Goal: Task Accomplishment & Management: Complete application form

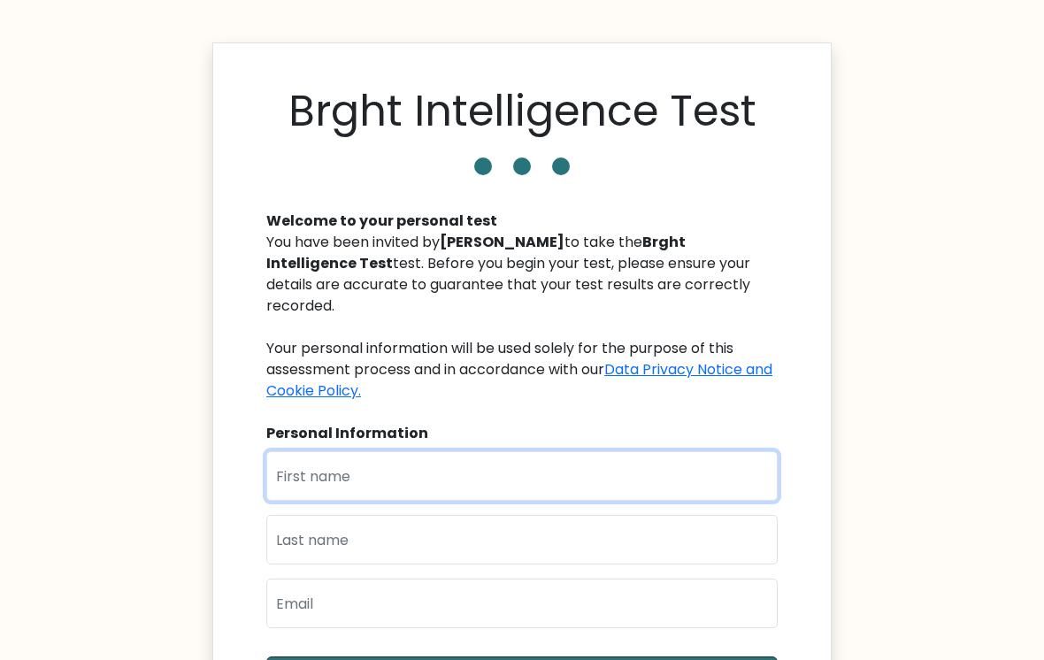
click at [466, 462] on input "text" at bounding box center [521, 476] width 511 height 50
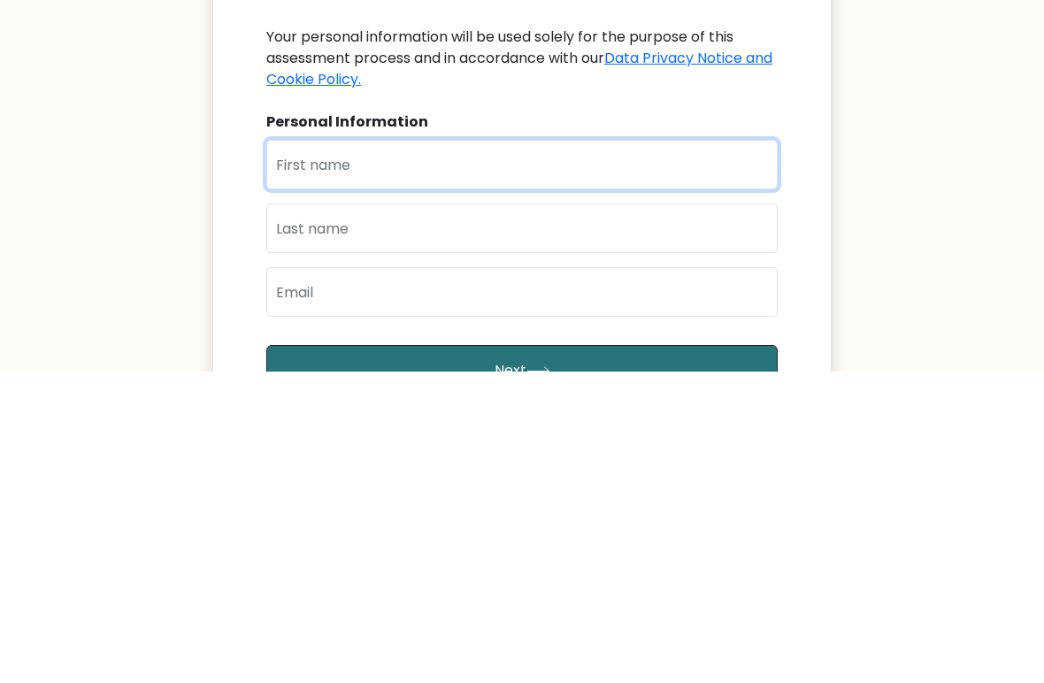
type input "F"
type input "M"
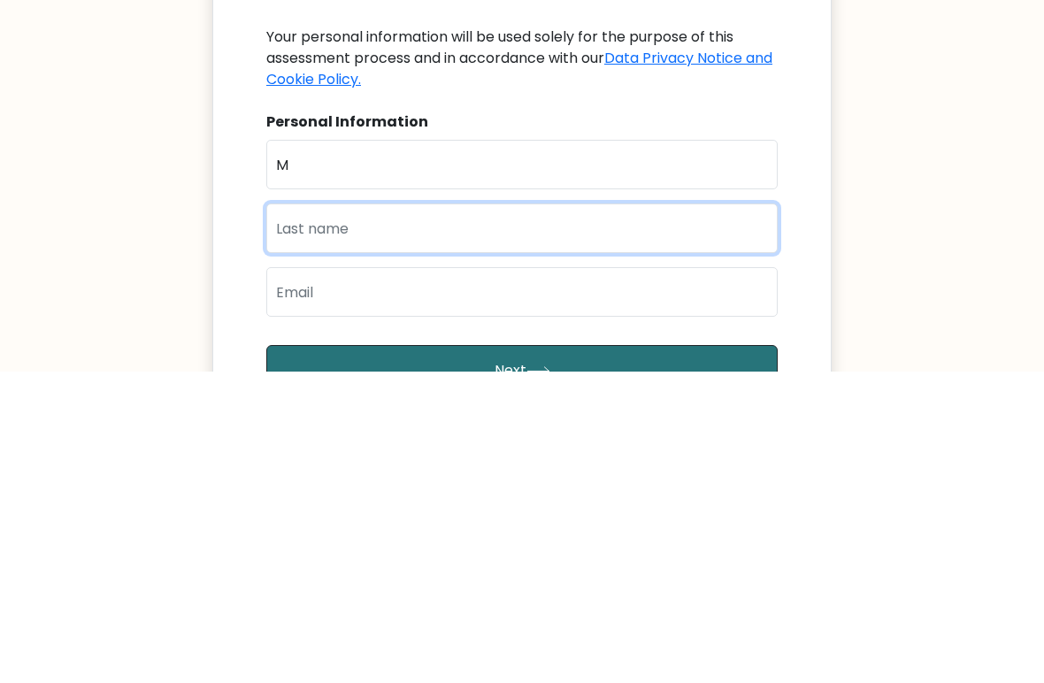
click at [580, 515] on input "text" at bounding box center [521, 540] width 511 height 50
type input "K"
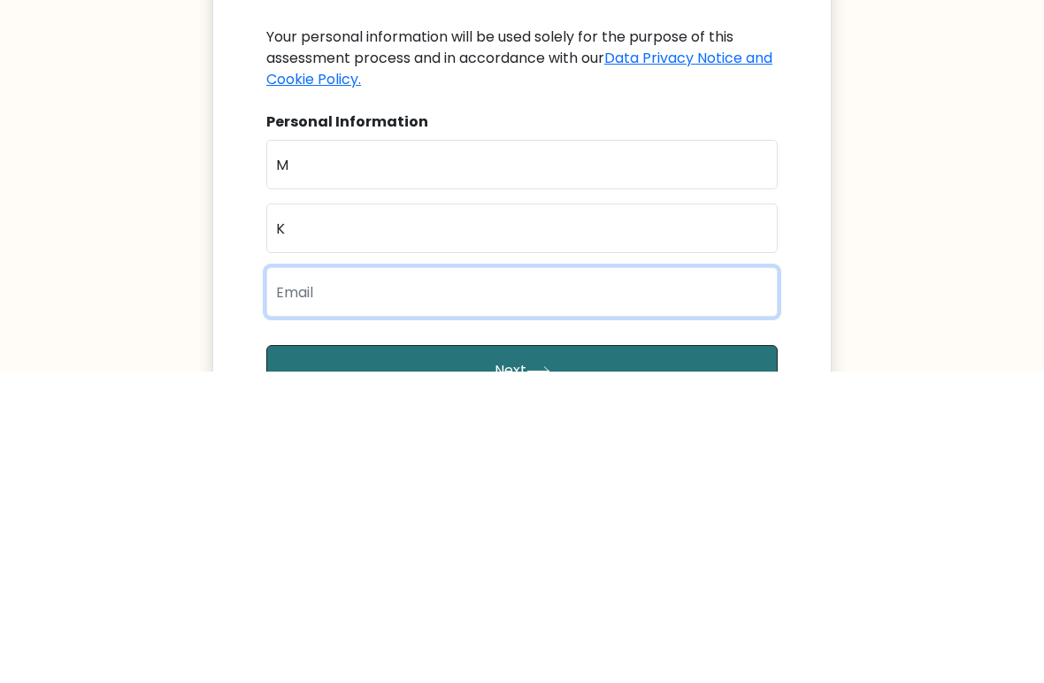
click at [524, 578] on input "email" at bounding box center [521, 603] width 511 height 50
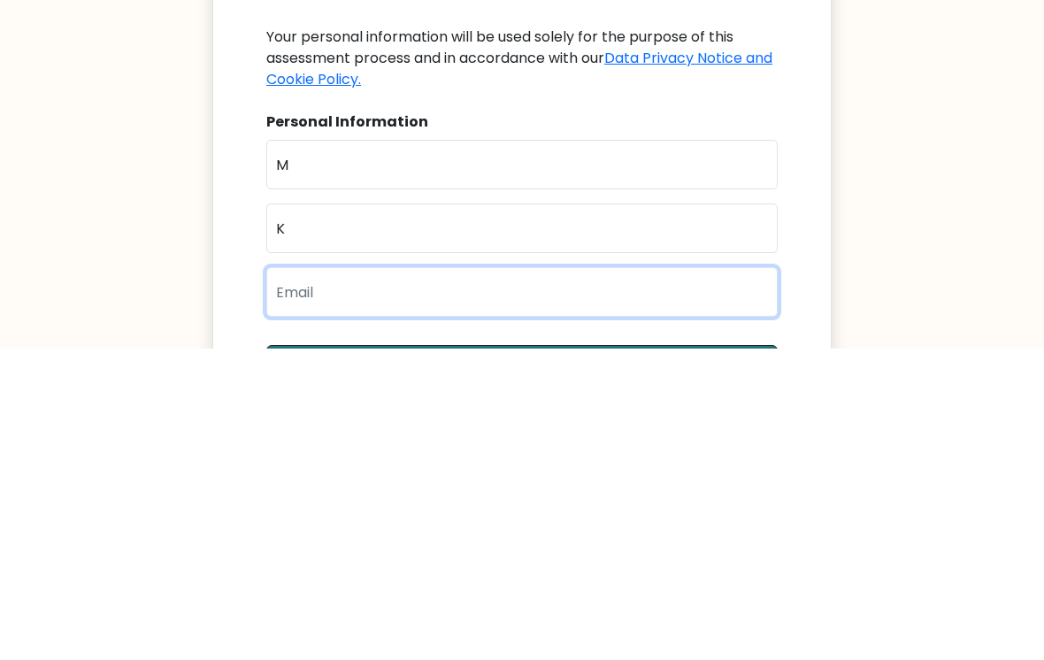
scroll to position [54, 0]
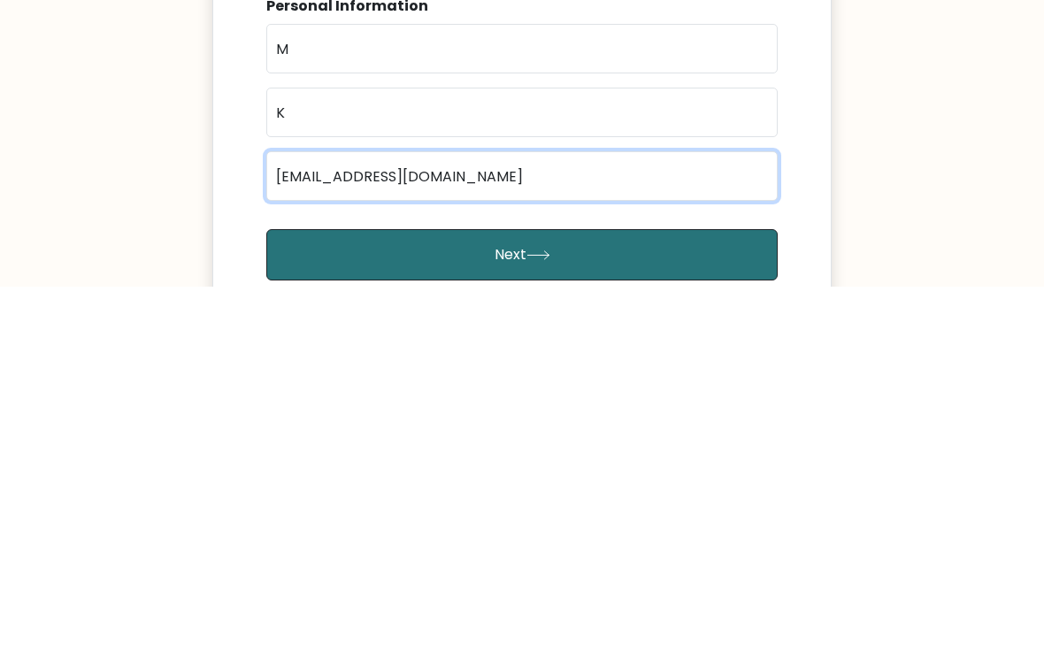
type input "abc@gmail.com"
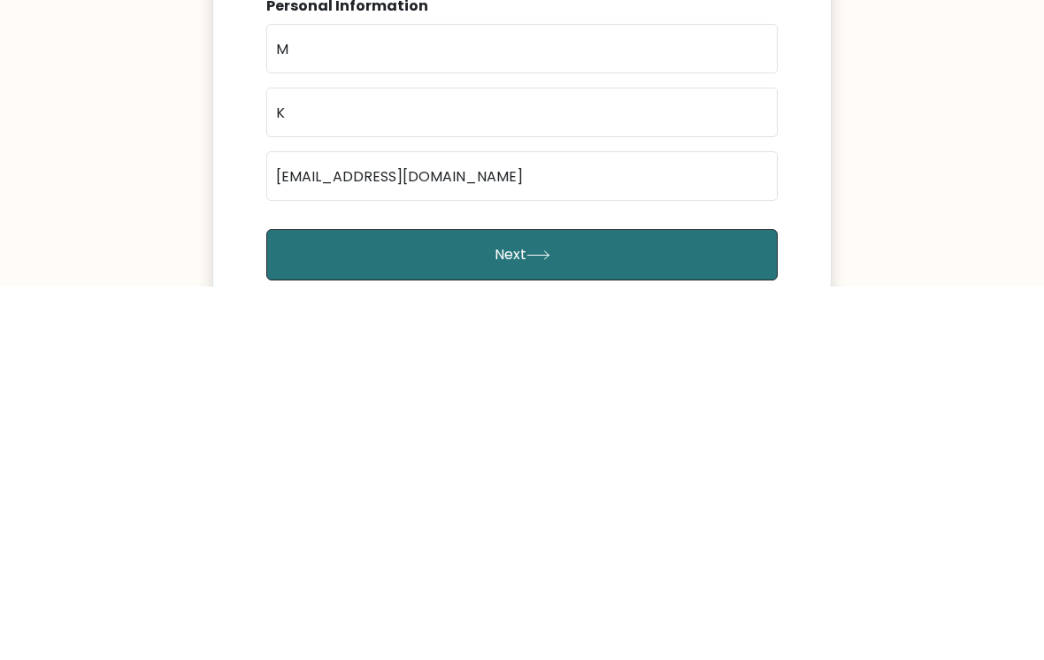
click at [523, 602] on button "Next" at bounding box center [521, 627] width 511 height 51
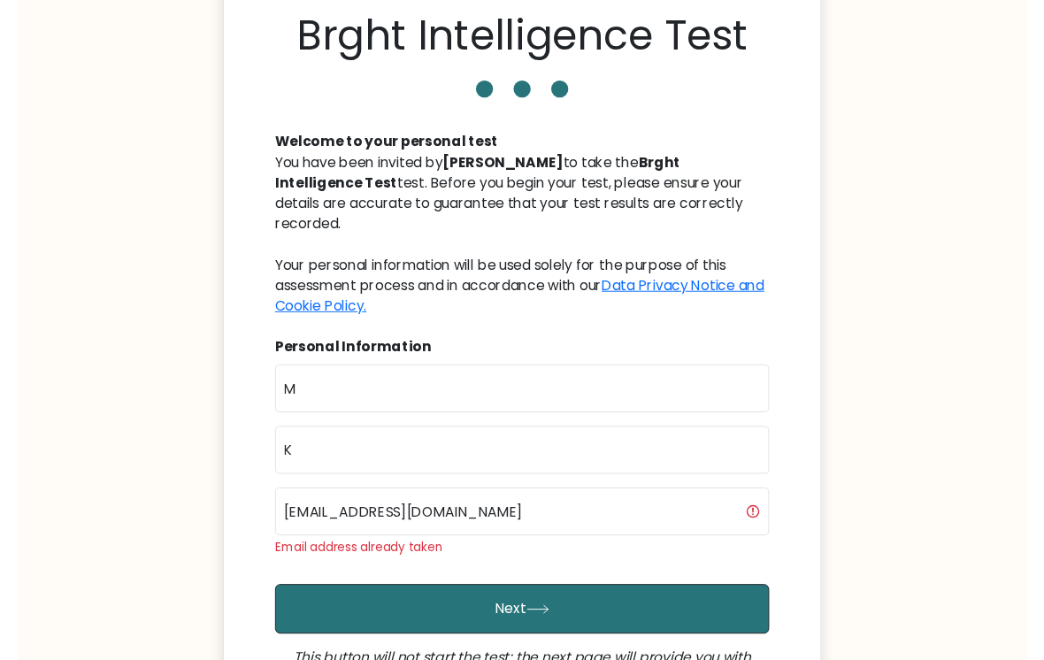
scroll to position [75, 0]
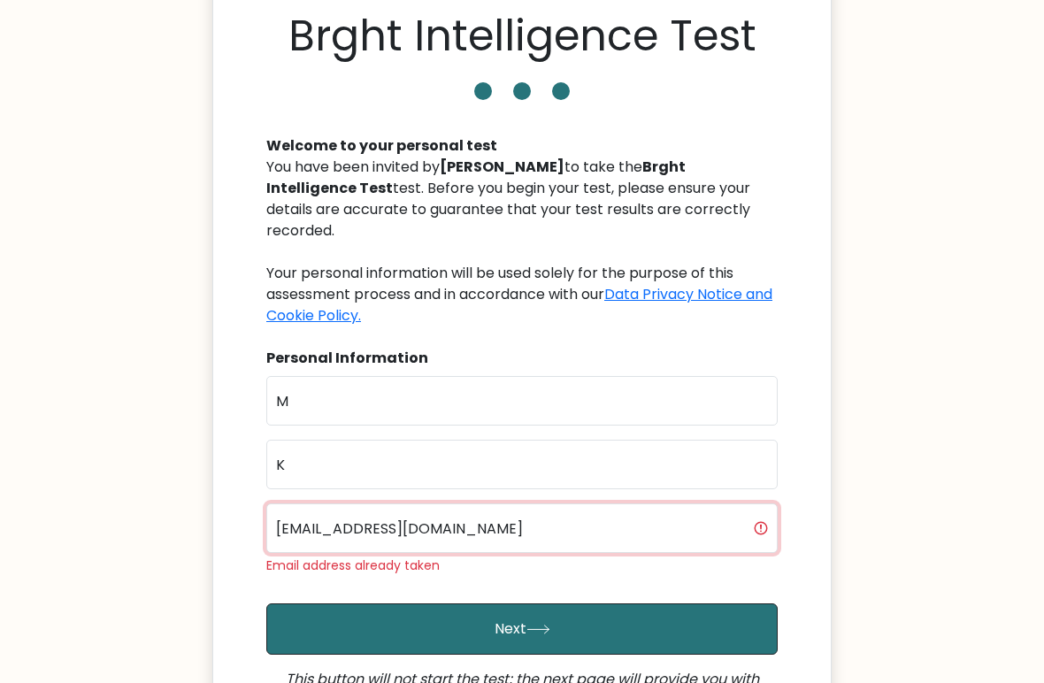
click at [302, 503] on input "abc@gmail.com" at bounding box center [521, 528] width 511 height 50
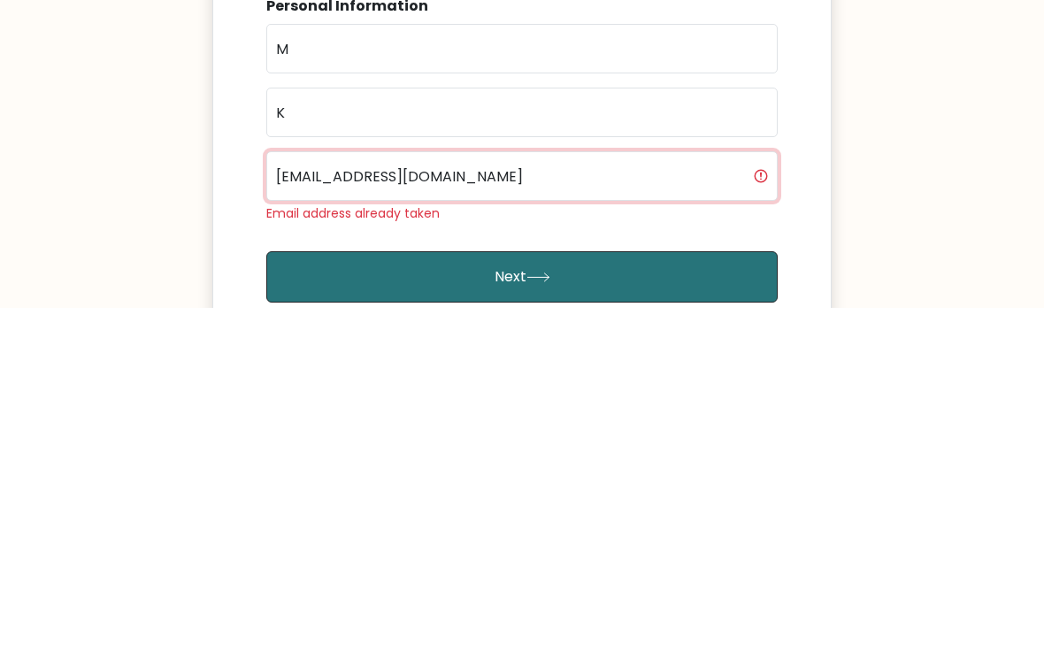
click at [297, 503] on input "[EMAIL_ADDRESS][DOMAIN_NAME]" at bounding box center [521, 528] width 511 height 50
type input "abc123@gmail.com"
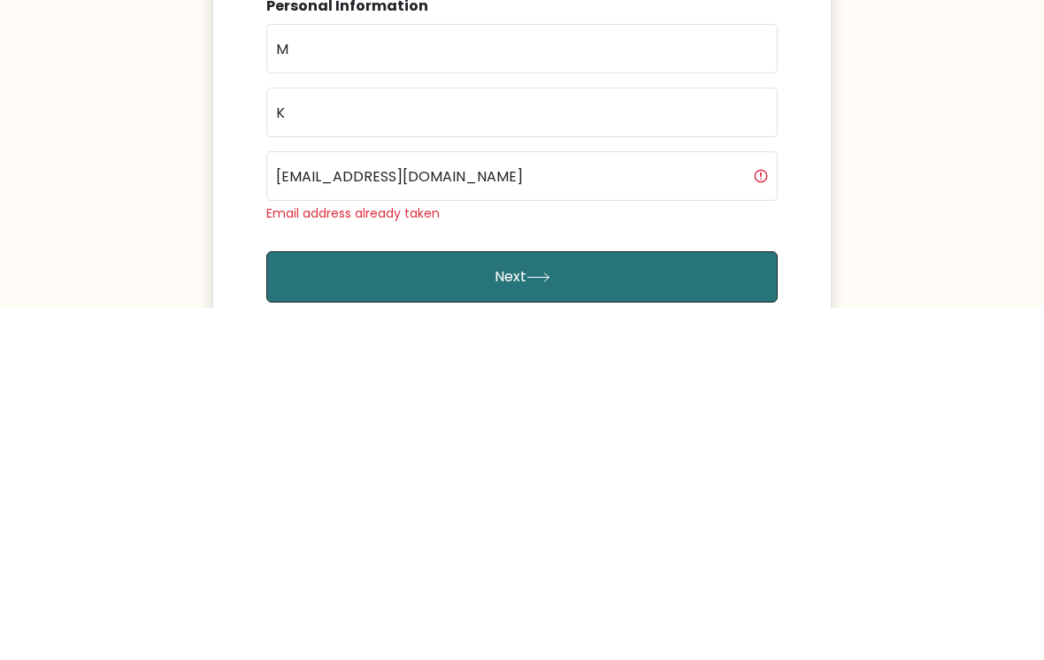
click at [517, 603] on button "Next" at bounding box center [521, 628] width 511 height 51
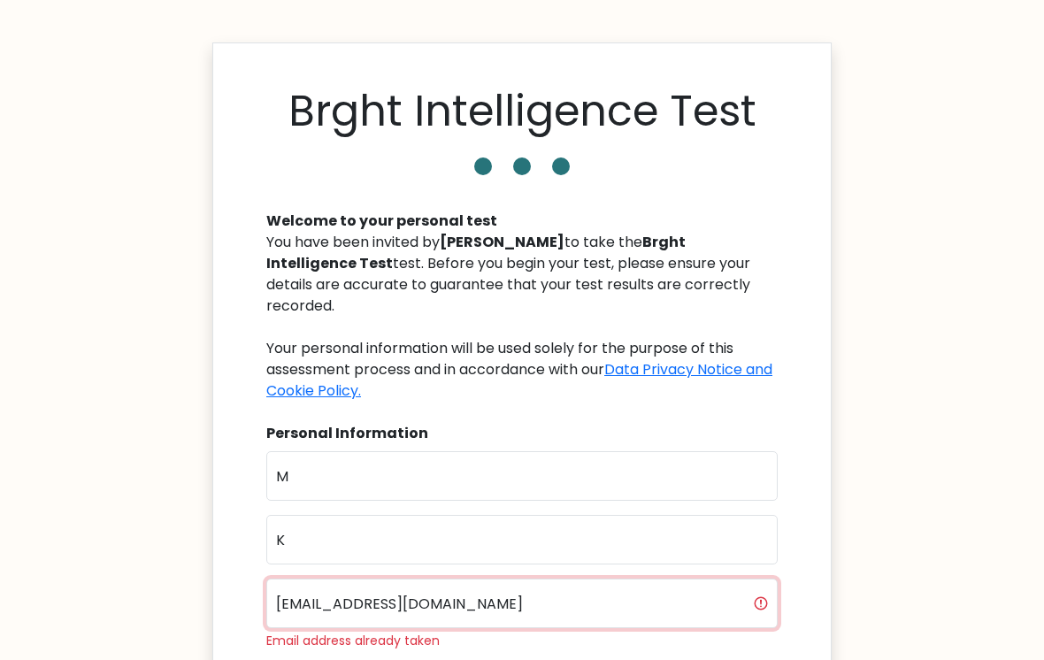
click at [333, 581] on input "abc123@gmail.com" at bounding box center [521, 603] width 511 height 50
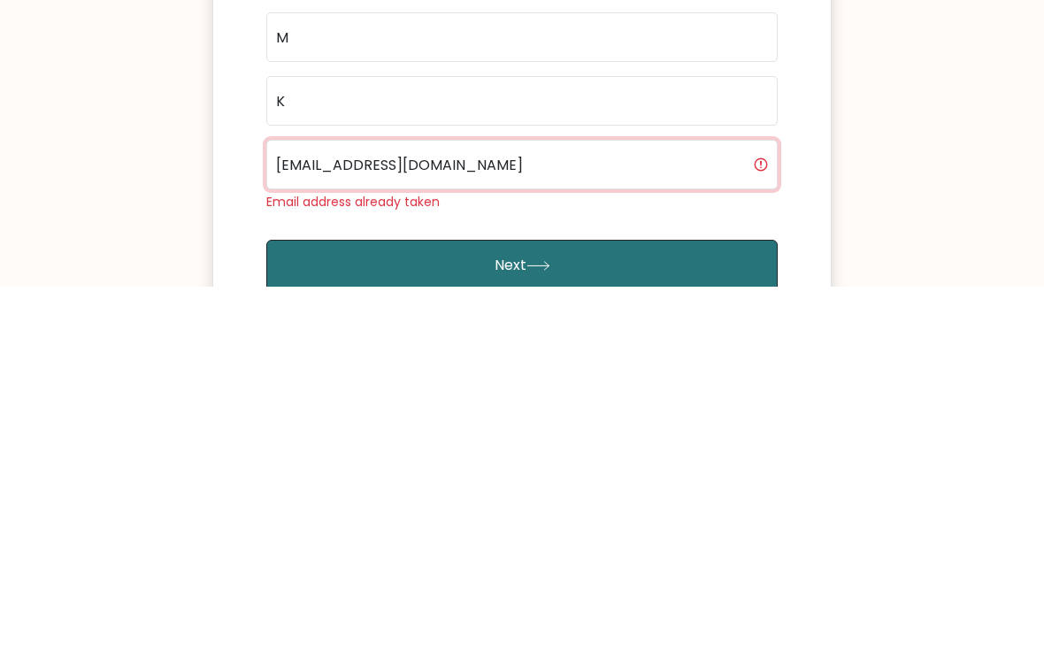
click at [319, 513] on input "abc123@gmail.com" at bounding box center [521, 538] width 511 height 50
type input "abc123321@gmail.com"
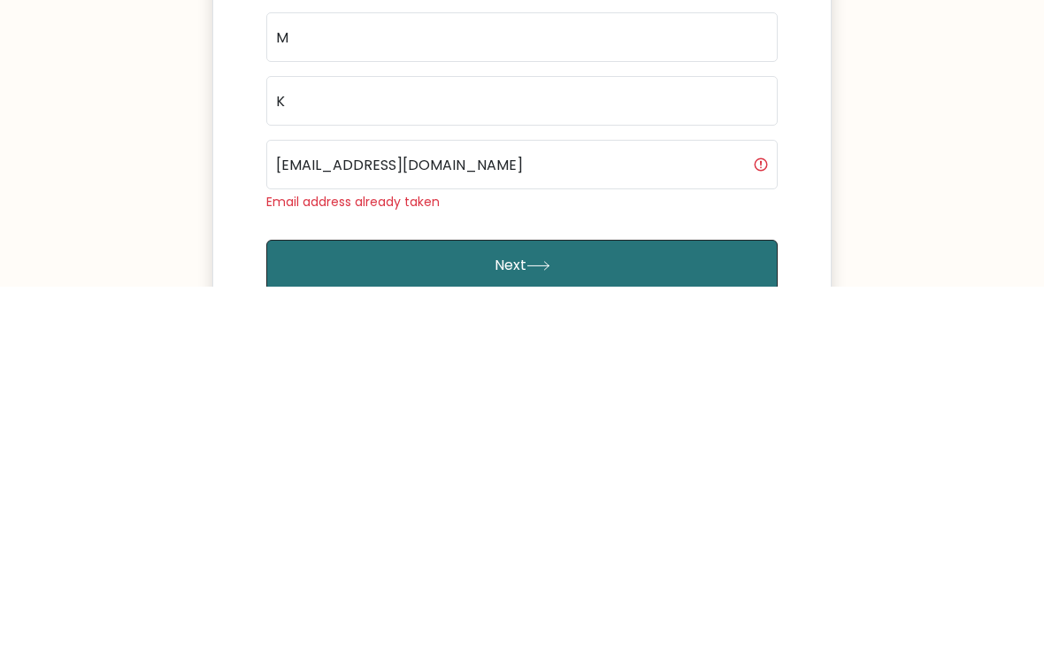
click at [486, 613] on button "Next" at bounding box center [521, 638] width 511 height 51
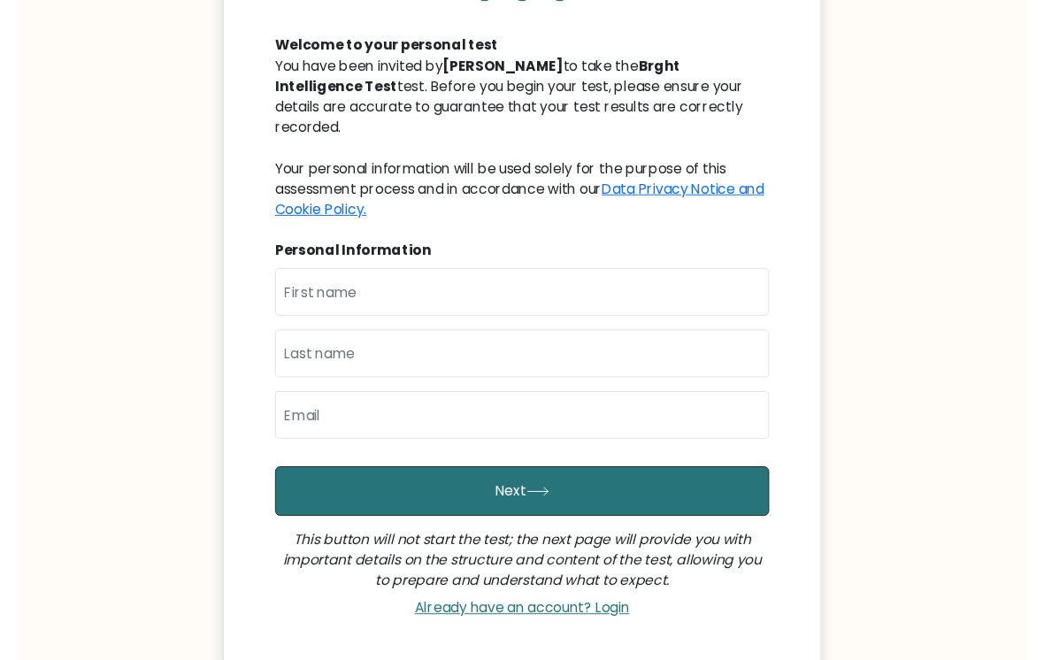
scroll to position [173, 0]
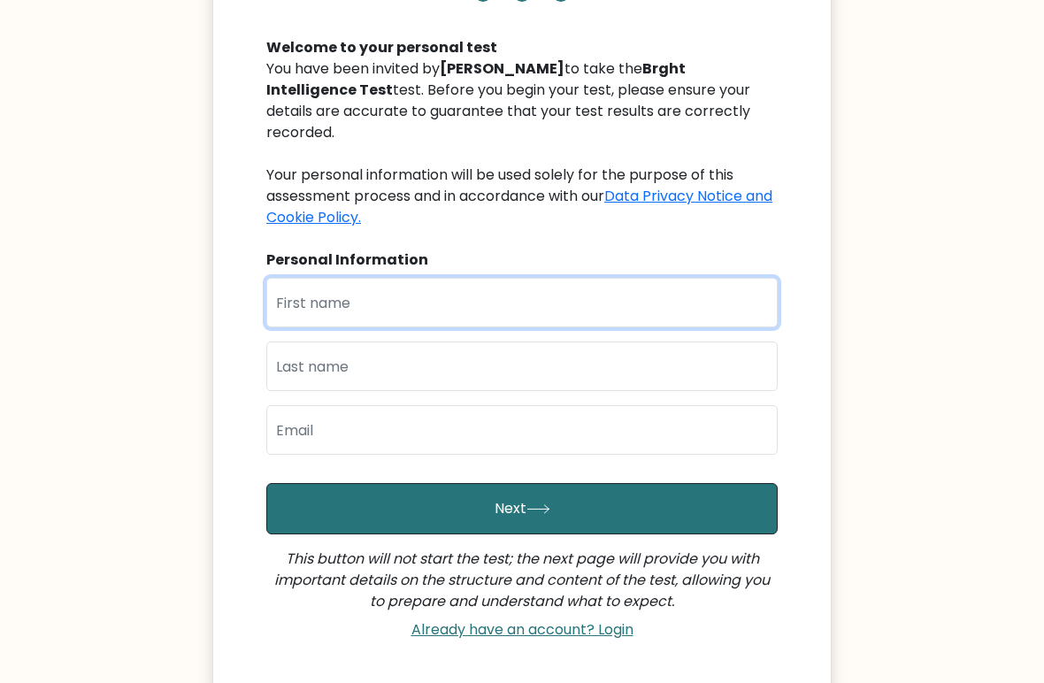
click at [549, 278] on input "text" at bounding box center [521, 303] width 511 height 50
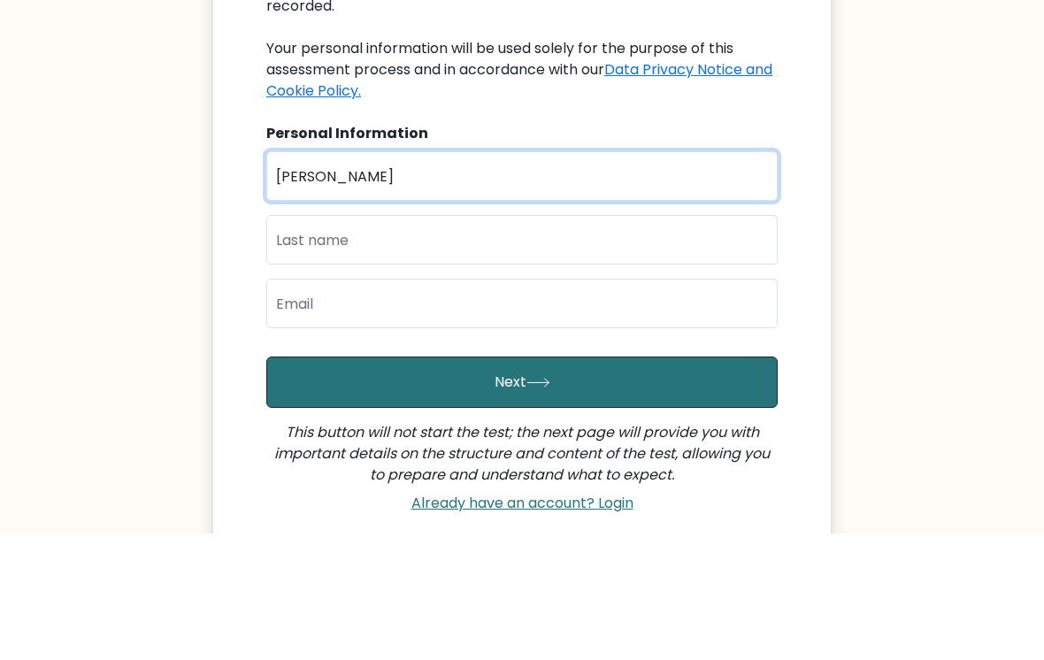
type input "Mayank"
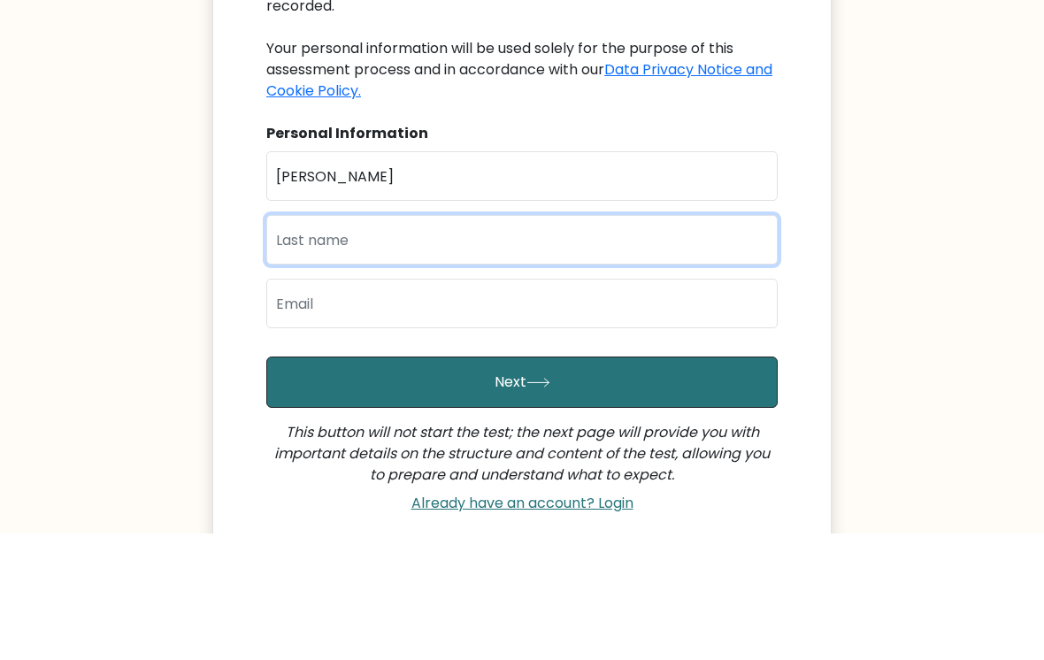
click at [496, 341] on input "text" at bounding box center [521, 366] width 511 height 50
type input "Kumar"
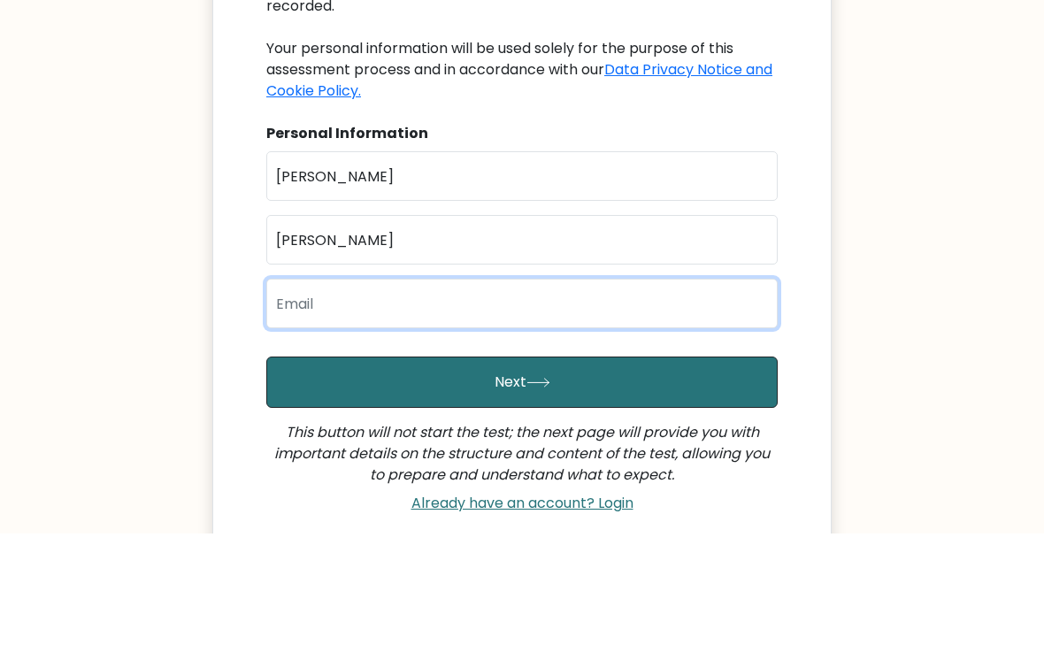
click at [473, 405] on input "email" at bounding box center [521, 430] width 511 height 50
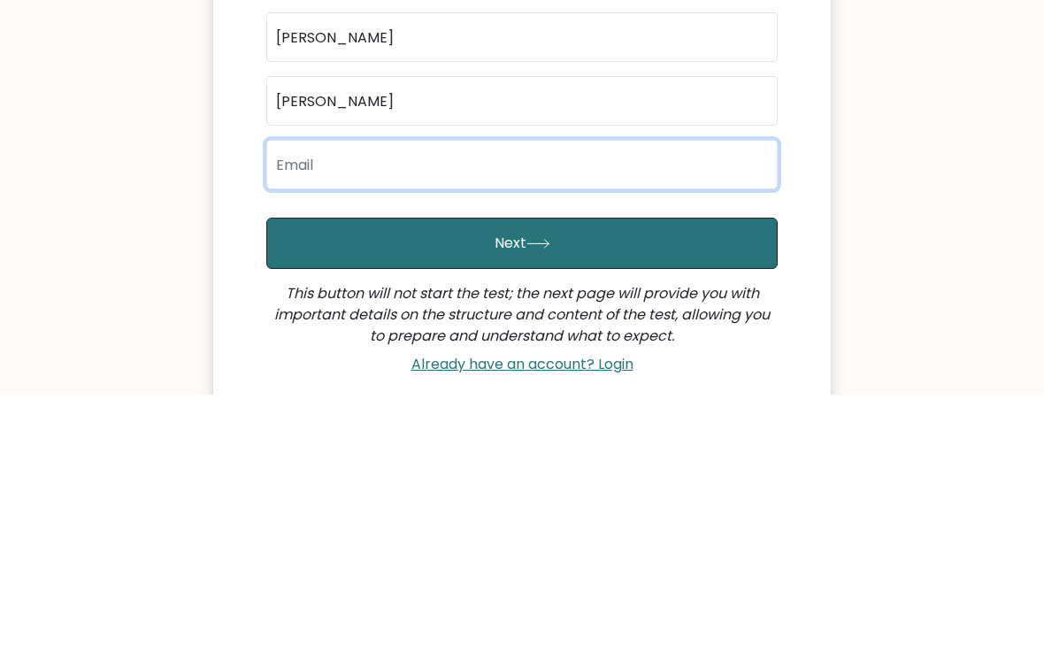
type input "z"
type input "abc.rrr@gmail.com"
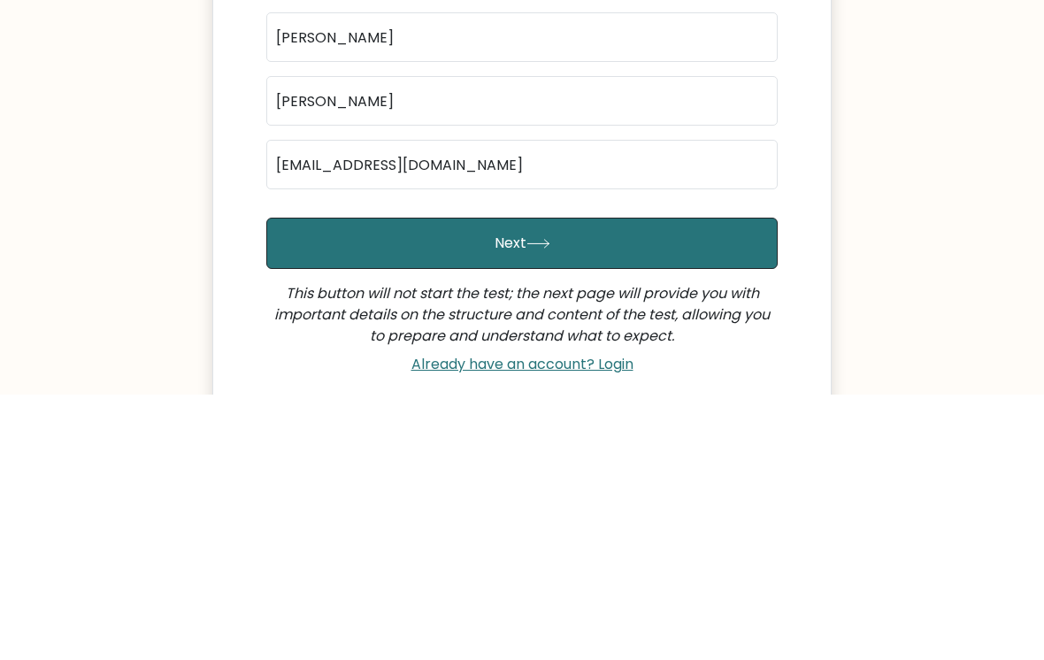
click at [572, 483] on button "Next" at bounding box center [521, 508] width 511 height 51
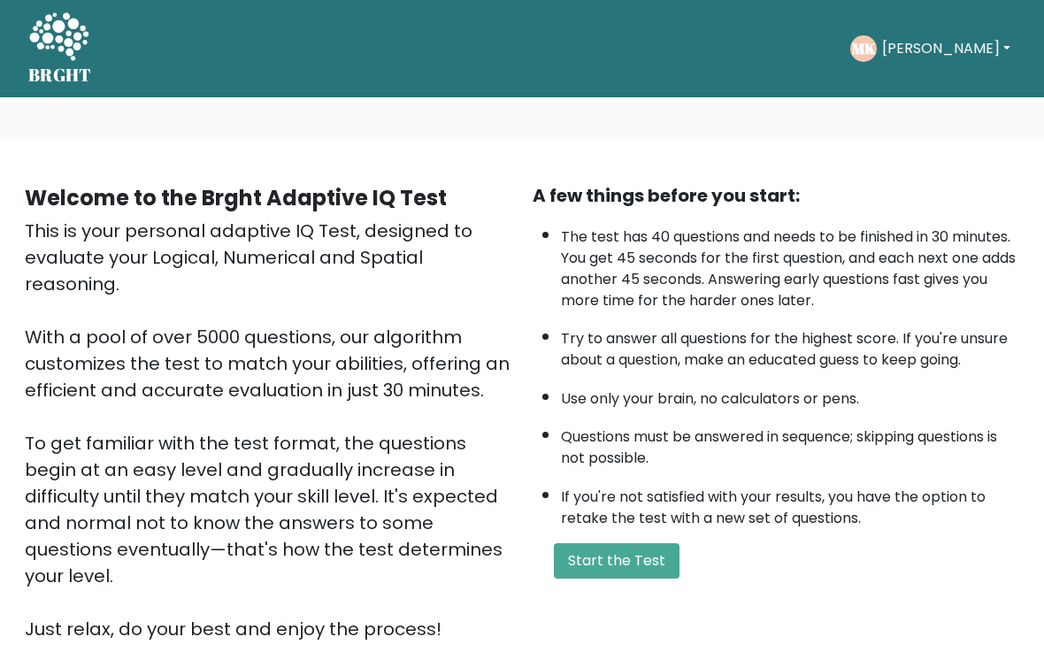
click at [608, 529] on li "If you're not satisfied with your results, you have the option to retake the te…" at bounding box center [790, 503] width 458 height 51
click at [596, 578] on button "Start the Test" at bounding box center [617, 560] width 126 height 35
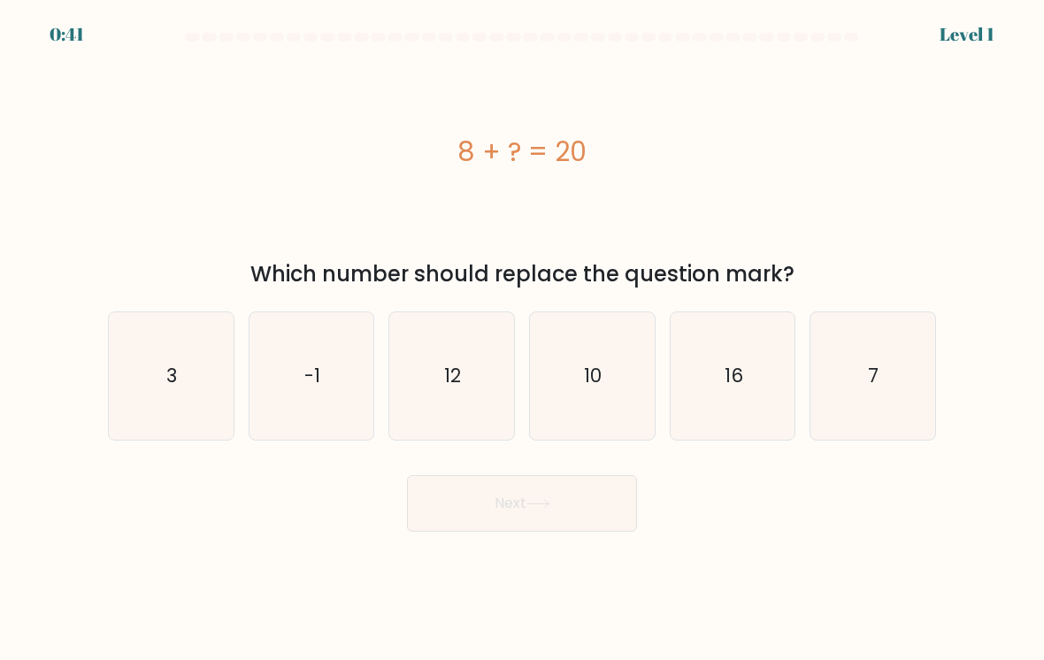
click at [877, 373] on text "7" at bounding box center [874, 376] width 11 height 26
click at [523, 339] on input "f. 7" at bounding box center [522, 334] width 1 height 9
radio input "true"
click at [465, 360] on icon "12" at bounding box center [451, 376] width 125 height 125
click at [522, 339] on input "c. 12" at bounding box center [522, 334] width 1 height 9
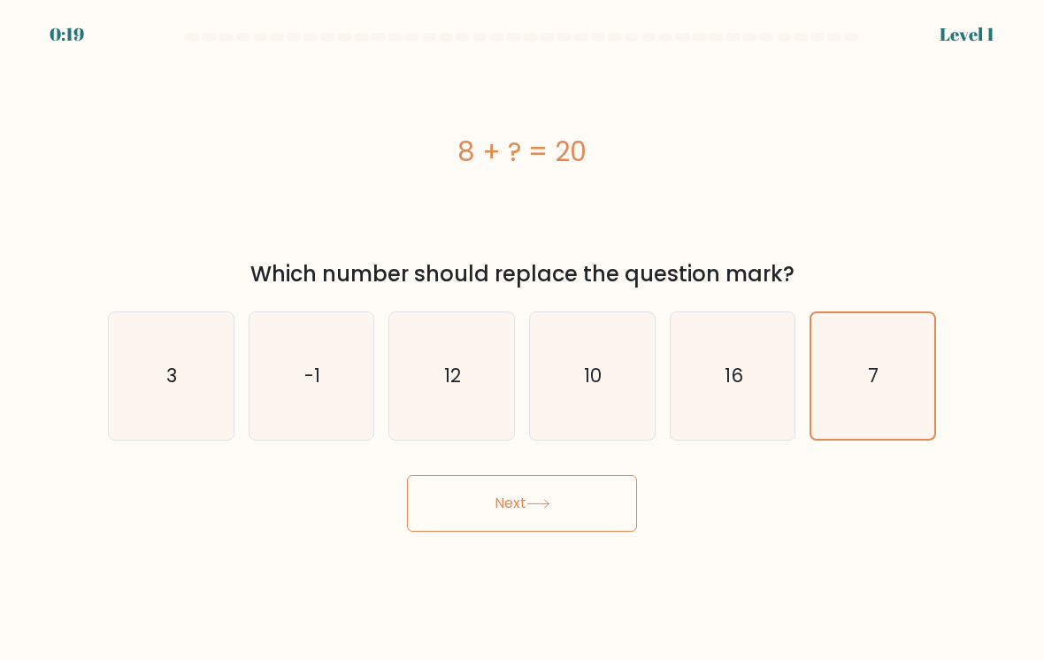
radio input "true"
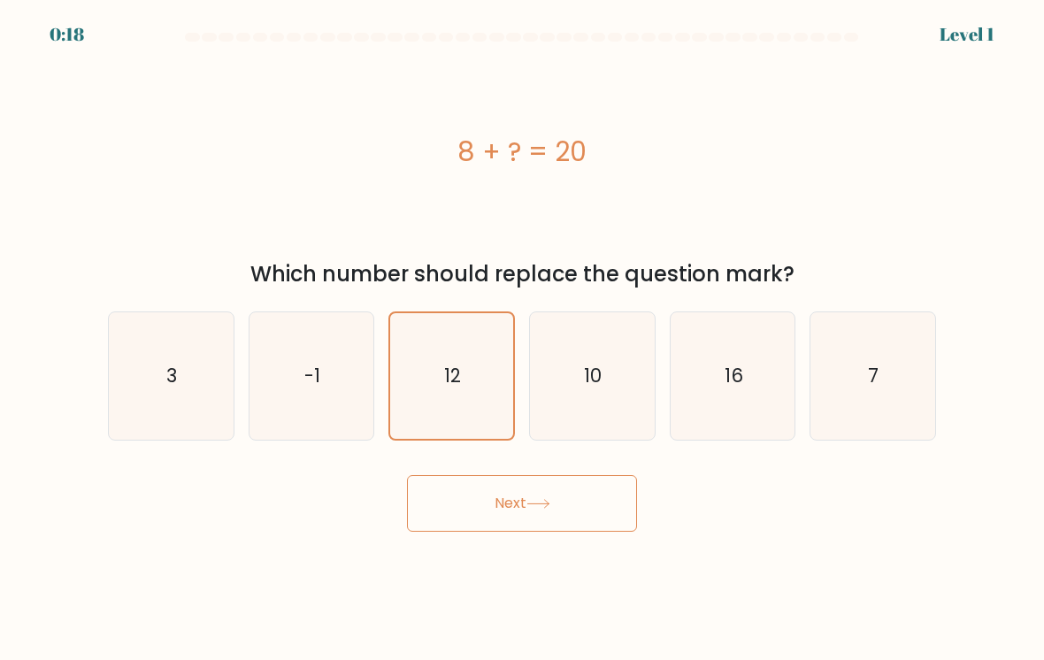
click at [524, 511] on button "Next" at bounding box center [522, 503] width 230 height 57
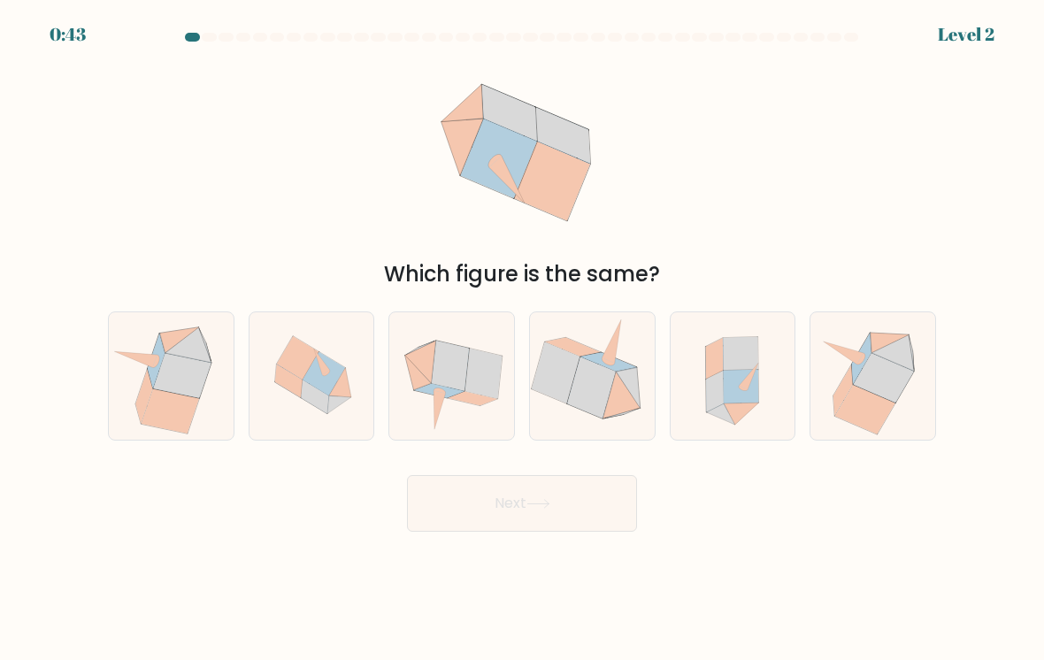
click at [453, 377] on icon at bounding box center [450, 366] width 37 height 50
click at [522, 339] on input "c." at bounding box center [522, 334] width 1 height 9
radio input "true"
click at [510, 514] on button "Next" at bounding box center [522, 503] width 230 height 57
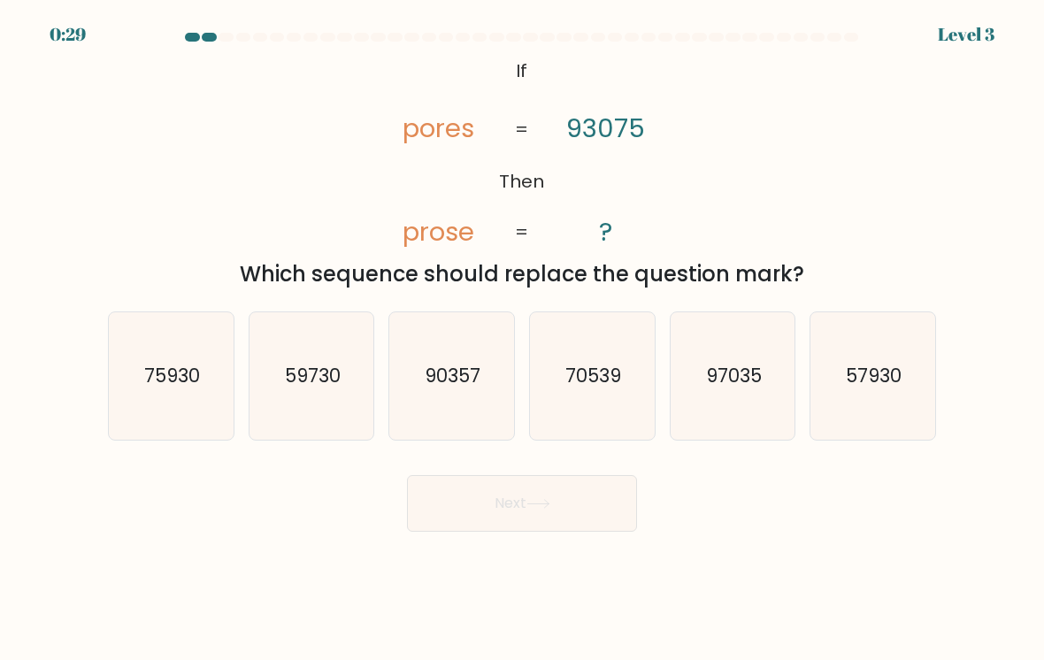
click at [562, 565] on body "0:29 Level 3 If" at bounding box center [522, 330] width 1044 height 660
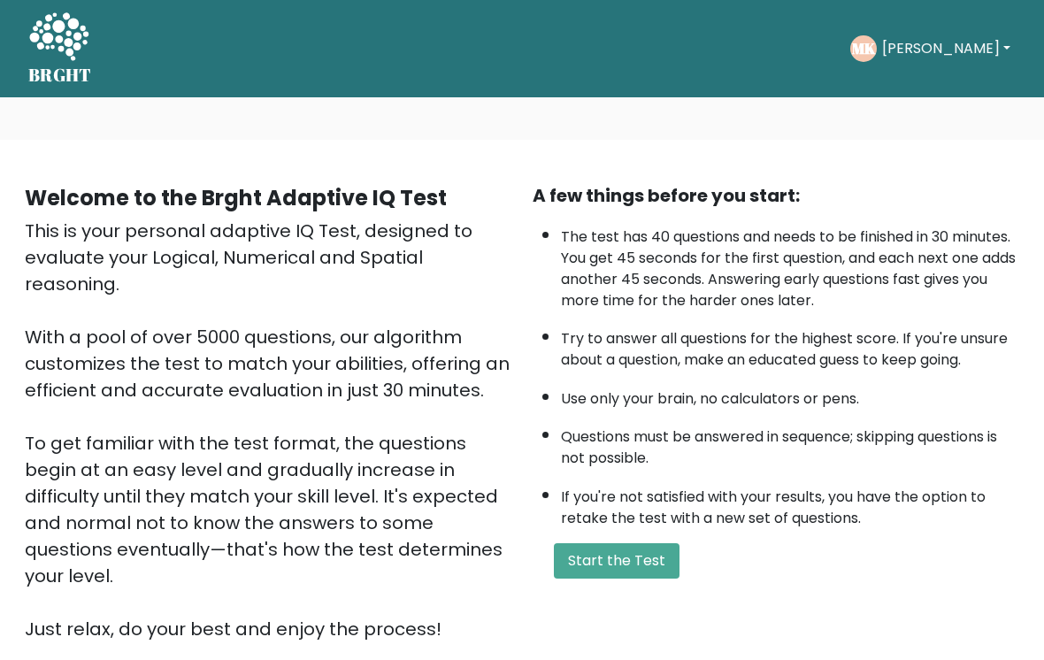
click at [632, 578] on button "Start the Test" at bounding box center [617, 560] width 126 height 35
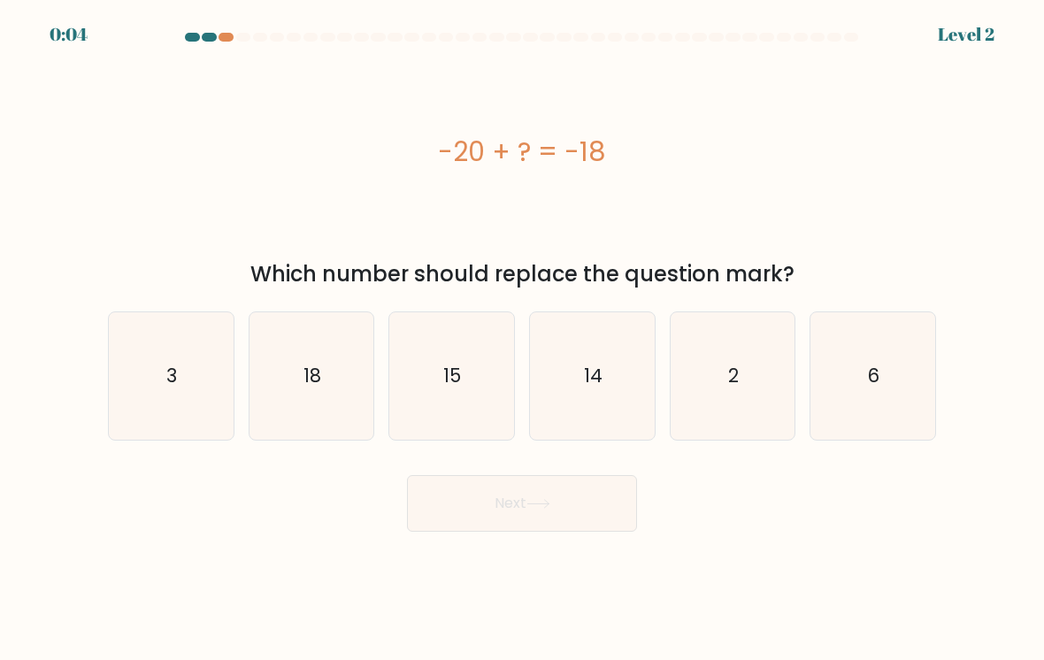
click at [732, 380] on text "2" at bounding box center [733, 376] width 11 height 26
click at [523, 339] on input "e. 2" at bounding box center [522, 334] width 1 height 9
radio input "true"
click at [553, 496] on button "Next" at bounding box center [522, 503] width 230 height 57
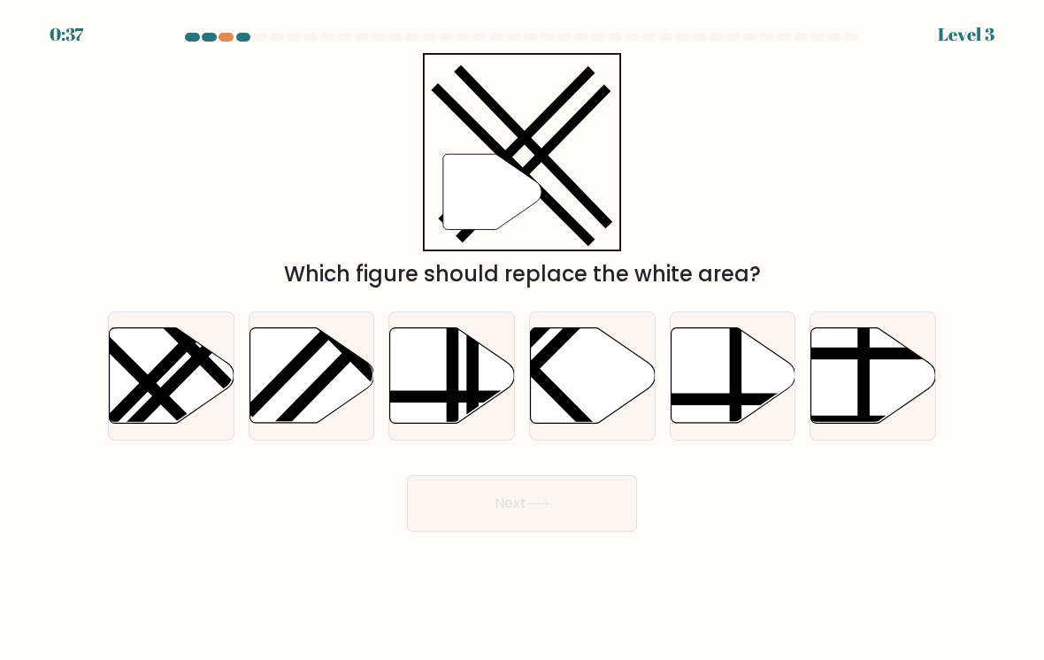
click at [307, 389] on line at bounding box center [364, 340] width 188 height 192
click at [522, 339] on input "b." at bounding box center [522, 334] width 1 height 9
radio input "true"
click at [525, 510] on button "Next" at bounding box center [522, 503] width 230 height 57
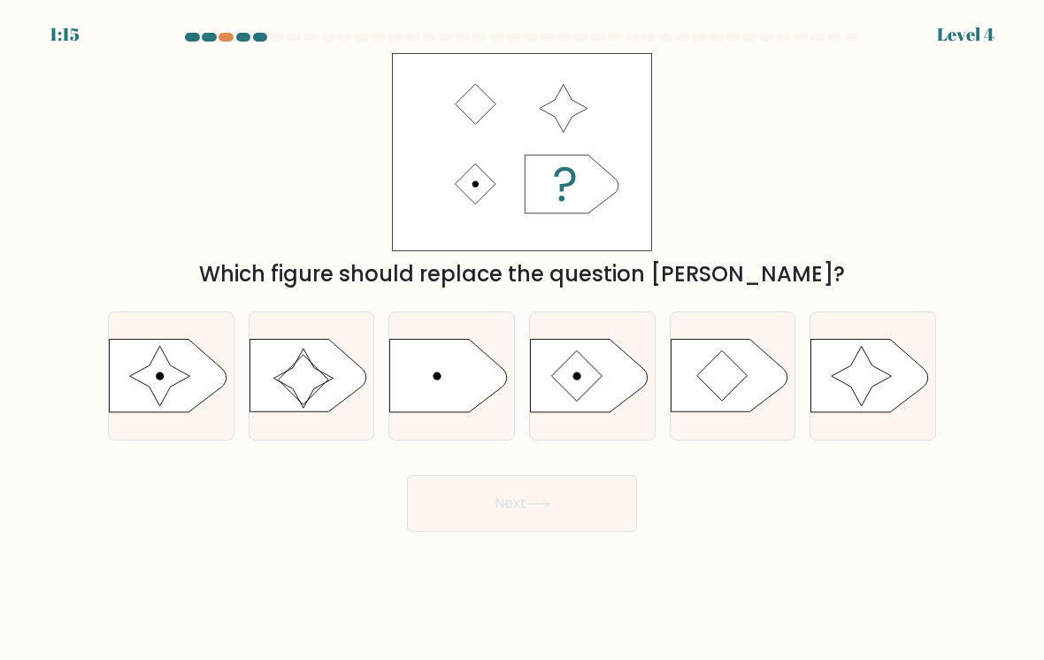
click at [164, 368] on icon at bounding box center [160, 377] width 60 height 60
click at [522, 339] on input "a." at bounding box center [522, 334] width 1 height 9
radio input "true"
click at [499, 506] on button "Next" at bounding box center [522, 503] width 230 height 57
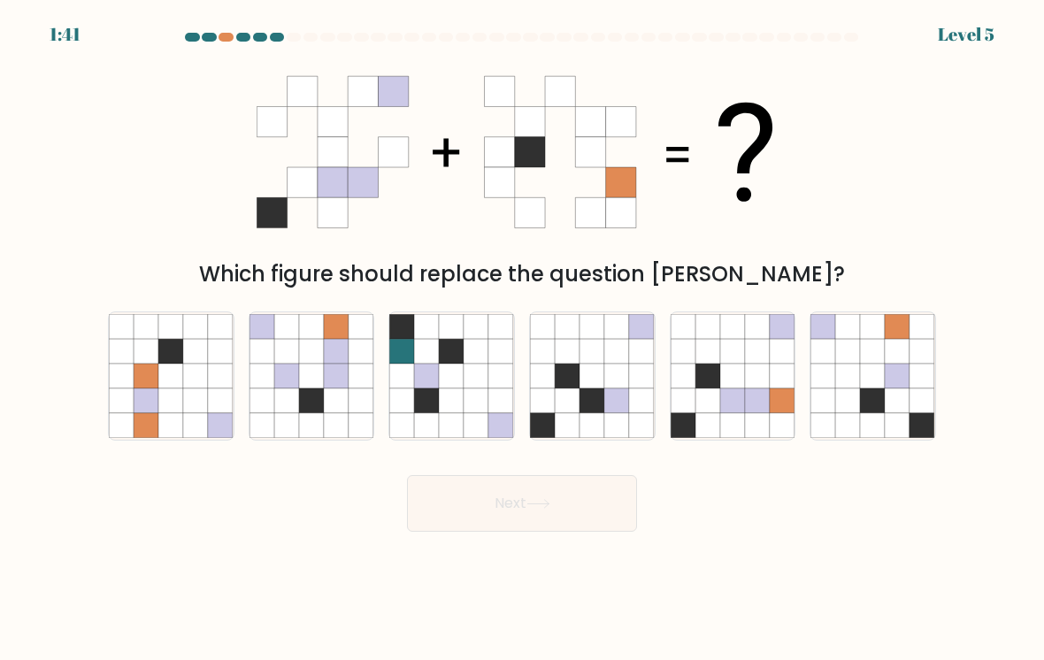
click at [726, 379] on icon at bounding box center [732, 376] width 25 height 25
click at [523, 339] on input "e." at bounding box center [522, 334] width 1 height 9
radio input "true"
click at [733, 393] on icon at bounding box center [732, 400] width 25 height 25
click at [523, 339] on input "e." at bounding box center [522, 334] width 1 height 9
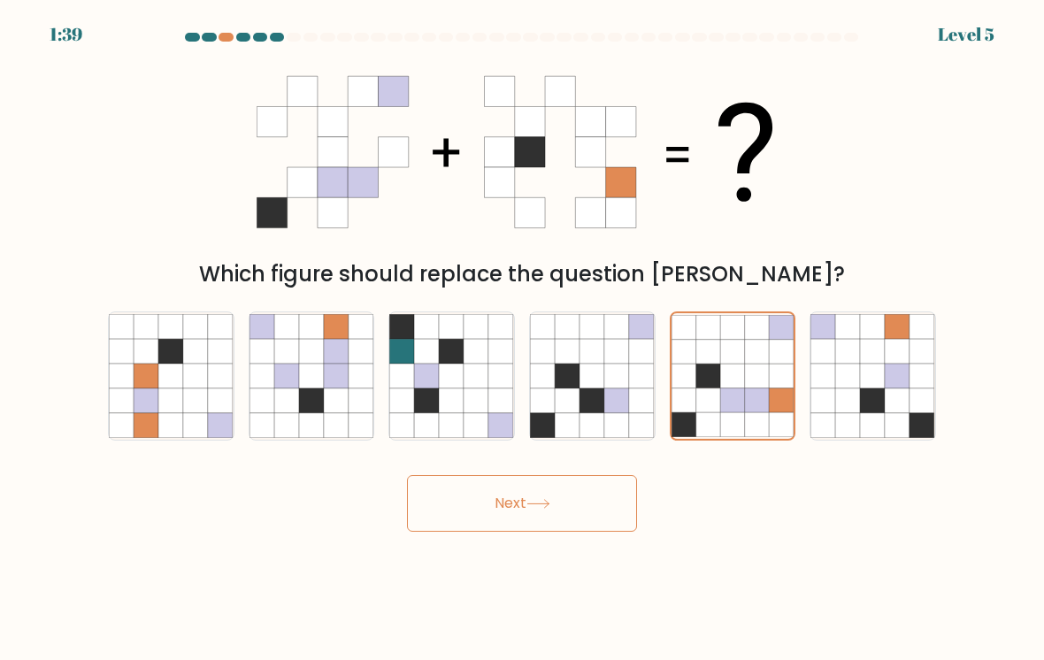
click at [550, 501] on icon at bounding box center [538, 504] width 24 height 10
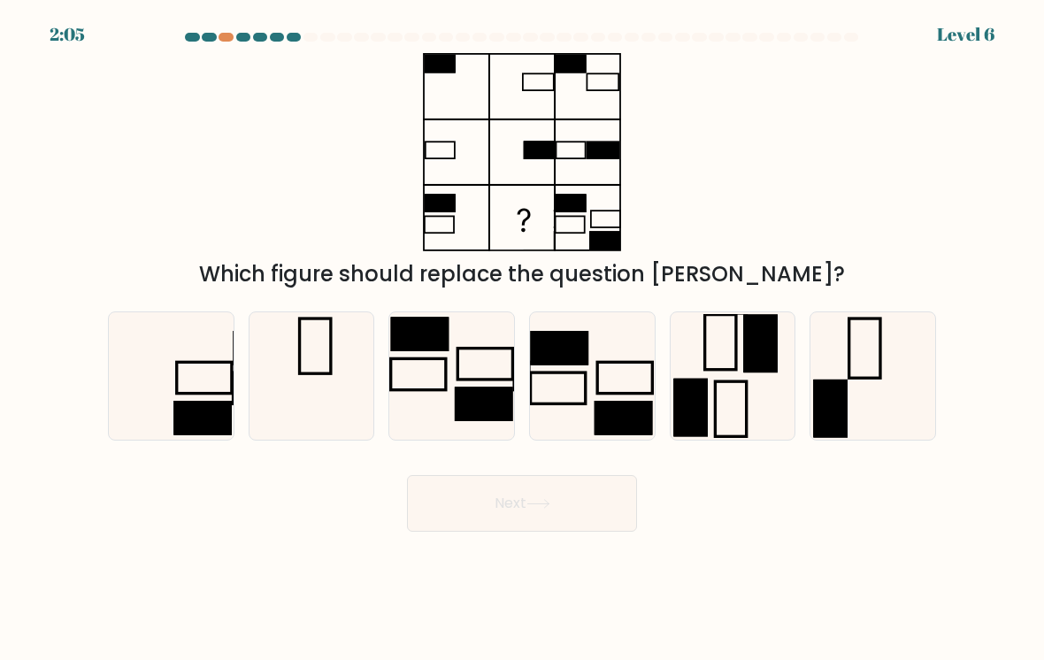
click at [186, 339] on icon at bounding box center [171, 376] width 125 height 125
click at [522, 339] on input "a." at bounding box center [522, 334] width 1 height 9
radio input "true"
click at [532, 490] on button "Next" at bounding box center [522, 503] width 230 height 57
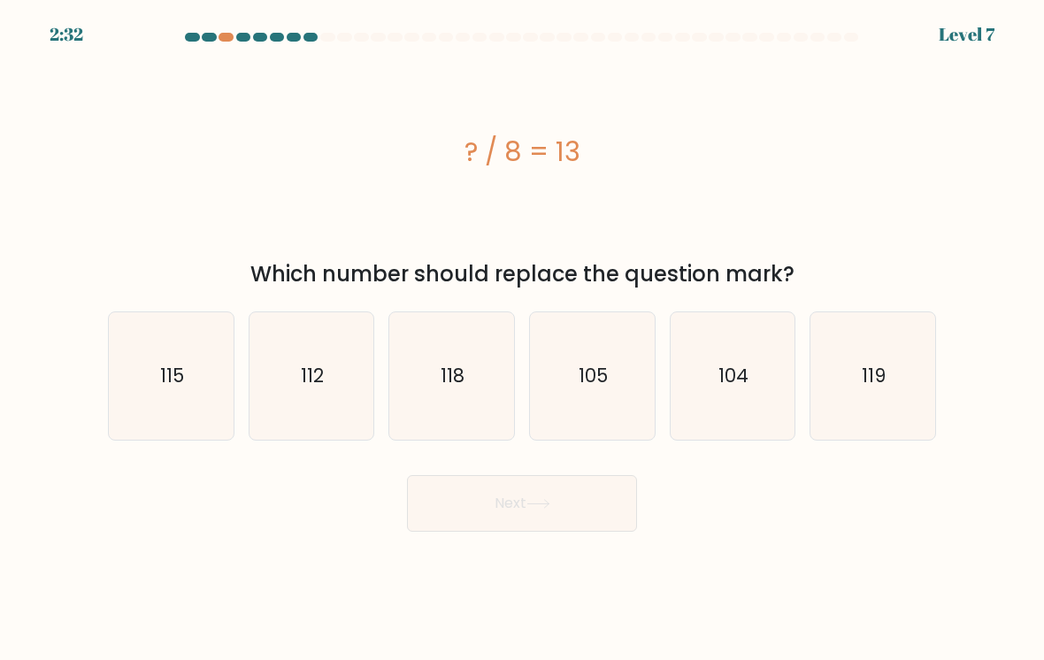
click at [731, 400] on icon "104" at bounding box center [732, 376] width 125 height 125
click at [523, 339] on input "e. 104" at bounding box center [522, 334] width 1 height 9
radio input "true"
click at [548, 505] on icon at bounding box center [538, 504] width 24 height 10
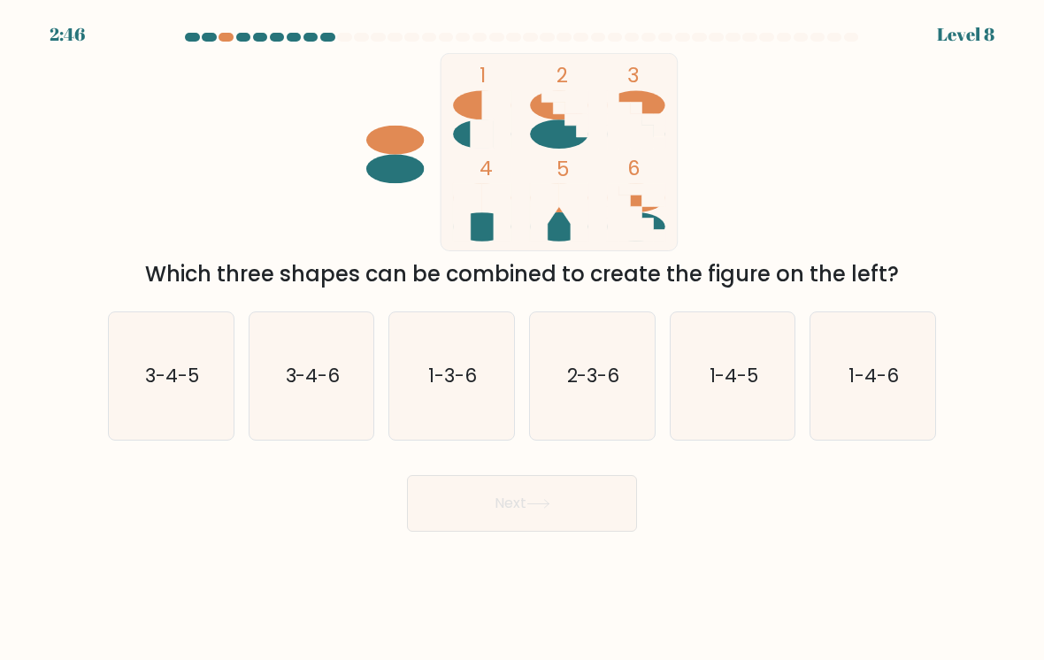
click at [609, 362] on icon "2-3-6" at bounding box center [592, 376] width 125 height 125
click at [523, 339] on input "d. 2-3-6" at bounding box center [522, 334] width 1 height 9
radio input "true"
click at [538, 510] on button "Next" at bounding box center [522, 503] width 230 height 57
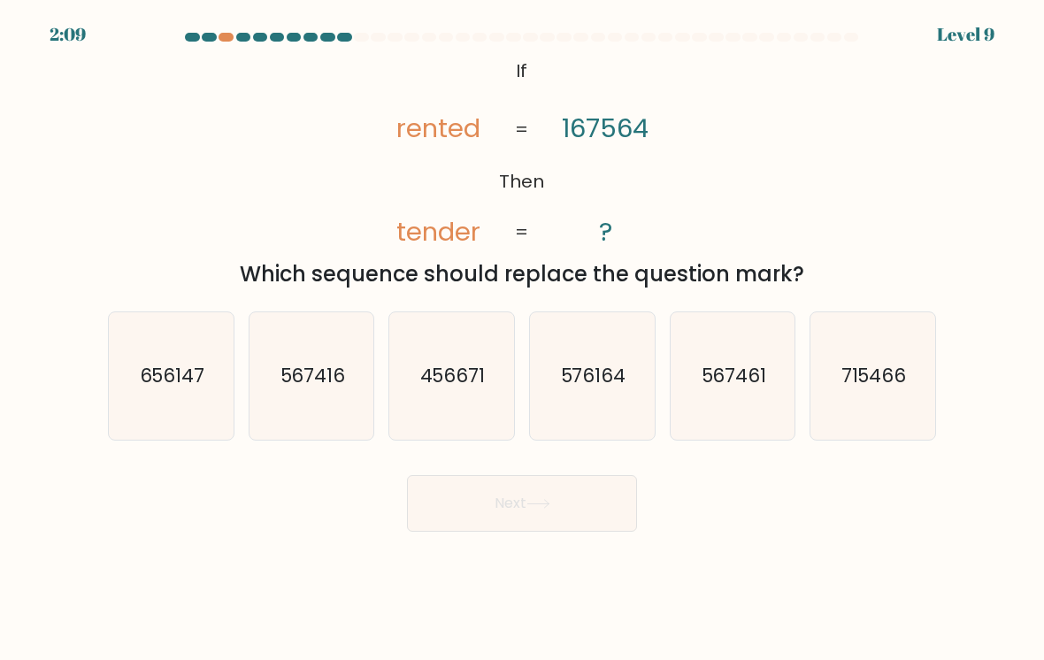
click at [726, 410] on icon "567461" at bounding box center [732, 376] width 125 height 125
click at [523, 339] on input "e. 567461" at bounding box center [522, 334] width 1 height 9
radio input "true"
click at [581, 502] on button "Next" at bounding box center [522, 503] width 230 height 57
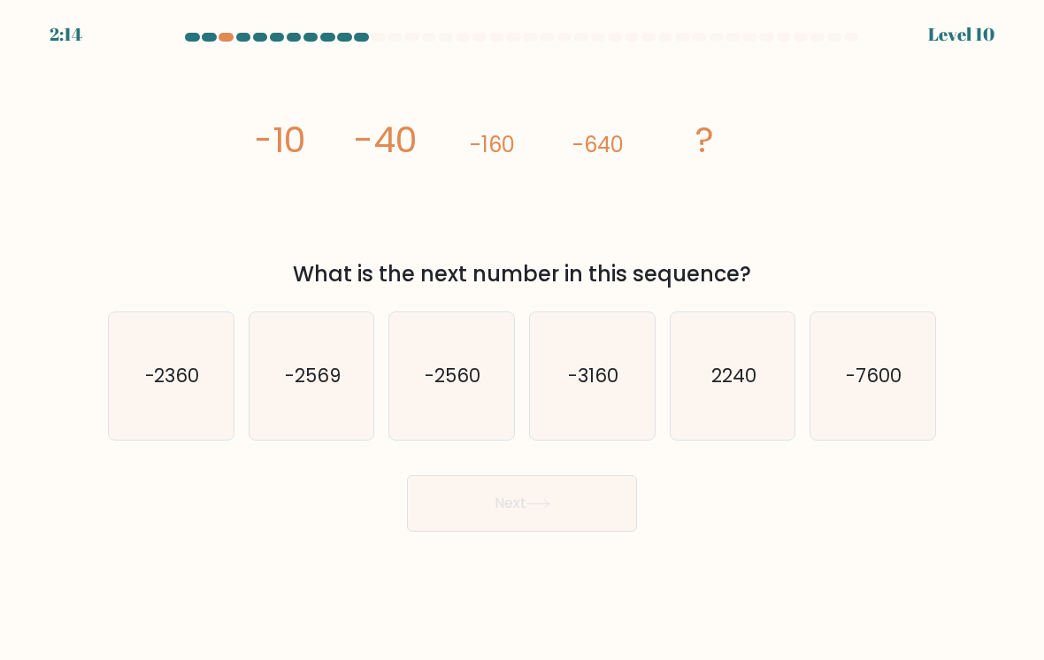
click at [465, 393] on icon "-2560" at bounding box center [451, 376] width 125 height 125
click at [522, 339] on input "c. -2560" at bounding box center [522, 334] width 1 height 9
radio input "true"
click at [563, 492] on button "Next" at bounding box center [522, 503] width 230 height 57
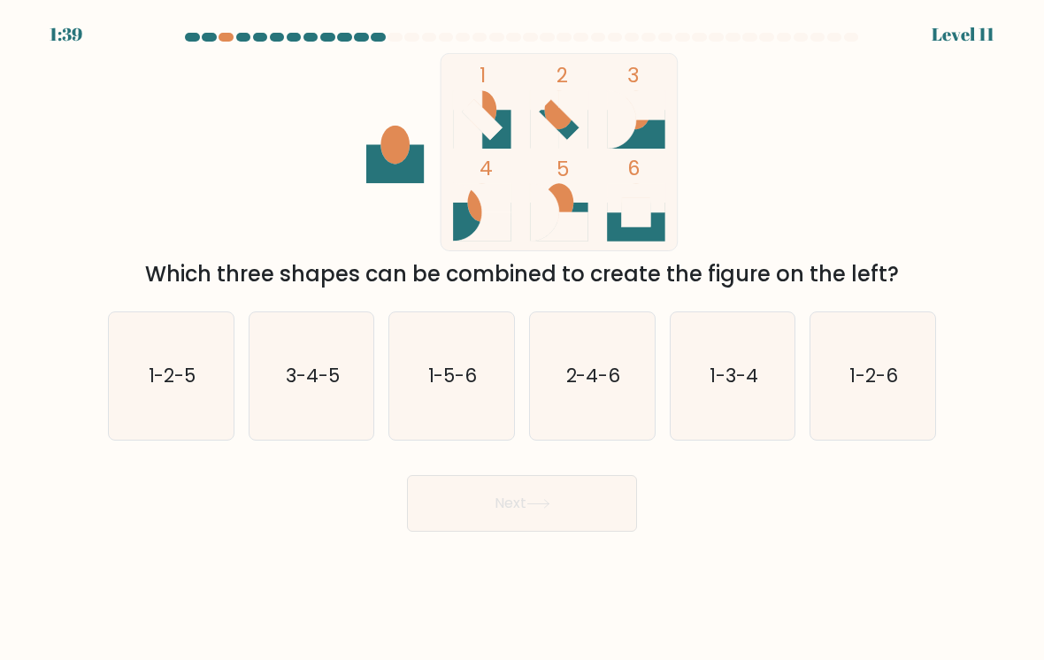
click at [728, 397] on icon "1-3-4" at bounding box center [732, 376] width 125 height 125
click at [523, 339] on input "e. 1-3-4" at bounding box center [522, 334] width 1 height 9
radio input "true"
click at [333, 362] on icon "3-4-5" at bounding box center [311, 376] width 125 height 125
click at [522, 339] on input "b. 3-4-5" at bounding box center [522, 334] width 1 height 9
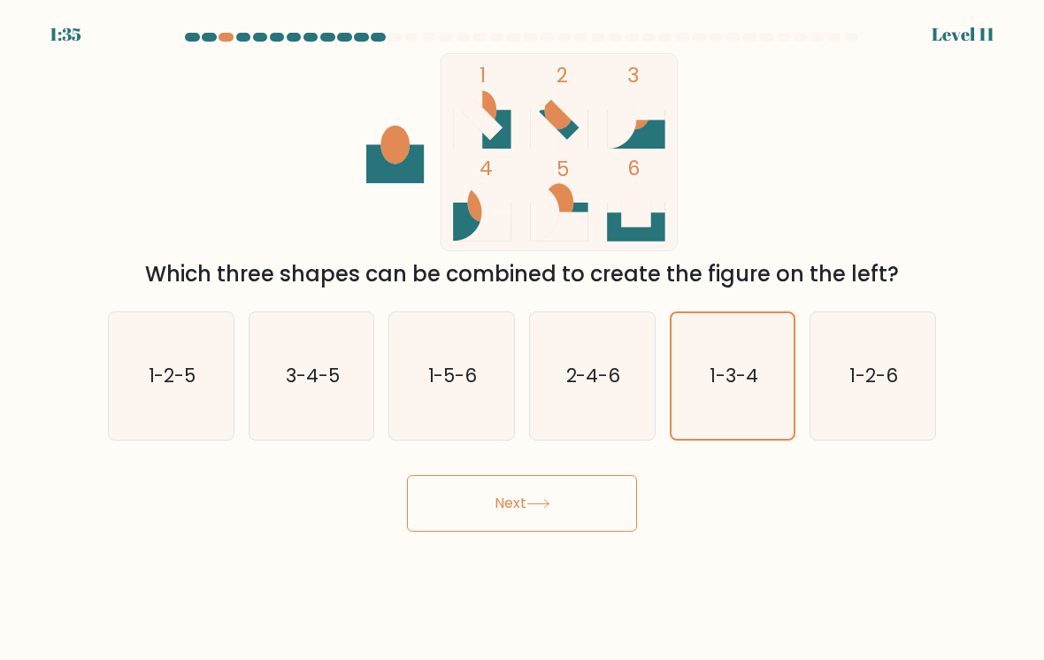
radio input "true"
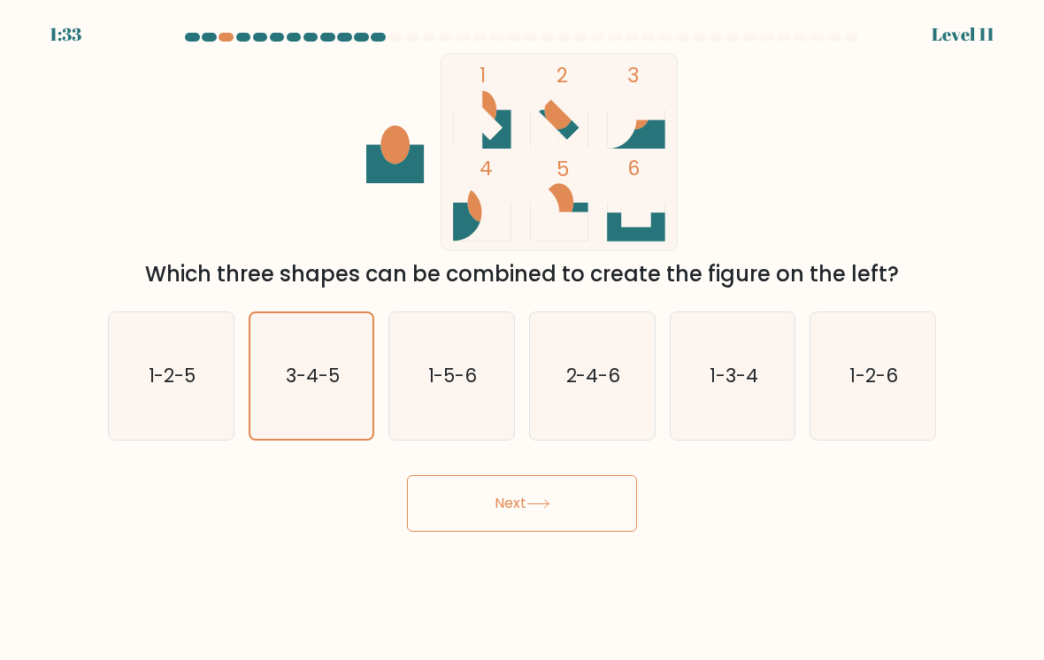
click at [524, 515] on button "Next" at bounding box center [522, 503] width 230 height 57
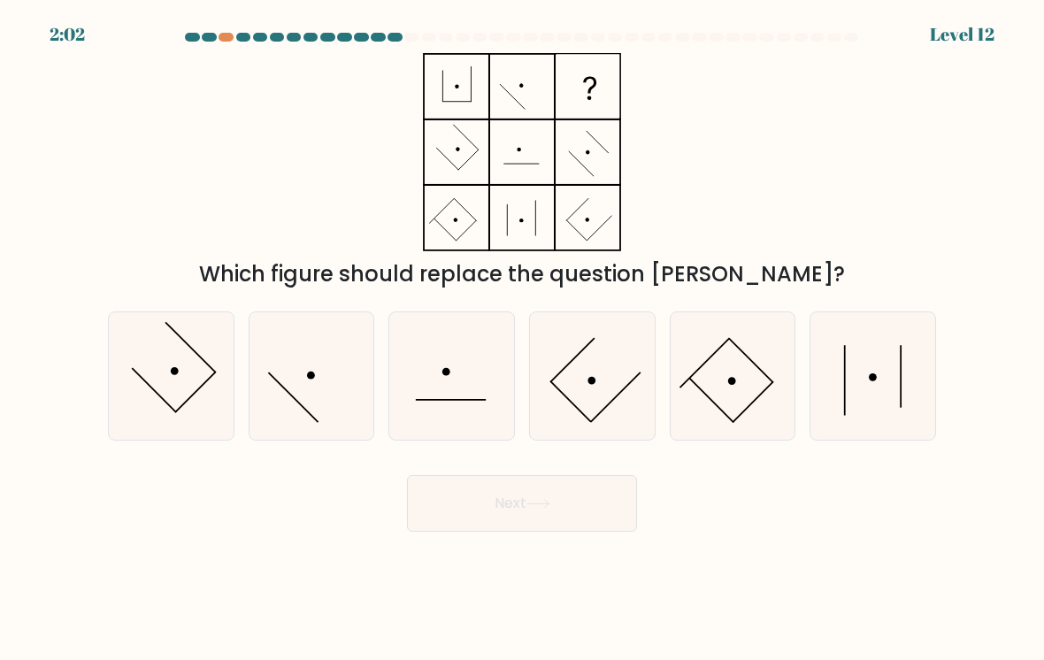
click at [870, 392] on icon at bounding box center [872, 376] width 125 height 125
click at [523, 339] on input "f." at bounding box center [522, 334] width 1 height 9
radio input "true"
click at [567, 499] on button "Next" at bounding box center [522, 503] width 230 height 57
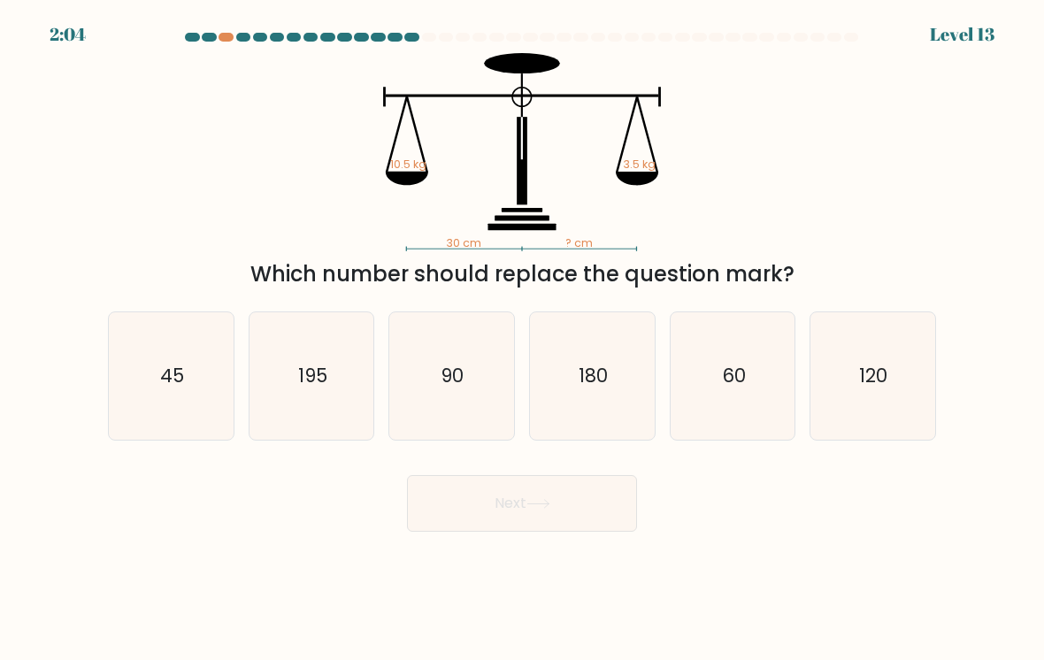
click at [478, 383] on icon "90" at bounding box center [451, 376] width 125 height 125
click at [522, 339] on input "c. 90" at bounding box center [522, 334] width 1 height 9
radio input "true"
click at [550, 502] on icon at bounding box center [538, 504] width 24 height 10
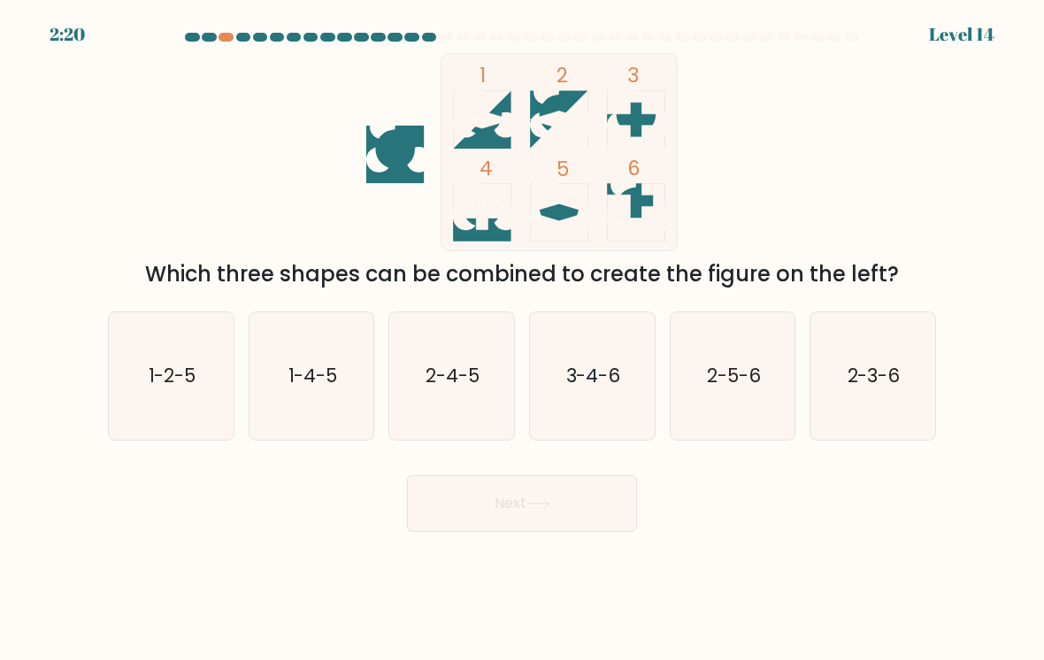
click at [171, 373] on text "1-2-5" at bounding box center [173, 376] width 48 height 26
click at [522, 339] on input "a. 1-2-5" at bounding box center [522, 334] width 1 height 9
radio input "true"
click at [510, 510] on button "Next" at bounding box center [522, 503] width 230 height 57
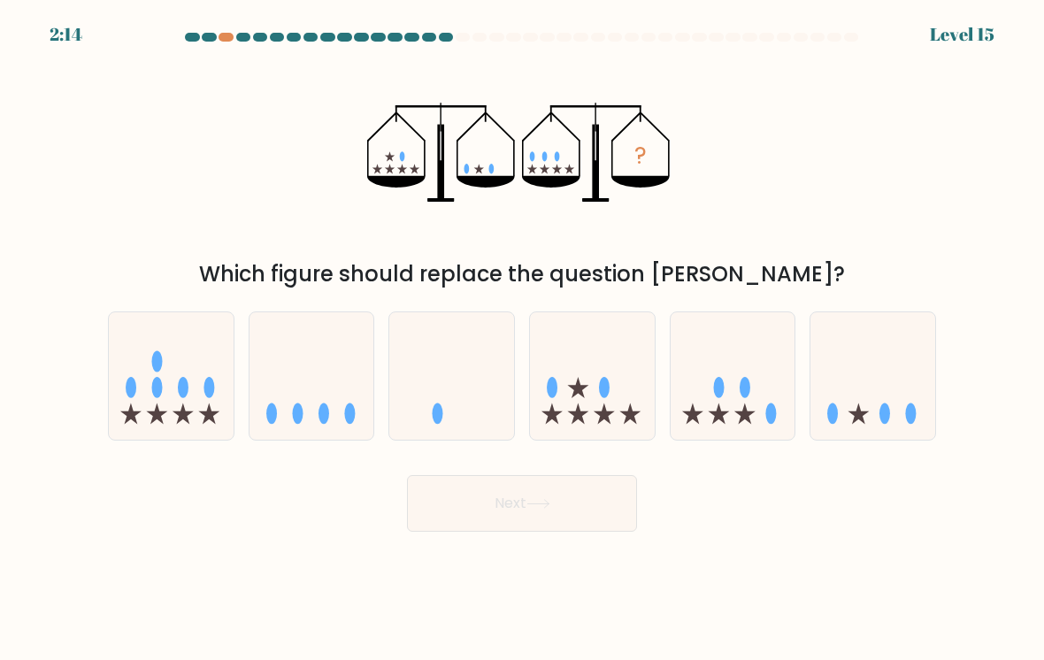
click at [340, 405] on icon at bounding box center [311, 376] width 125 height 103
click at [522, 339] on input "b." at bounding box center [522, 334] width 1 height 9
radio input "true"
click at [523, 507] on button "Next" at bounding box center [522, 503] width 230 height 57
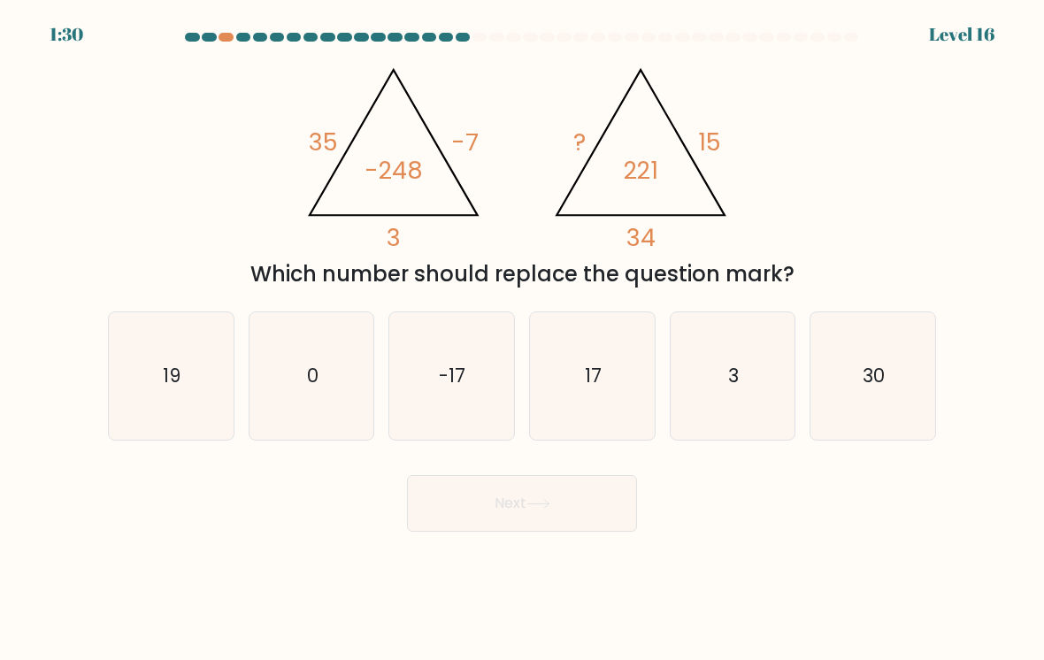
click at [564, 377] on icon "17" at bounding box center [592, 376] width 125 height 125
click at [523, 339] on input "d. 17" at bounding box center [522, 334] width 1 height 9
radio input "true"
click at [524, 511] on button "Next" at bounding box center [522, 503] width 230 height 57
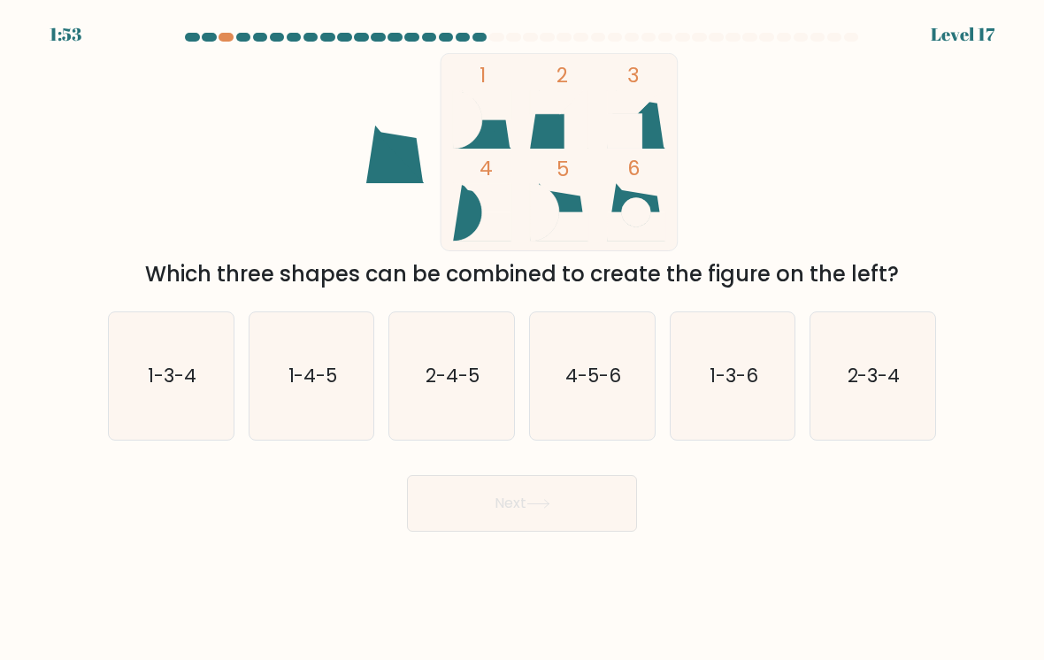
click at [317, 352] on icon "1-4-5" at bounding box center [311, 376] width 125 height 125
click at [522, 339] on input "b. 1-4-5" at bounding box center [522, 334] width 1 height 9
radio input "true"
click at [548, 504] on icon at bounding box center [537, 504] width 21 height 8
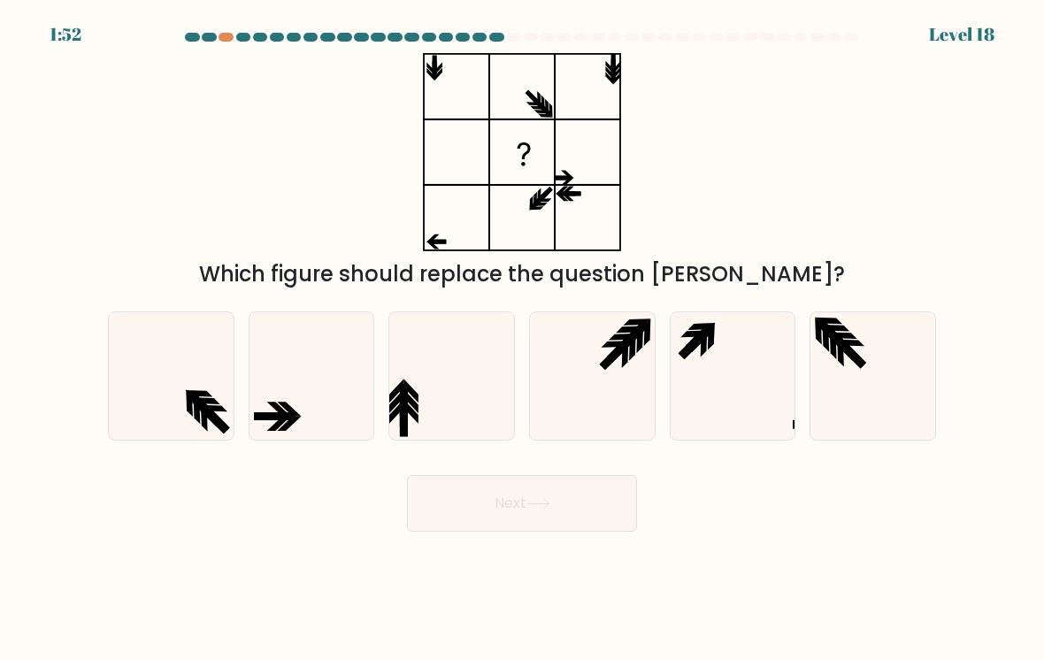
click at [295, 408] on icon at bounding box center [311, 376] width 125 height 125
click at [522, 339] on input "b." at bounding box center [522, 334] width 1 height 9
radio input "true"
click at [700, 388] on icon at bounding box center [732, 376] width 125 height 125
click at [523, 339] on input "e." at bounding box center [522, 334] width 1 height 9
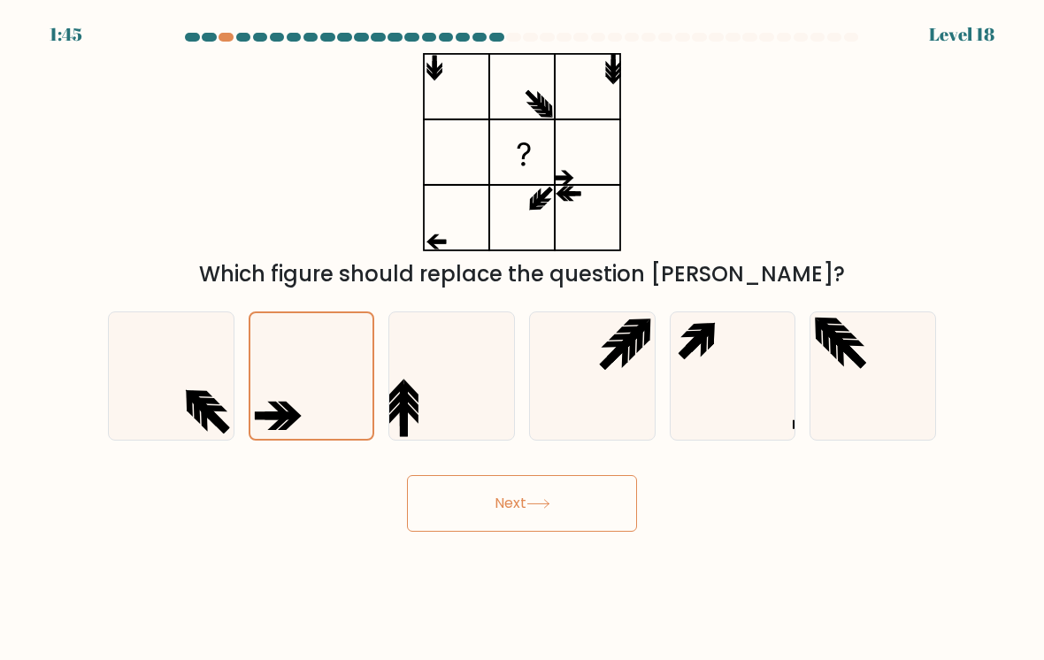
radio input "true"
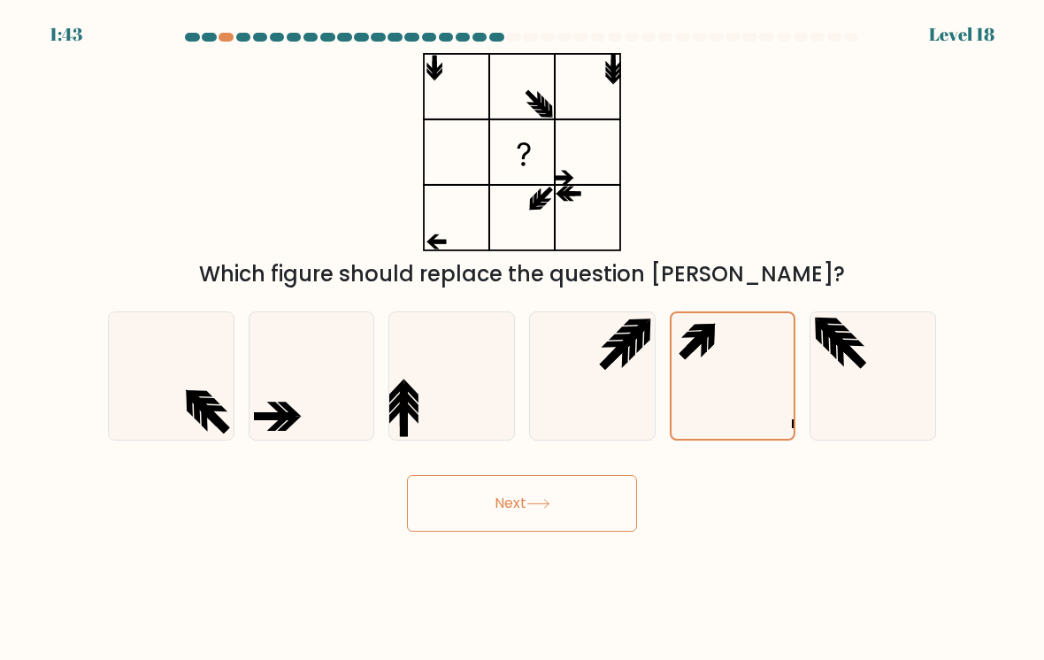
click at [528, 519] on button "Next" at bounding box center [522, 503] width 230 height 57
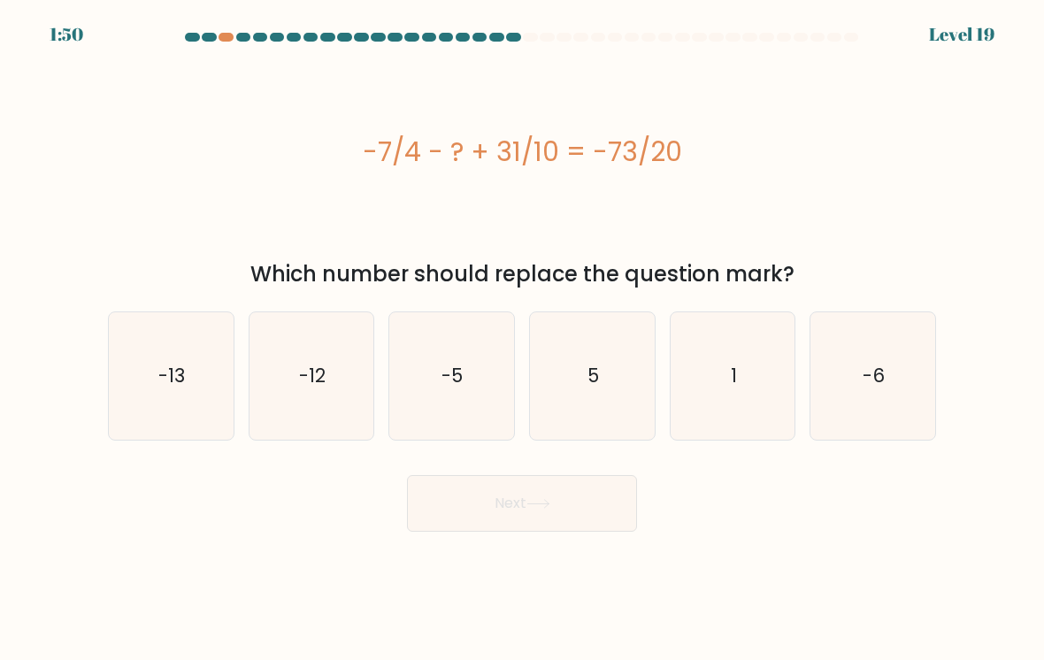
click at [447, 393] on icon "-5" at bounding box center [451, 376] width 125 height 125
click at [522, 339] on input "c. -5" at bounding box center [522, 334] width 1 height 9
radio input "true"
click at [525, 493] on button "Next" at bounding box center [522, 503] width 230 height 57
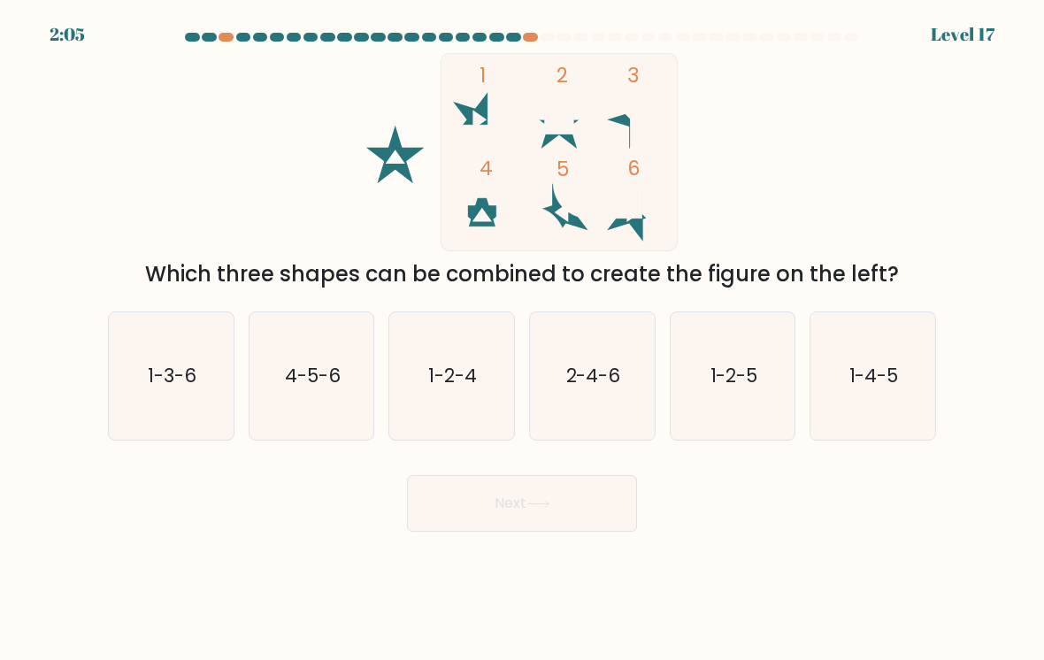
click at [164, 388] on text "1-3-6" at bounding box center [172, 376] width 49 height 26
click at [522, 339] on input "a. 1-3-6" at bounding box center [522, 334] width 1 height 9
radio input "true"
click at [505, 507] on button "Next" at bounding box center [522, 503] width 230 height 57
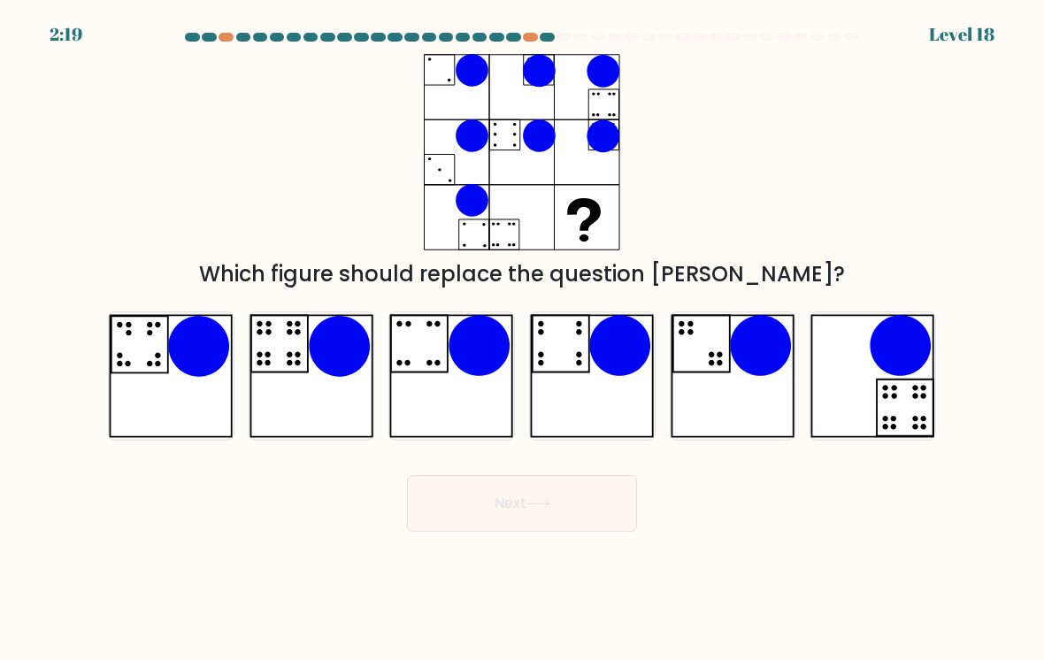
click at [152, 381] on icon at bounding box center [171, 376] width 125 height 125
click at [522, 339] on input "a." at bounding box center [522, 334] width 1 height 9
radio input "true"
click at [315, 374] on icon at bounding box center [311, 376] width 125 height 125
click at [522, 339] on input "b." at bounding box center [522, 334] width 1 height 9
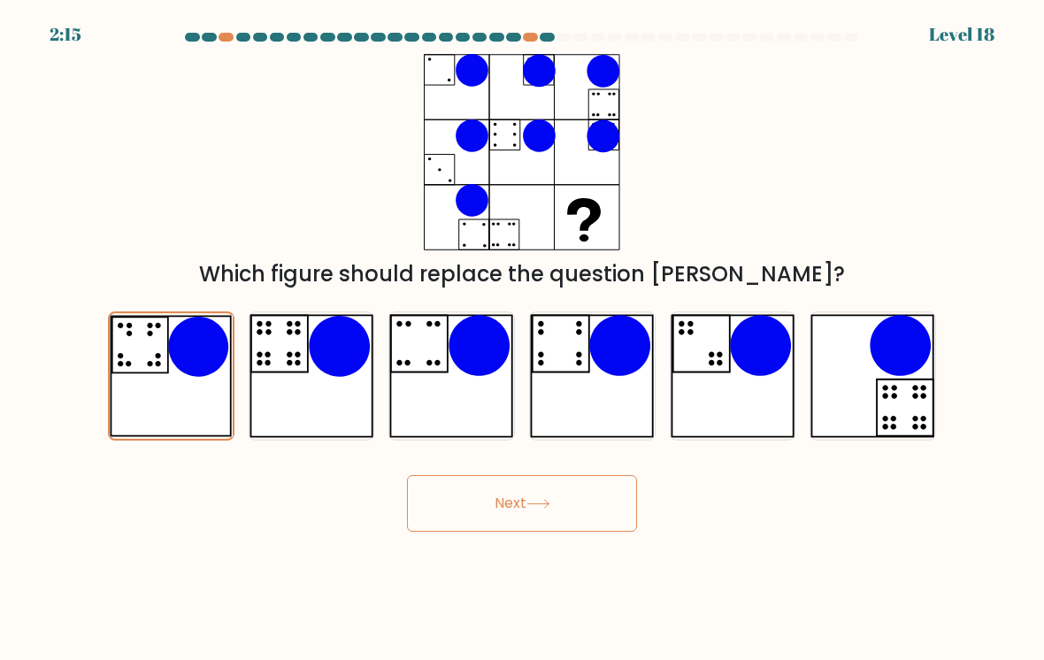
radio input "true"
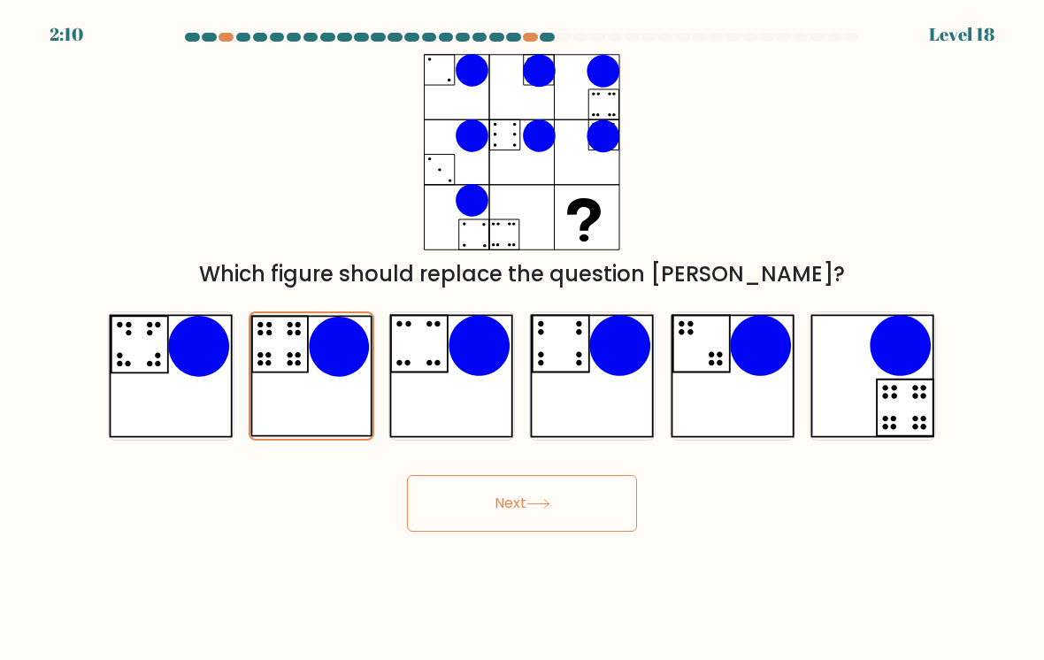
click at [522, 515] on button "Next" at bounding box center [522, 503] width 230 height 57
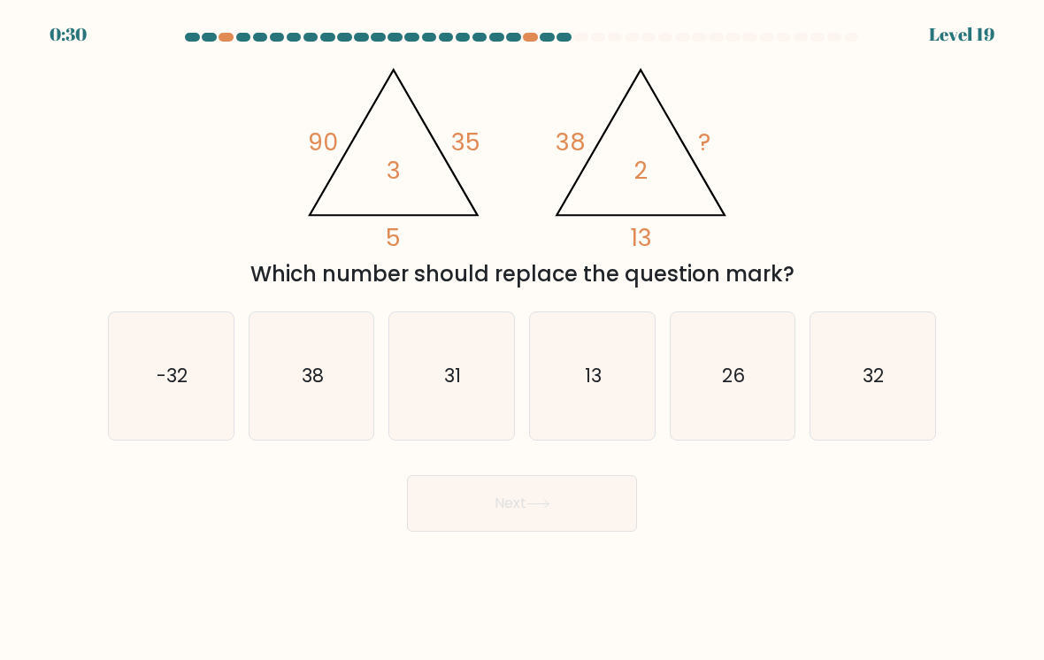
click at [874, 382] on text "32" at bounding box center [873, 376] width 21 height 26
click at [523, 339] on input "f. 32" at bounding box center [522, 334] width 1 height 9
radio input "true"
click at [160, 383] on text "-32" at bounding box center [172, 376] width 31 height 26
click at [522, 339] on input "a. -32" at bounding box center [522, 334] width 1 height 9
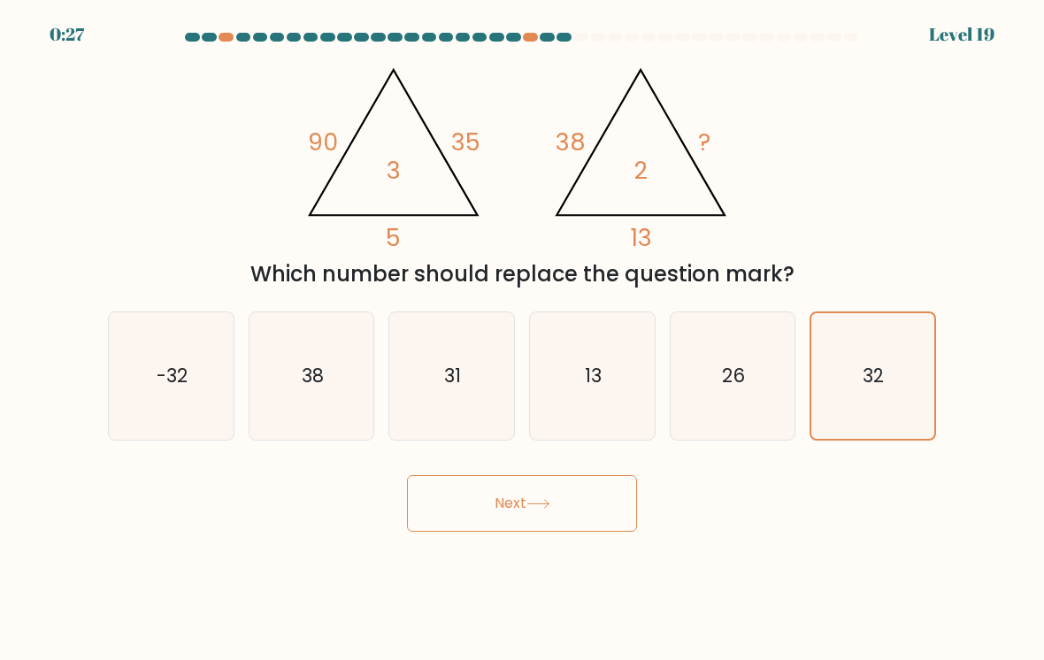
radio input "true"
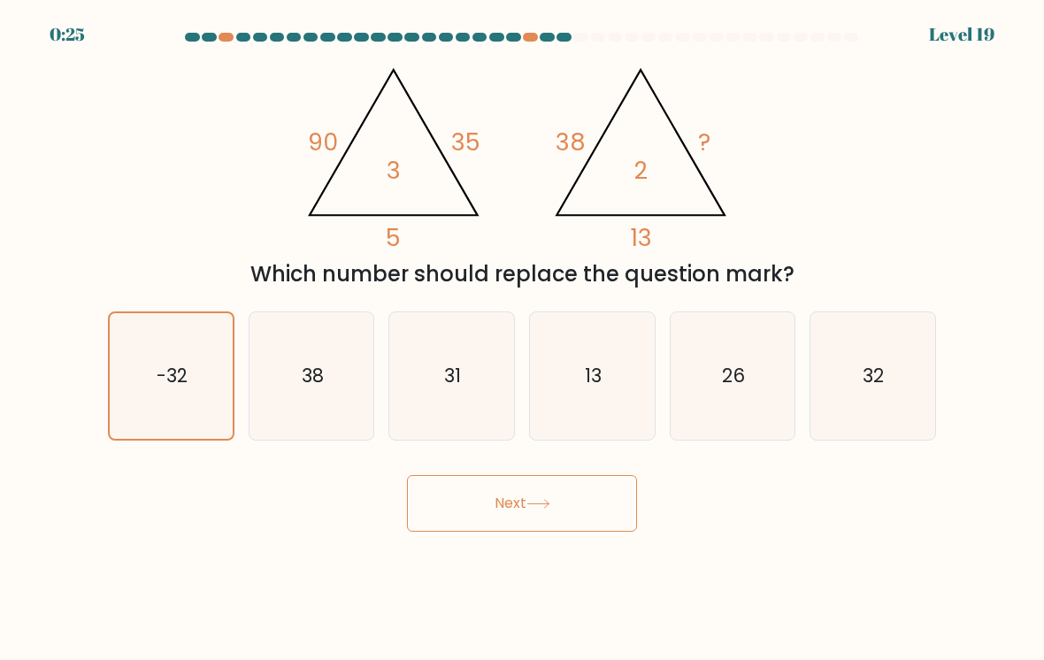
click at [532, 501] on icon at bounding box center [538, 504] width 24 height 10
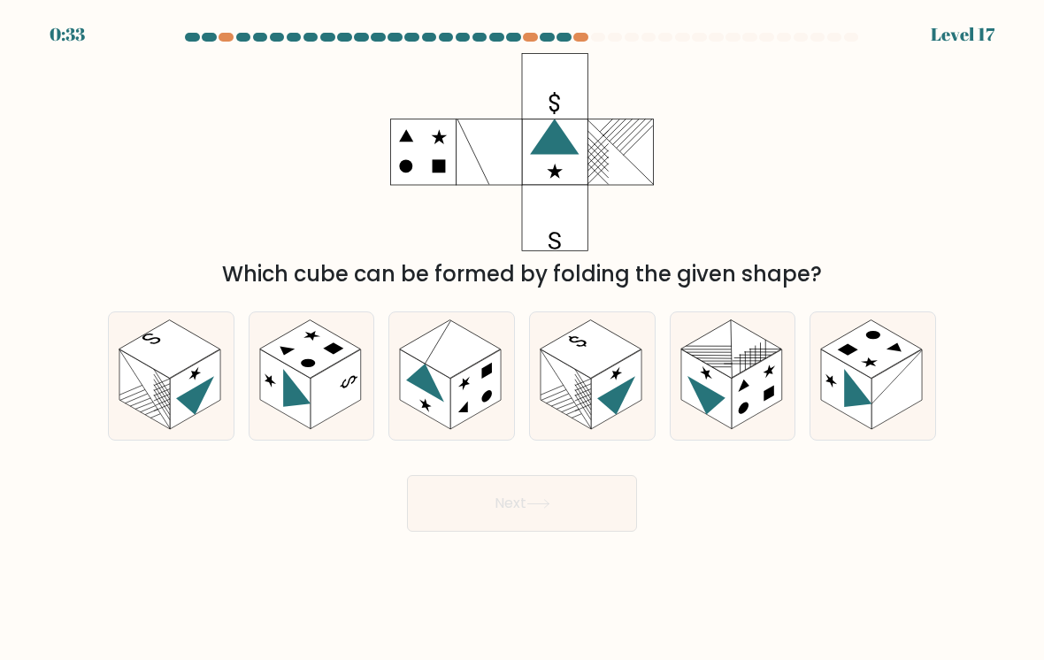
click at [157, 405] on line at bounding box center [163, 402] width 14 height 23
click at [522, 339] on input "a." at bounding box center [522, 334] width 1 height 9
radio input "true"
click at [525, 496] on button "Next" at bounding box center [522, 503] width 230 height 57
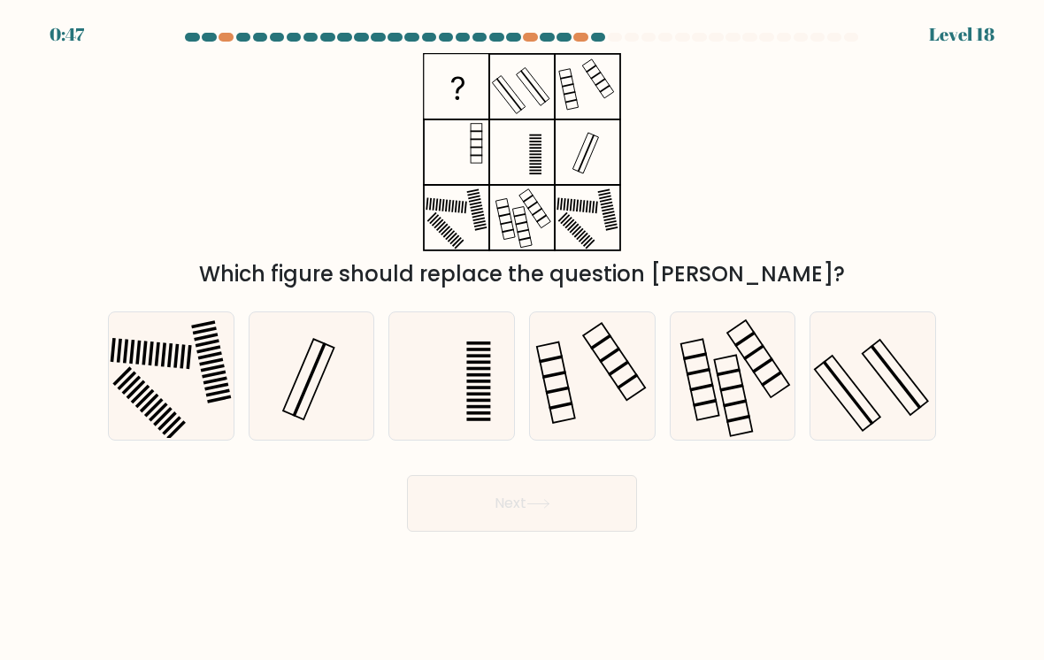
click at [888, 381] on icon at bounding box center [872, 376] width 125 height 125
click at [523, 339] on input "f." at bounding box center [522, 334] width 1 height 9
radio input "true"
click at [542, 520] on button "Next" at bounding box center [522, 503] width 230 height 57
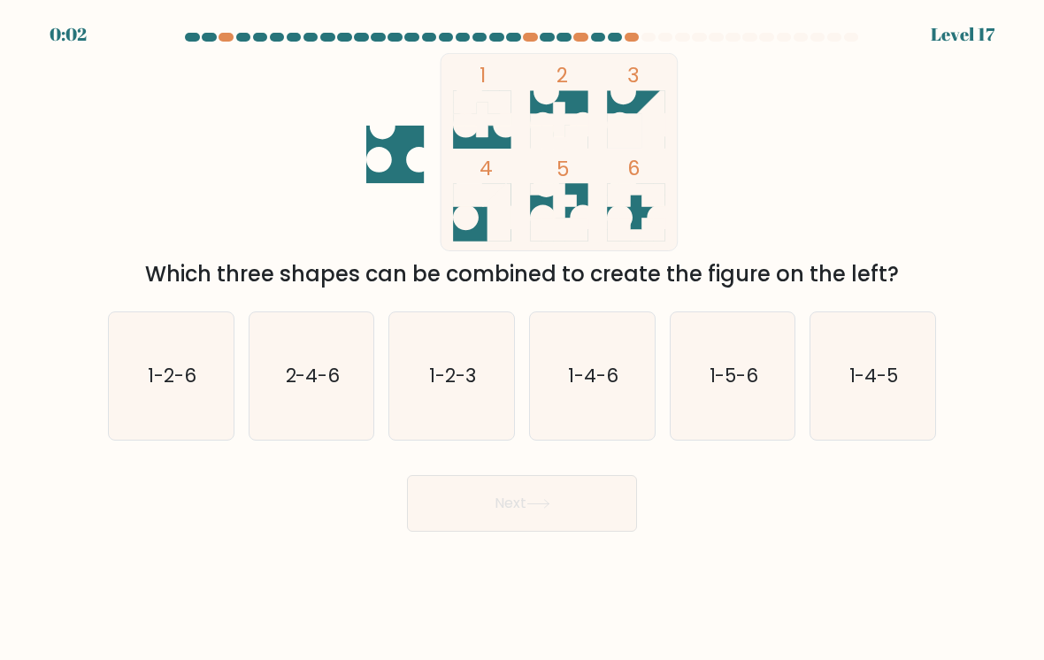
click at [177, 387] on text "1-2-6" at bounding box center [172, 376] width 49 height 26
click at [522, 339] on input "a. 1-2-6" at bounding box center [522, 334] width 1 height 9
radio input "true"
click at [492, 507] on button "Next" at bounding box center [522, 503] width 230 height 57
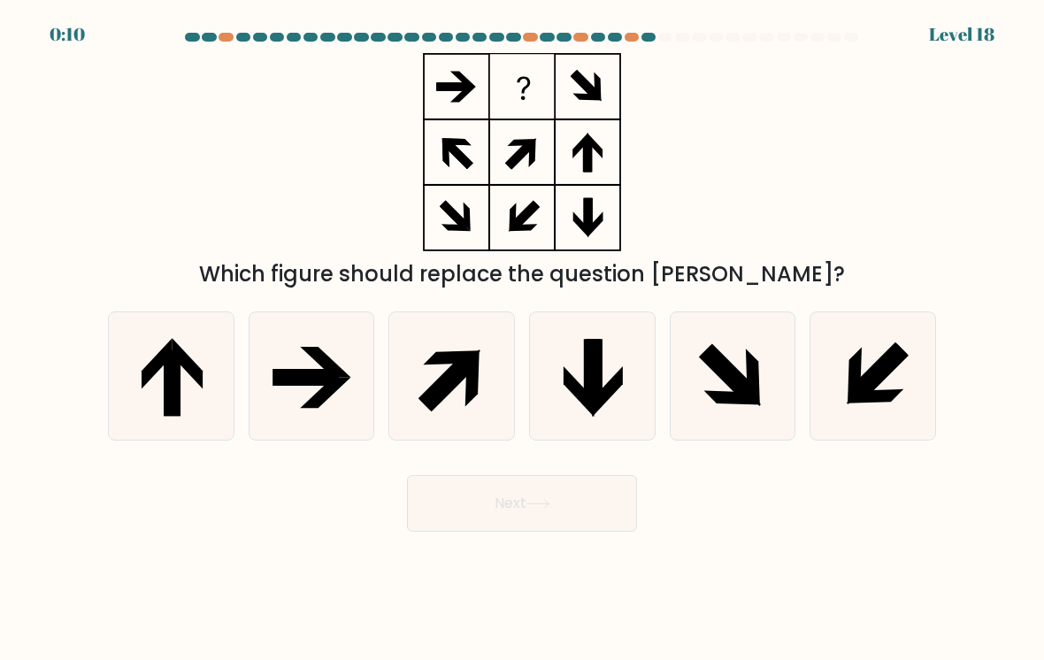
click at [313, 394] on icon at bounding box center [311, 376] width 125 height 125
click at [522, 339] on input "b." at bounding box center [522, 334] width 1 height 9
radio input "true"
click at [625, 377] on icon at bounding box center [592, 376] width 125 height 125
click at [523, 339] on input "d." at bounding box center [522, 334] width 1 height 9
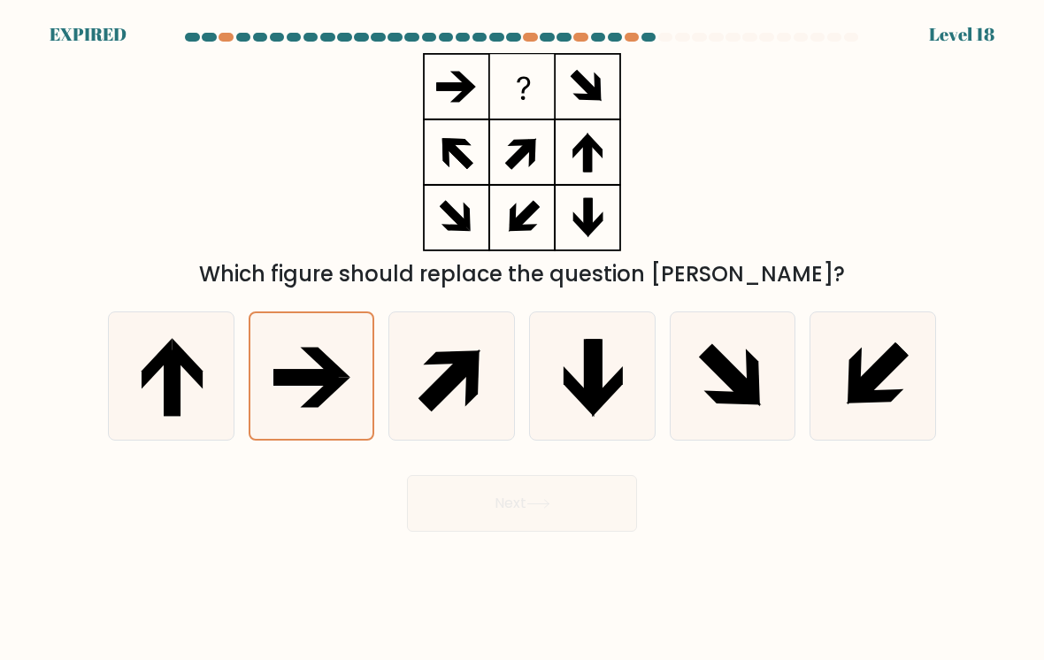
radio input "true"
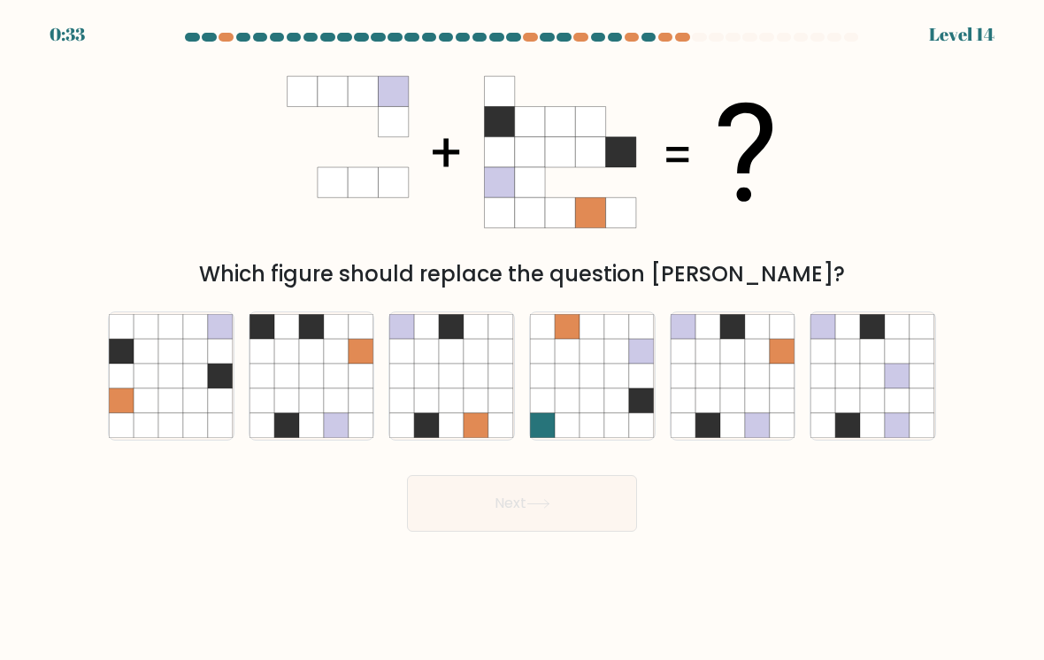
click at [765, 381] on icon at bounding box center [757, 376] width 25 height 25
click at [523, 339] on input "e." at bounding box center [522, 334] width 1 height 9
radio input "true"
click at [544, 532] on button "Next" at bounding box center [522, 503] width 230 height 57
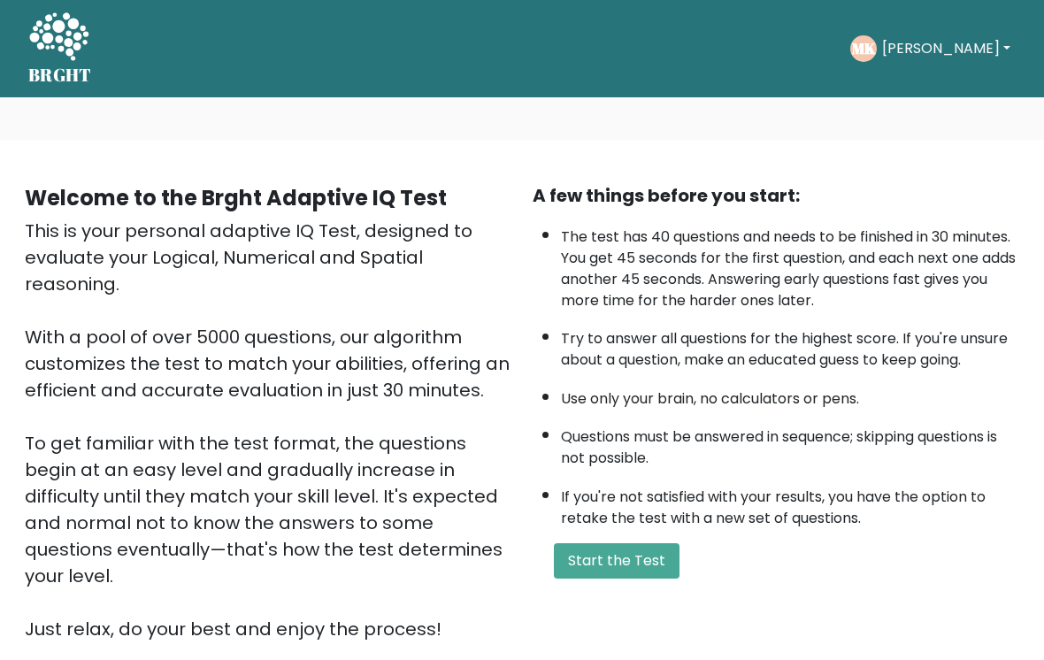
click at [606, 578] on button "Start the Test" at bounding box center [617, 560] width 126 height 35
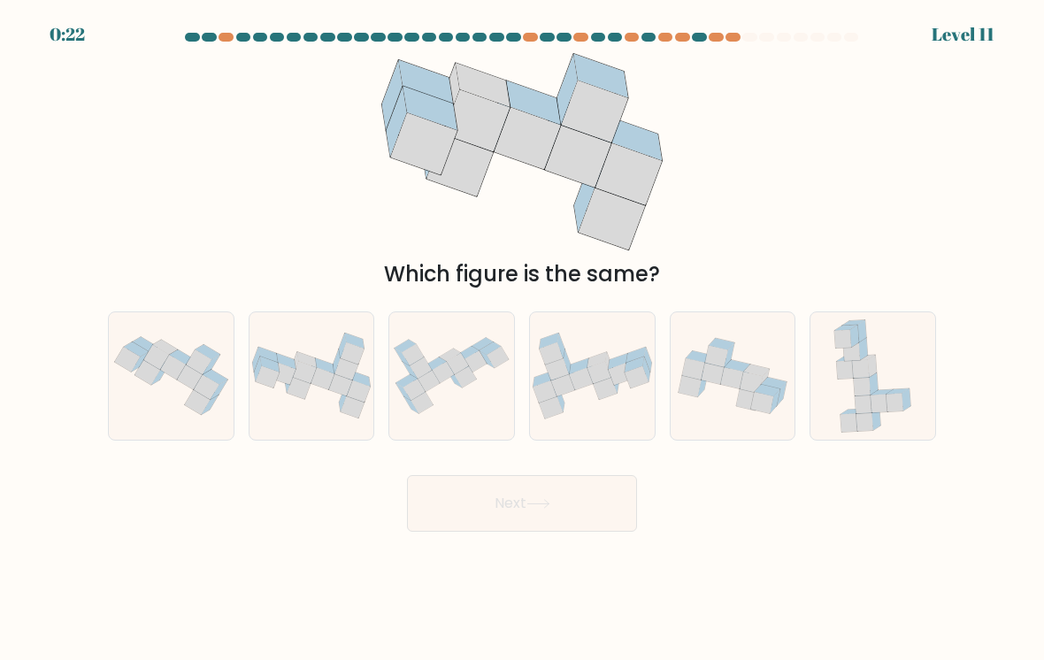
click at [590, 373] on icon at bounding box center [599, 373] width 24 height 22
click at [523, 339] on input "d." at bounding box center [522, 334] width 1 height 9
radio input "true"
click at [540, 507] on icon at bounding box center [538, 504] width 24 height 10
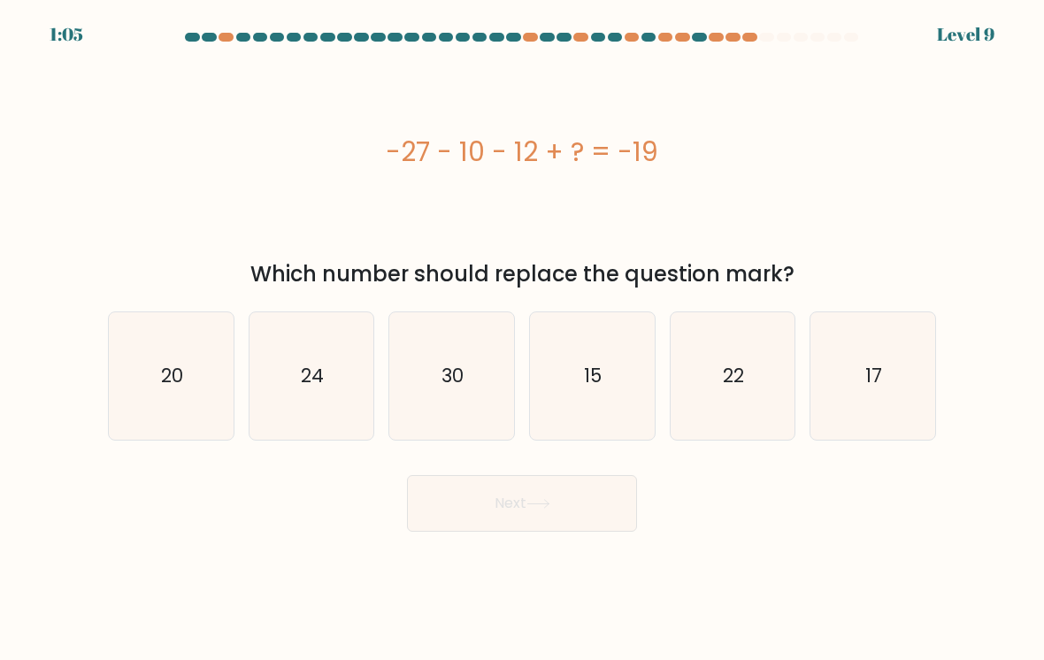
click at [595, 385] on text "15" at bounding box center [594, 376] width 18 height 26
click at [523, 339] on input "d. 15" at bounding box center [522, 334] width 1 height 9
radio input "true"
click at [533, 517] on button "Next" at bounding box center [522, 503] width 230 height 57
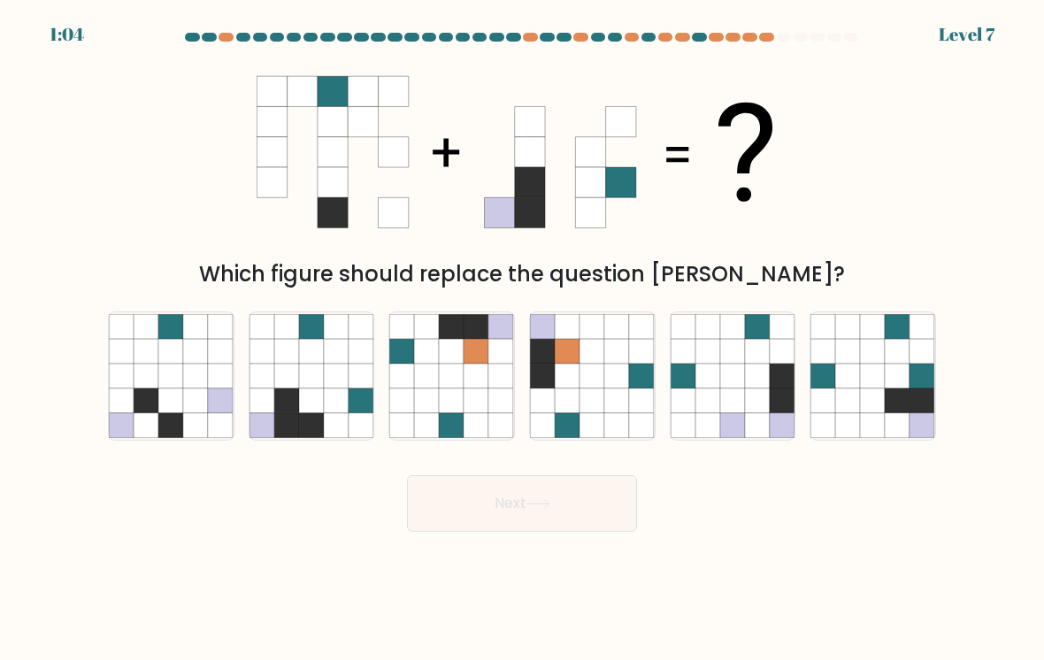
click at [584, 387] on icon at bounding box center [591, 376] width 25 height 25
click at [523, 339] on input "d." at bounding box center [522, 334] width 1 height 9
radio input "true"
click at [563, 506] on button "Next" at bounding box center [522, 503] width 230 height 57
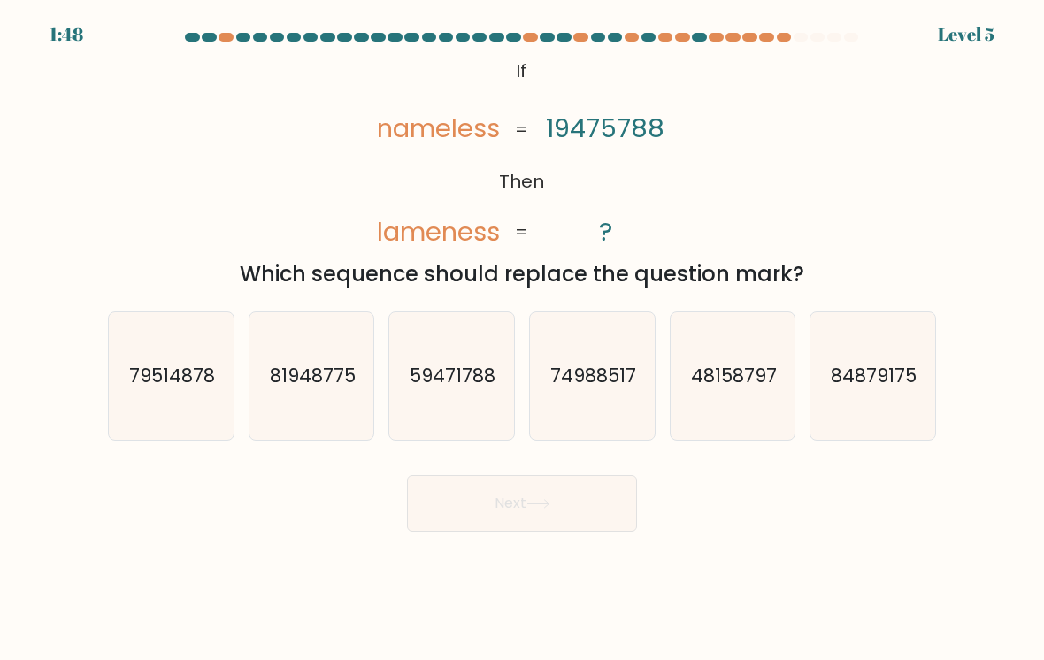
click at [600, 393] on icon "74988517" at bounding box center [592, 376] width 125 height 125
click at [523, 339] on input "d. 74988517" at bounding box center [522, 334] width 1 height 9
radio input "true"
click at [561, 501] on button "Next" at bounding box center [522, 503] width 230 height 57
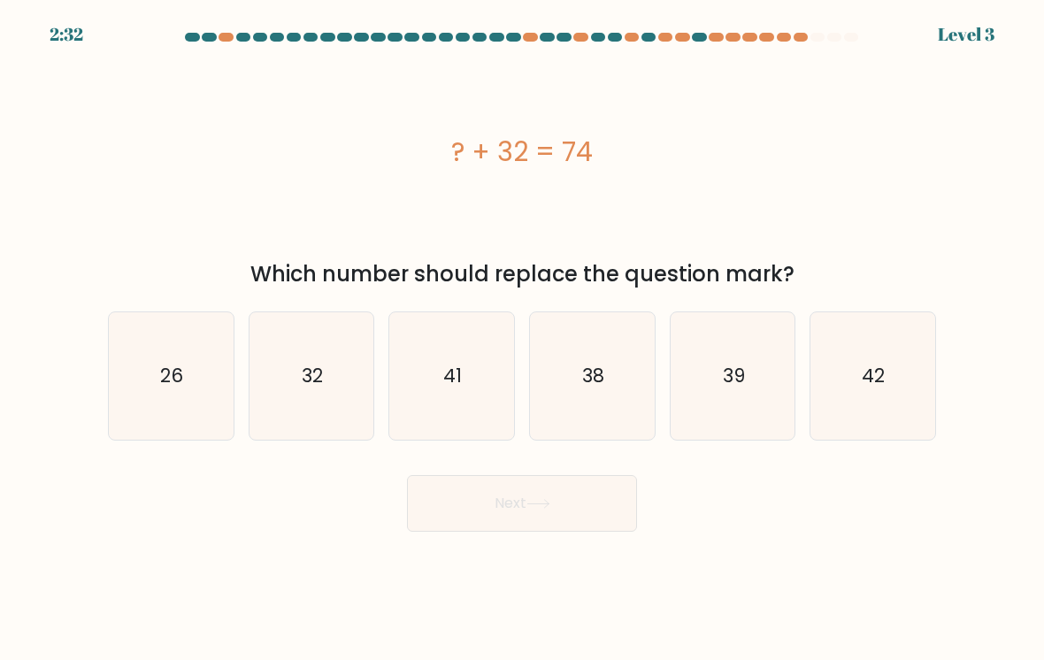
click at [602, 390] on icon "38" at bounding box center [592, 376] width 125 height 125
click at [523, 339] on input "d. 38" at bounding box center [522, 334] width 1 height 9
radio input "true"
click at [565, 503] on button "Next" at bounding box center [522, 503] width 230 height 57
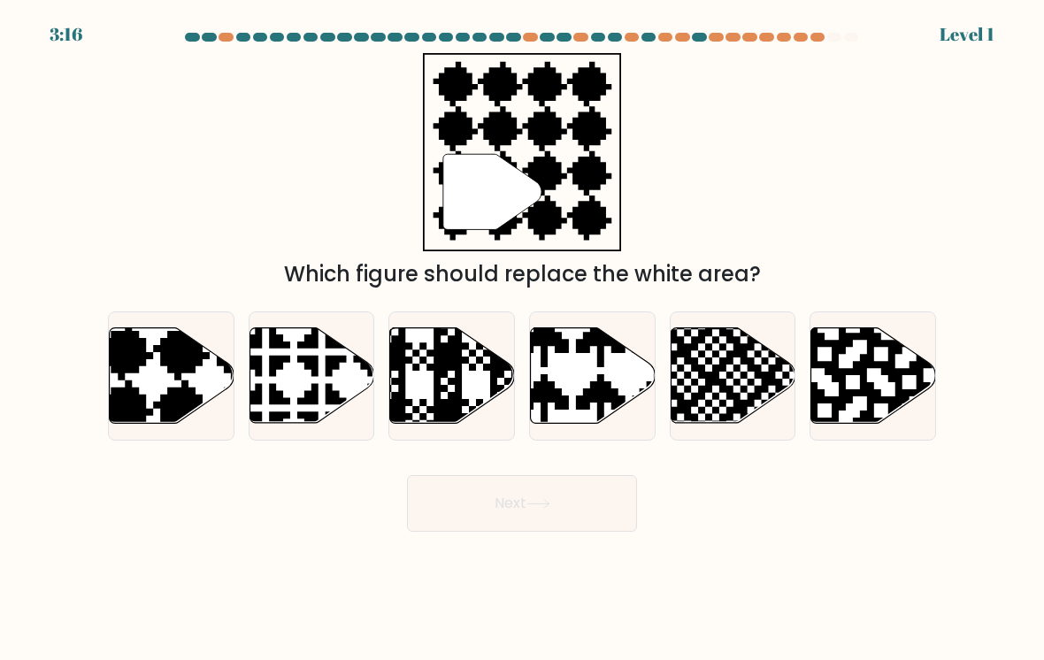
click at [591, 397] on icon at bounding box center [628, 427] width 218 height 218
click at [523, 339] on input "d." at bounding box center [522, 334] width 1 height 9
radio input "true"
click at [560, 510] on button "Next" at bounding box center [522, 503] width 230 height 57
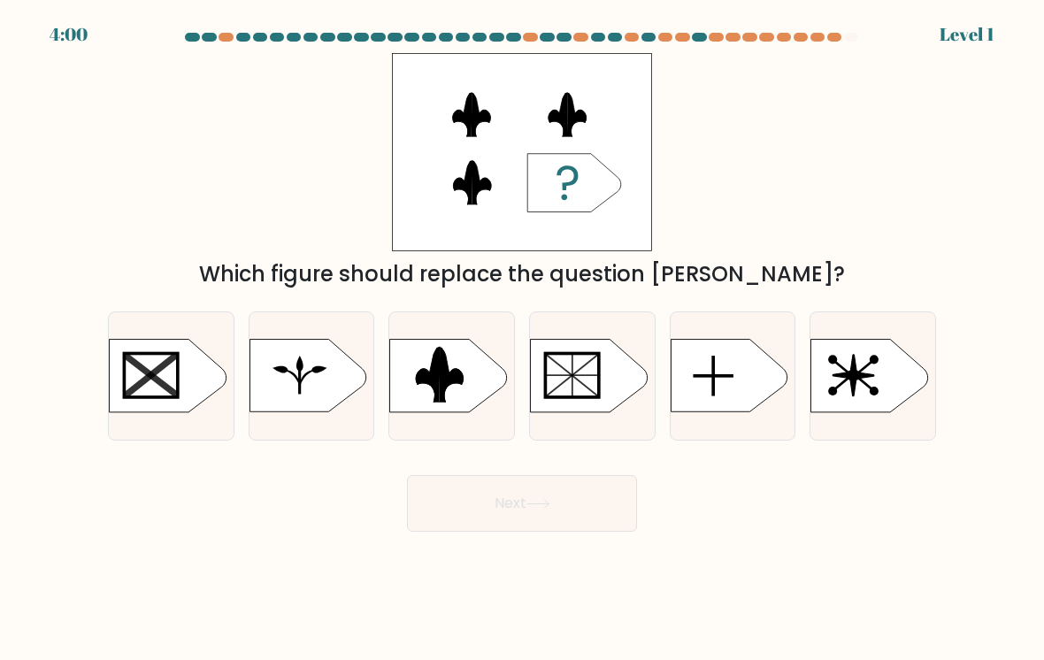
click at [595, 377] on rect at bounding box center [571, 375] width 53 height 43
click at [523, 339] on input "d." at bounding box center [522, 334] width 1 height 9
radio input "true"
click at [563, 498] on button "Next" at bounding box center [522, 503] width 230 height 57
click at [601, 393] on icon at bounding box center [588, 376] width 115 height 72
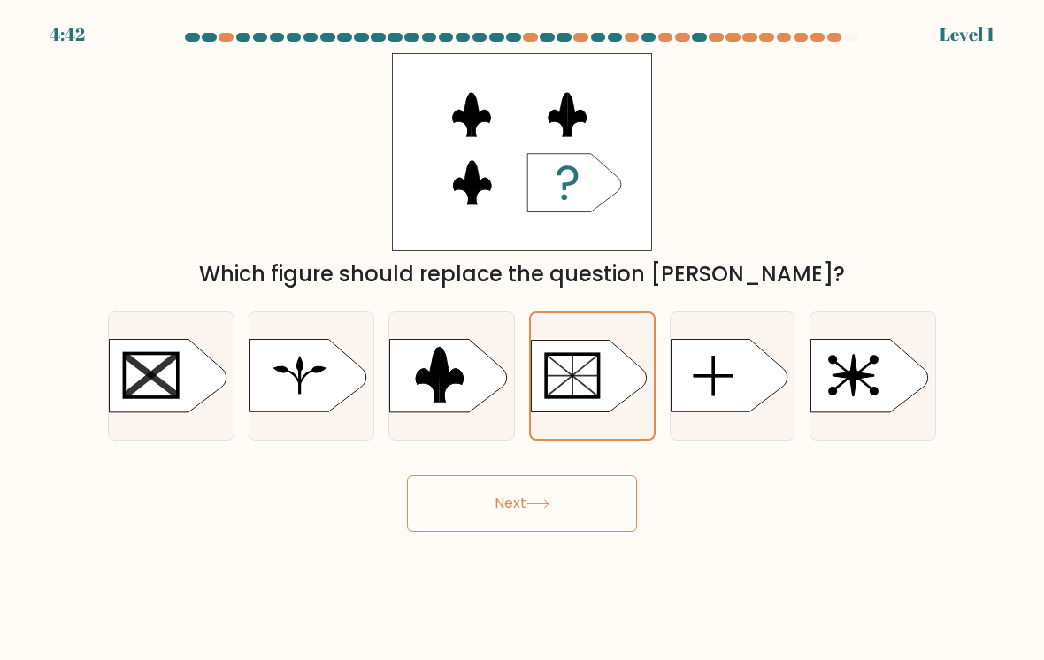
click at [523, 339] on input "d." at bounding box center [522, 334] width 1 height 9
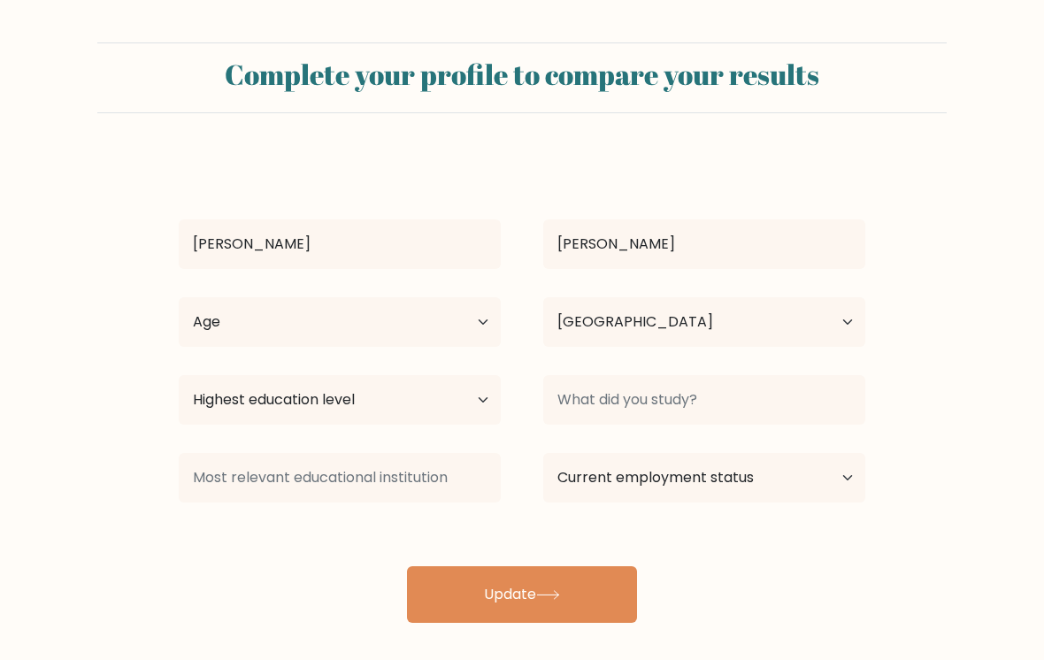
select select "IN"
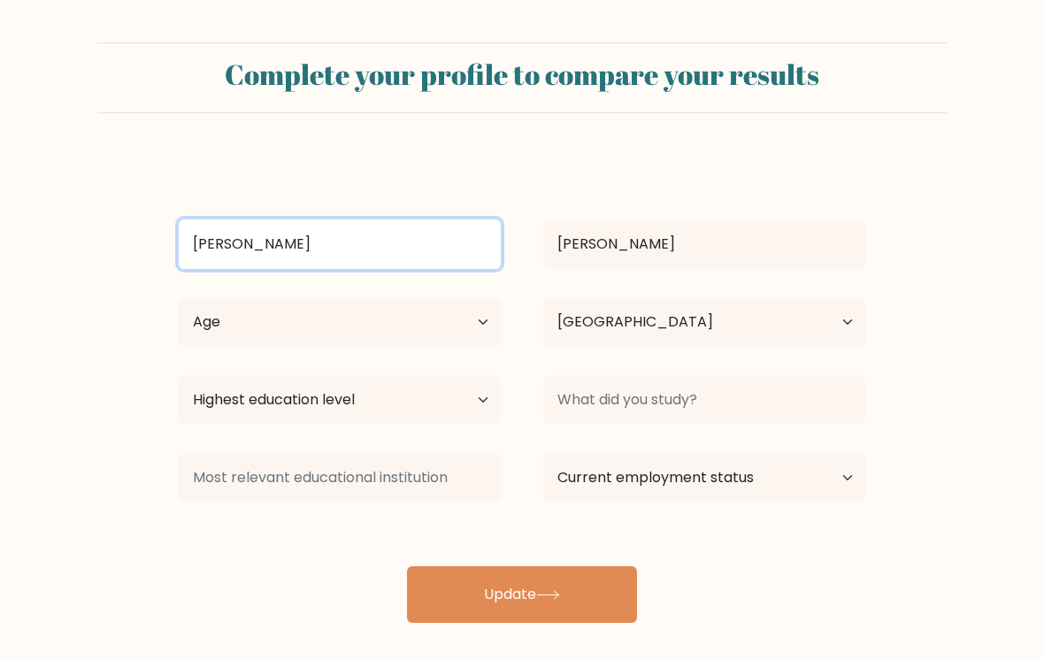
click at [365, 243] on input "[PERSON_NAME]" at bounding box center [340, 244] width 322 height 50
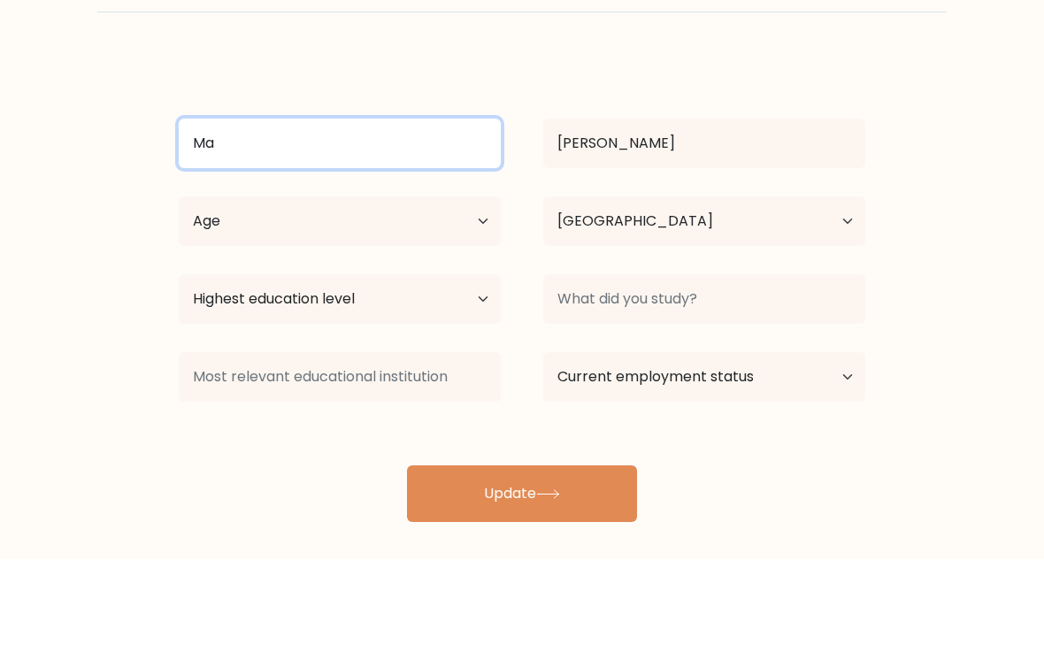
type input "M"
type input "Raju"
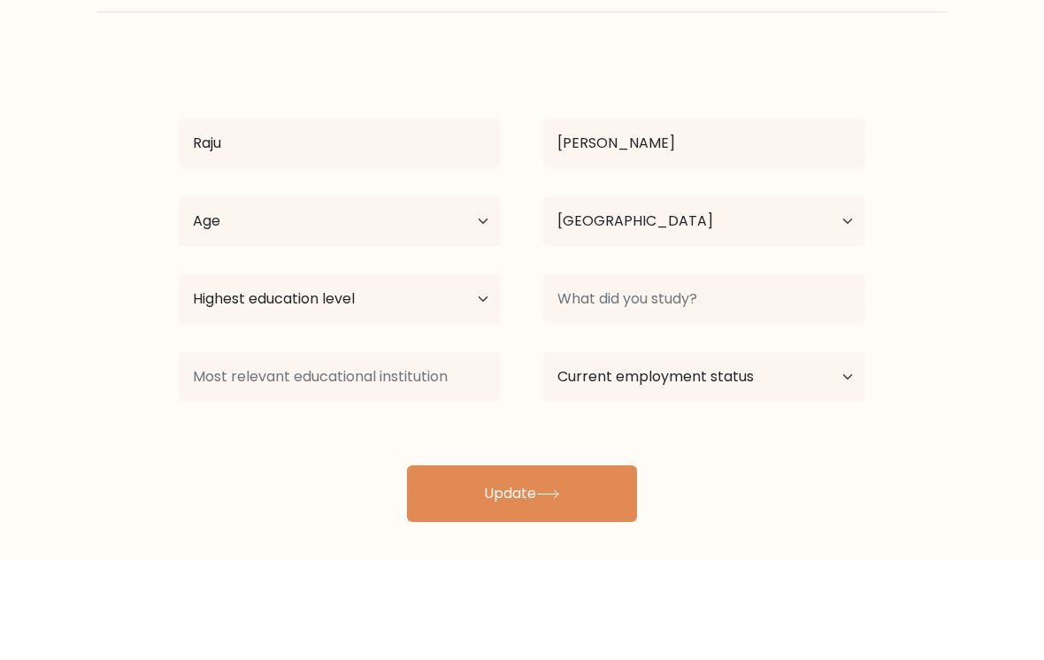
scroll to position [11, 0]
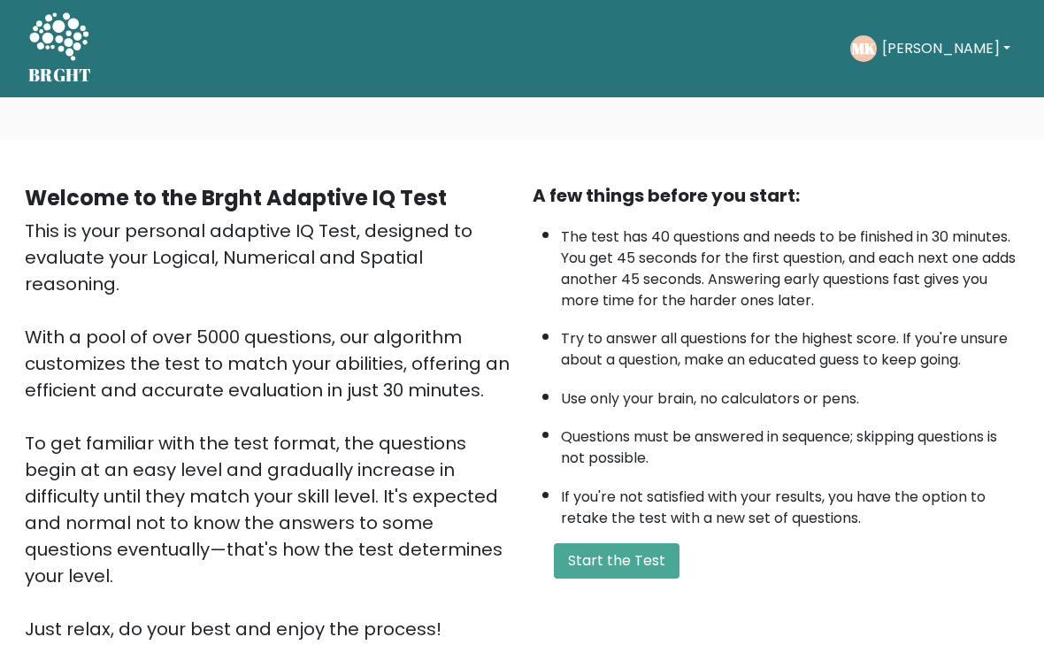
click at [915, 55] on button "[PERSON_NAME]" at bounding box center [946, 48] width 139 height 23
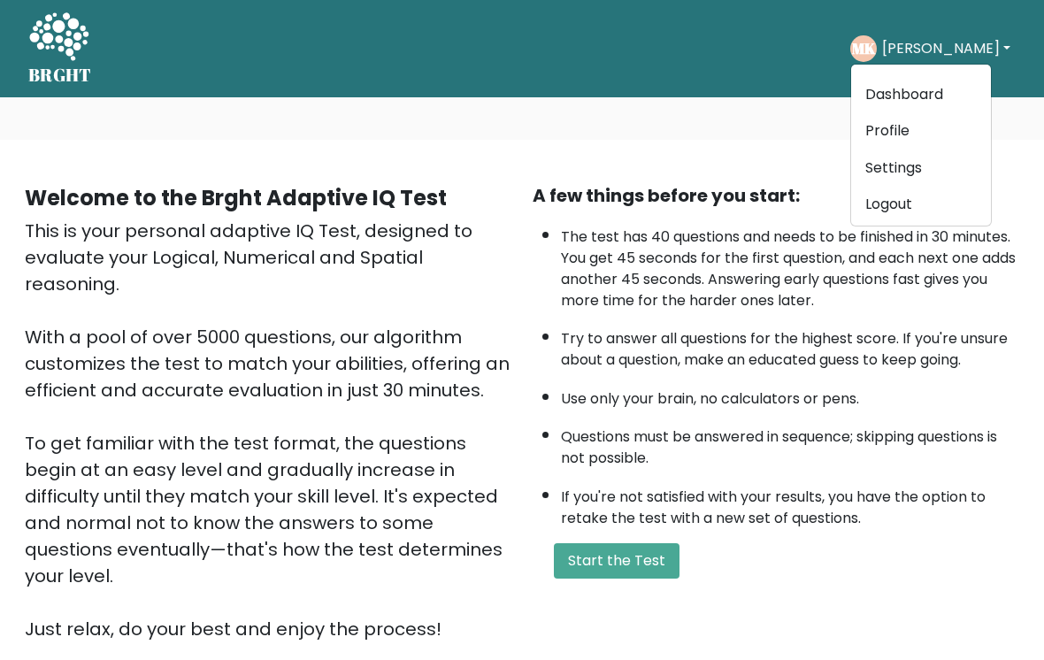
click at [922, 124] on link "Profile" at bounding box center [921, 131] width 140 height 28
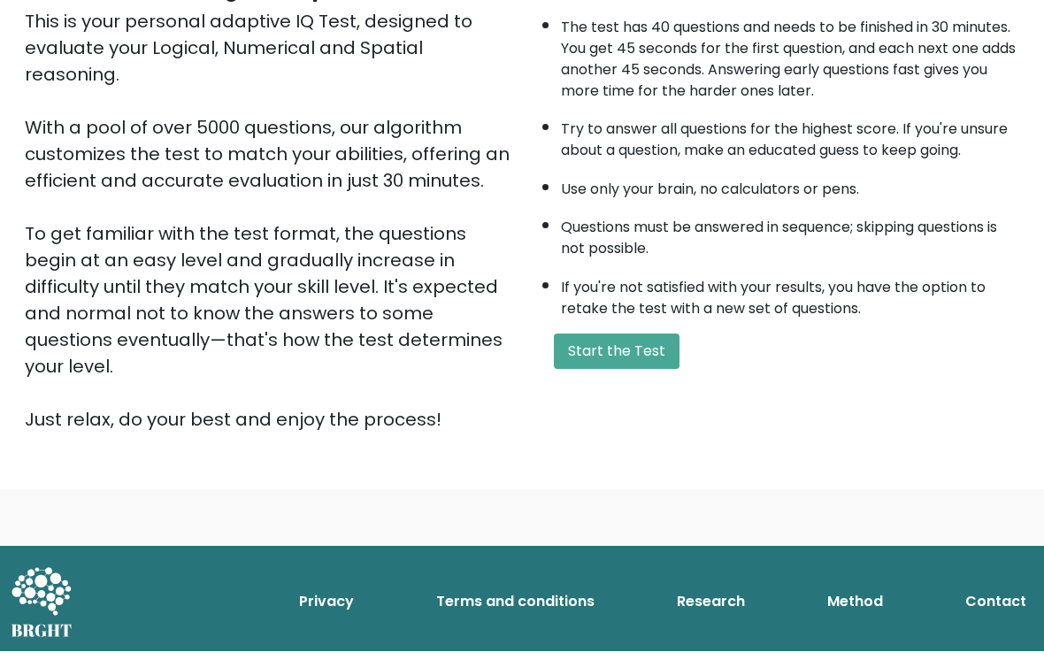
scroll to position [203, 0]
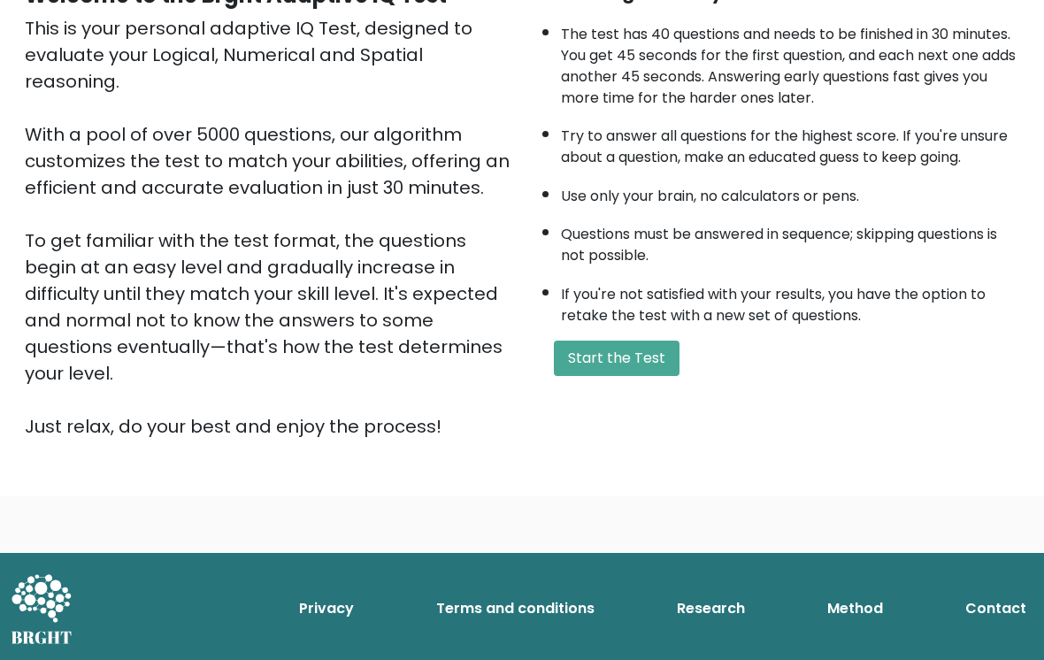
click at [630, 376] on button "Start the Test" at bounding box center [617, 358] width 126 height 35
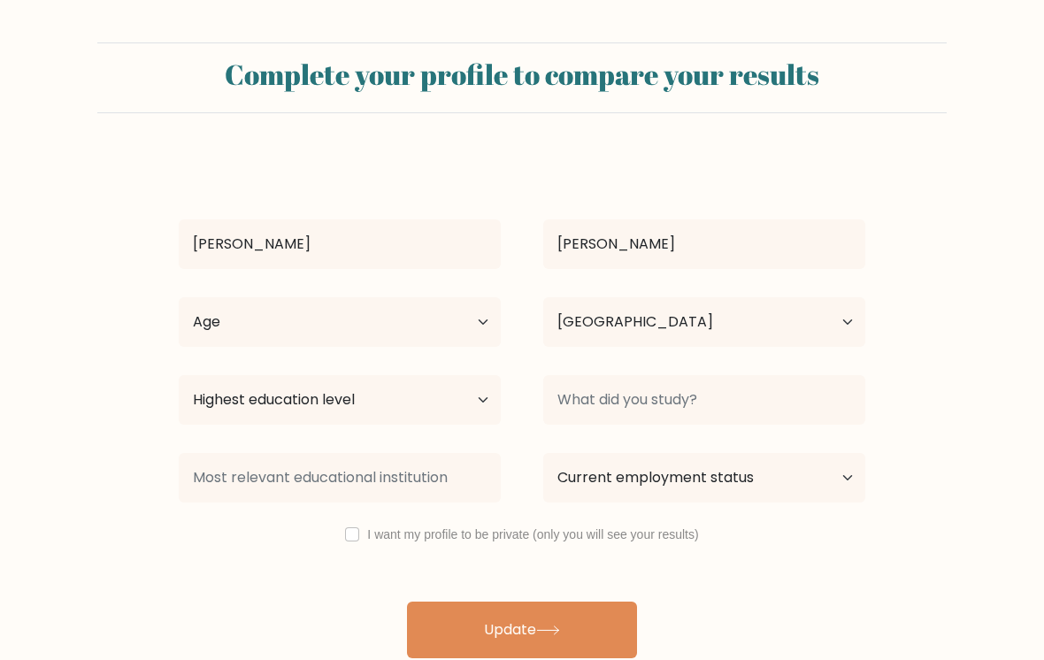
select select "IN"
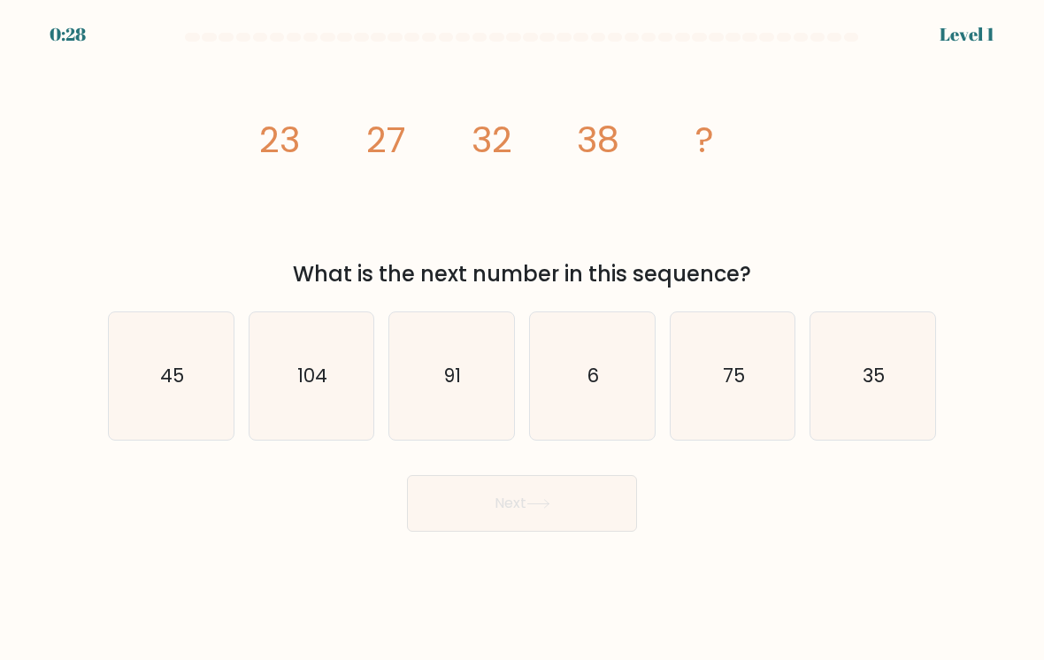
click at [166, 378] on text "45" at bounding box center [172, 376] width 24 height 26
click at [522, 339] on input "a. 45" at bounding box center [522, 334] width 1 height 9
radio input "true"
click at [475, 515] on button "Next" at bounding box center [522, 503] width 230 height 57
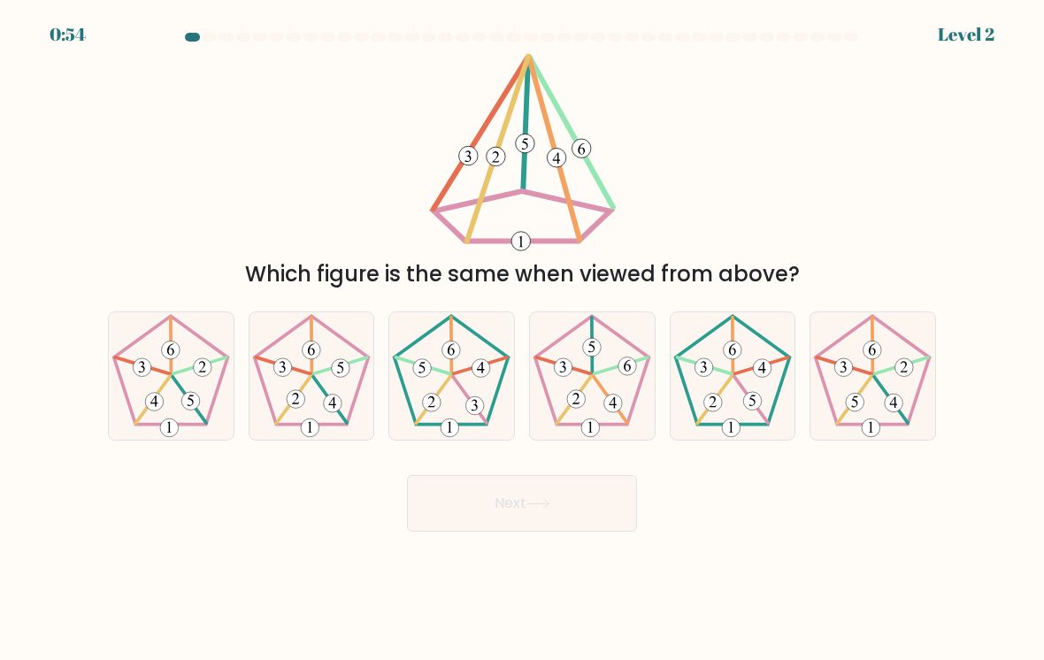
click at [583, 372] on 625 at bounding box center [563, 365] width 55 height 17
click at [523, 339] on input "d." at bounding box center [522, 334] width 1 height 9
radio input "true"
click at [464, 509] on button "Next" at bounding box center [522, 503] width 230 height 57
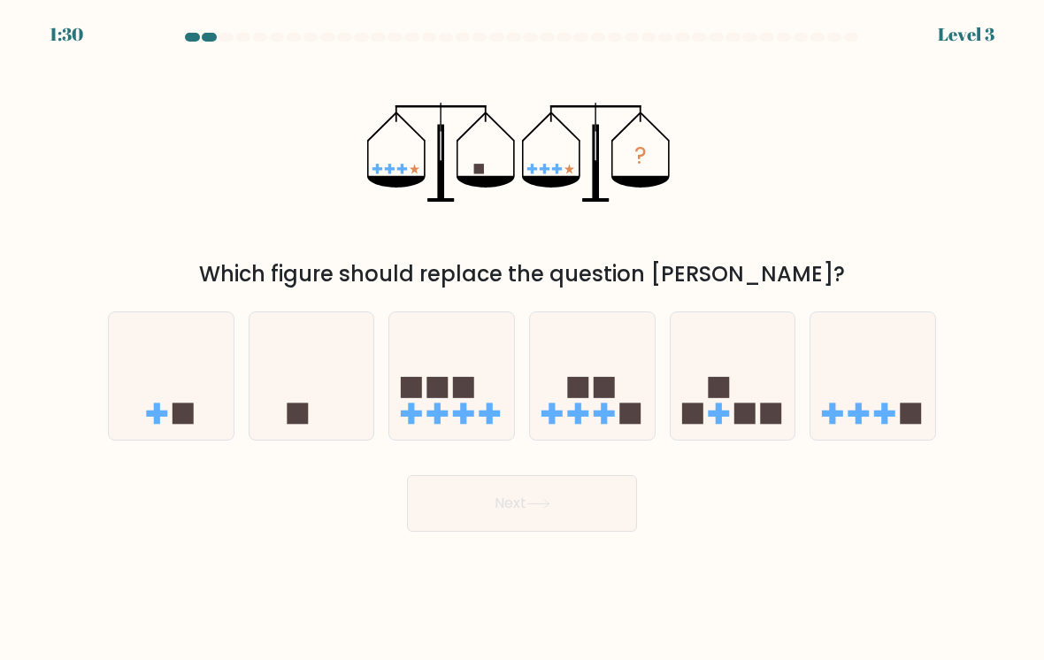
click at [293, 397] on icon at bounding box center [311, 376] width 125 height 103
click at [522, 339] on input "b." at bounding box center [522, 334] width 1 height 9
radio input "true"
click at [470, 509] on button "Next" at bounding box center [522, 503] width 230 height 57
click at [484, 505] on button "Next" at bounding box center [522, 503] width 230 height 57
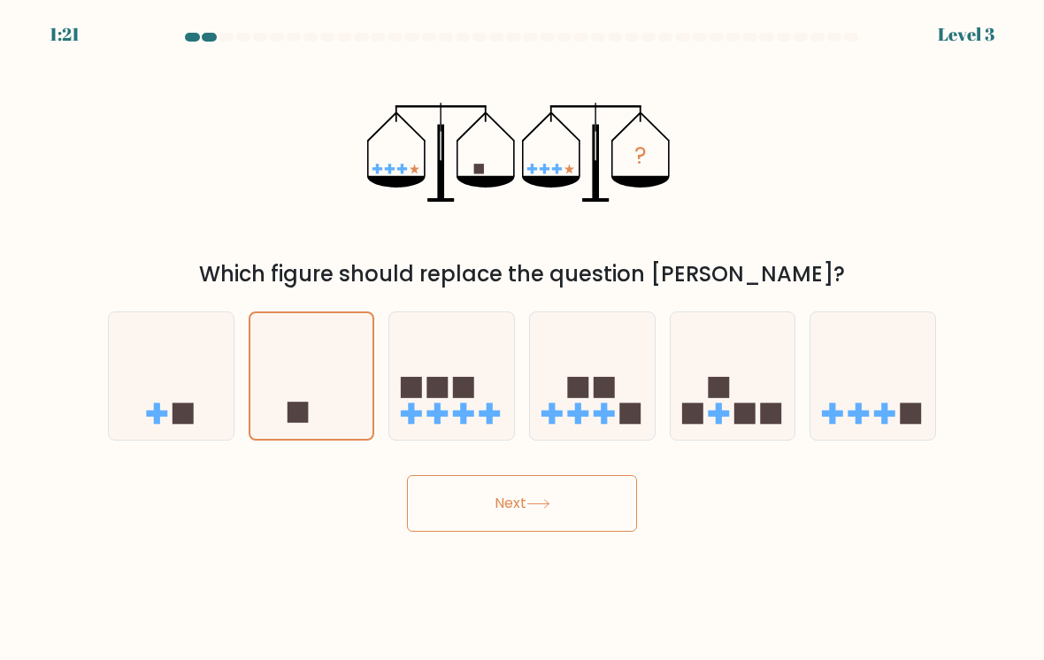
click at [541, 478] on button "Next" at bounding box center [522, 503] width 230 height 57
click at [554, 491] on button "Next" at bounding box center [522, 503] width 230 height 57
click at [549, 509] on icon at bounding box center [538, 504] width 24 height 10
click at [445, 406] on icon at bounding box center [451, 376] width 125 height 103
click at [522, 339] on input "c." at bounding box center [522, 334] width 1 height 9
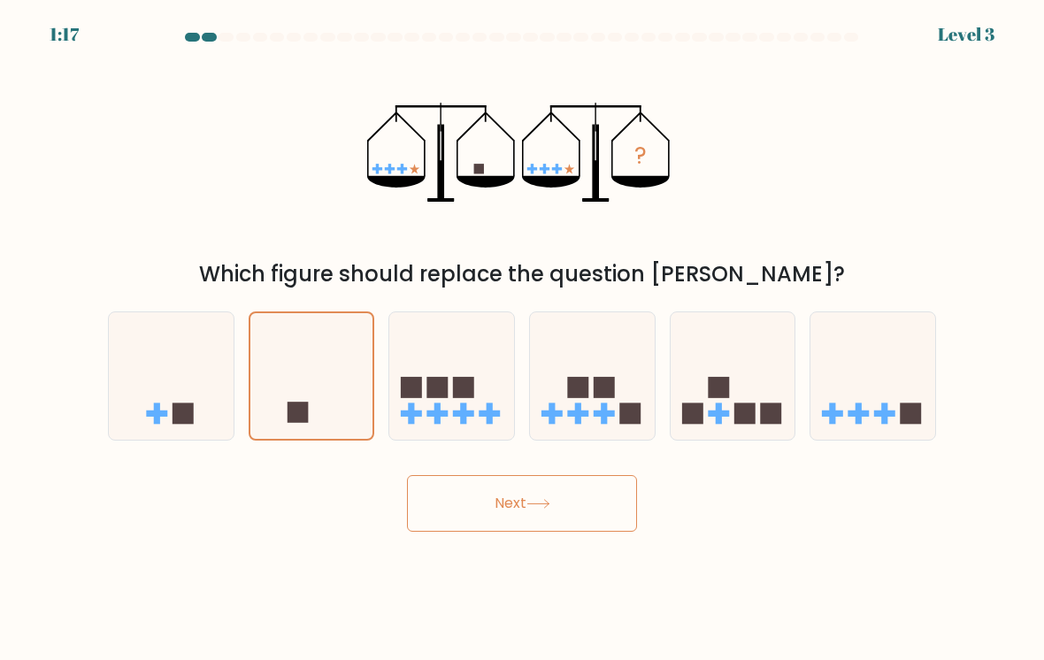
radio input "true"
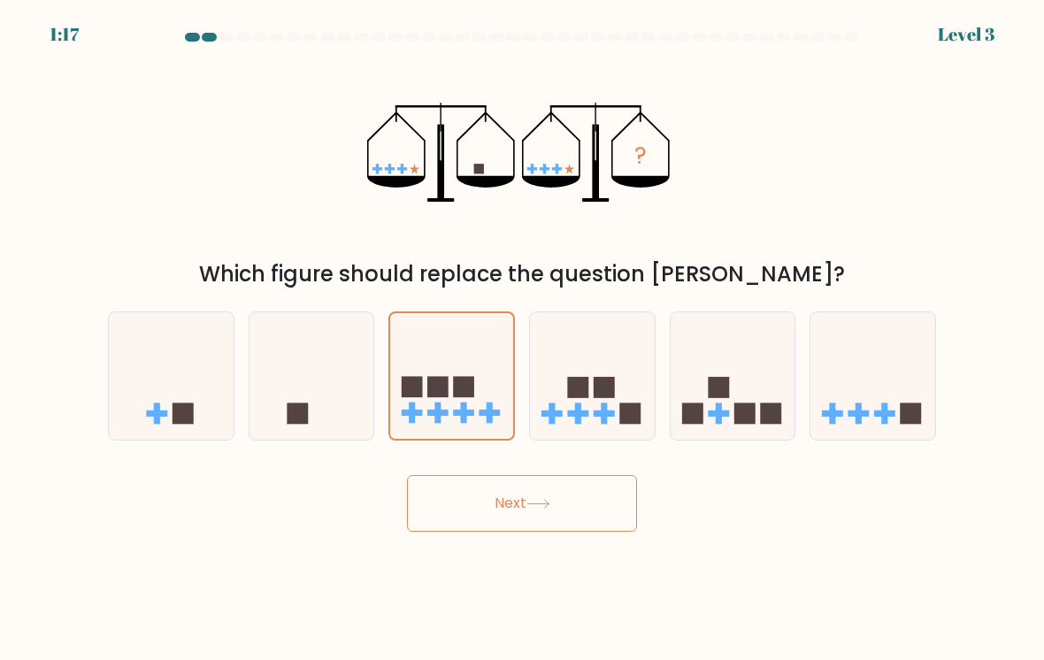
click at [312, 395] on icon at bounding box center [311, 376] width 125 height 103
click at [522, 339] on input "b." at bounding box center [522, 334] width 1 height 9
radio input "true"
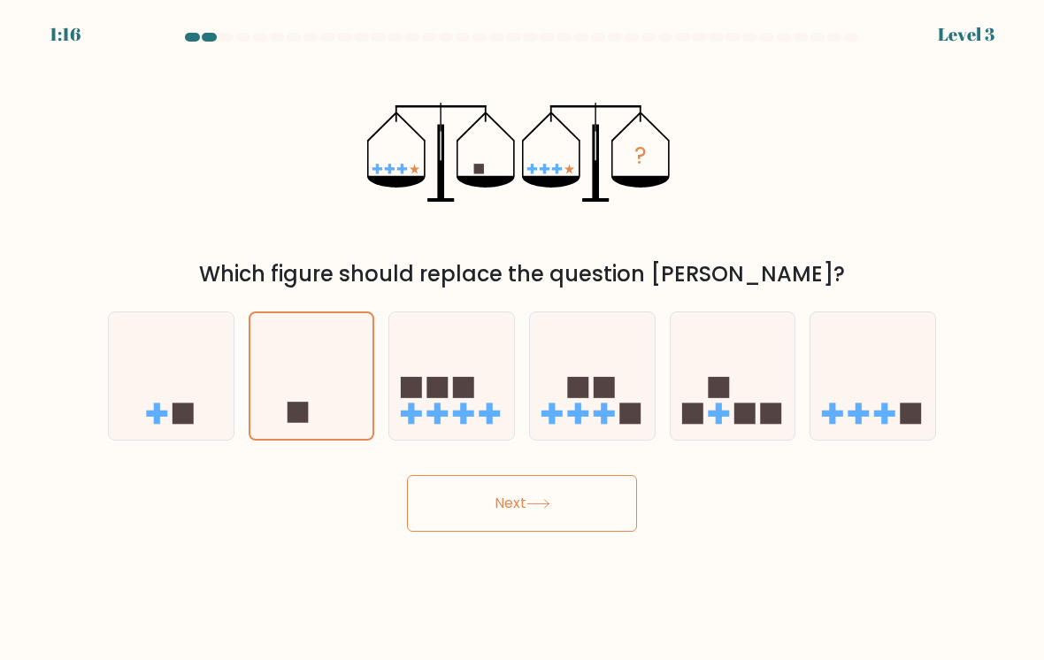
click at [496, 507] on button "Next" at bounding box center [522, 503] width 230 height 57
click at [512, 506] on button "Next" at bounding box center [522, 503] width 230 height 57
click at [511, 506] on button "Next" at bounding box center [522, 503] width 230 height 57
click at [519, 501] on button "Next" at bounding box center [522, 503] width 230 height 57
click at [518, 501] on button "Next" at bounding box center [522, 503] width 230 height 57
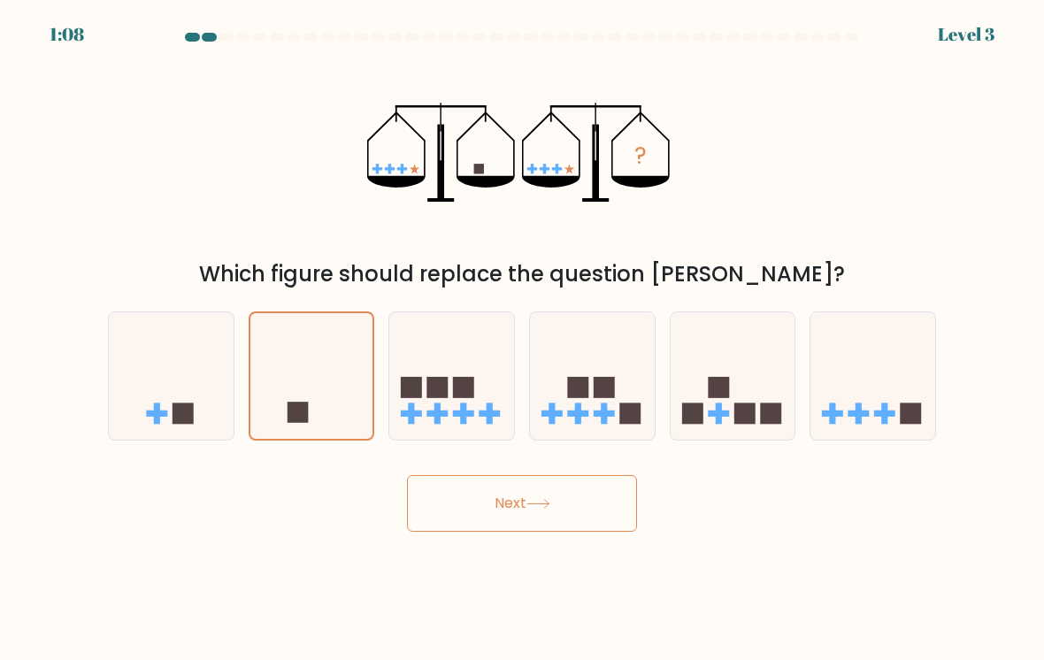
click at [525, 494] on button "Next" at bounding box center [522, 503] width 230 height 57
click at [533, 513] on button "Next" at bounding box center [522, 503] width 230 height 57
click at [171, 366] on icon at bounding box center [171, 376] width 125 height 103
click at [522, 339] on input "a." at bounding box center [522, 334] width 1 height 9
radio input "true"
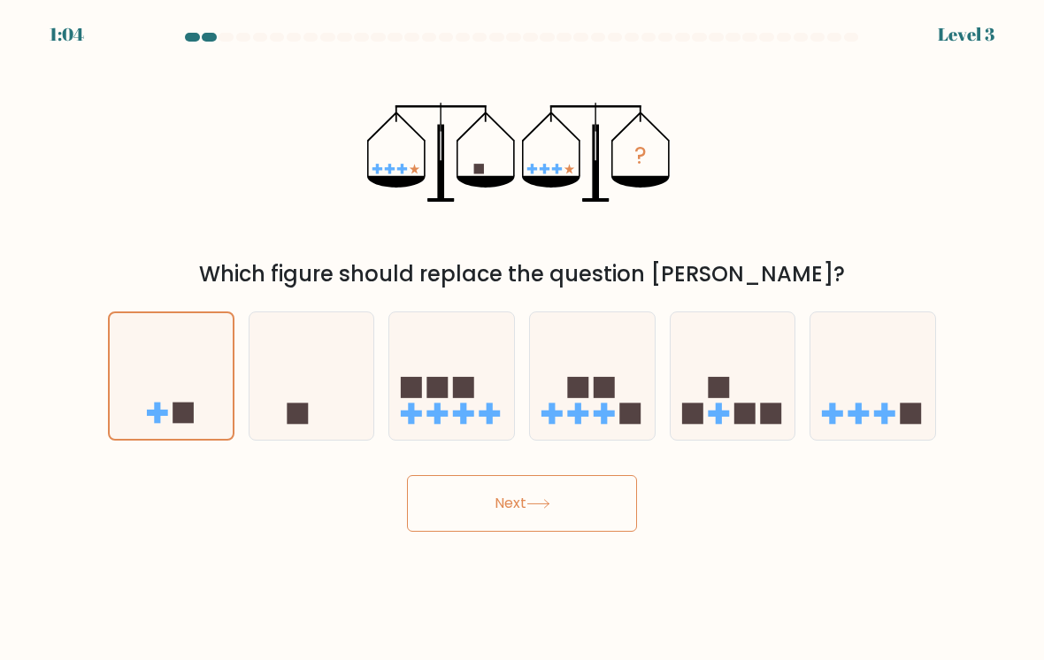
click at [282, 376] on icon at bounding box center [311, 376] width 125 height 103
click at [522, 339] on input "b." at bounding box center [522, 334] width 1 height 9
radio input "true"
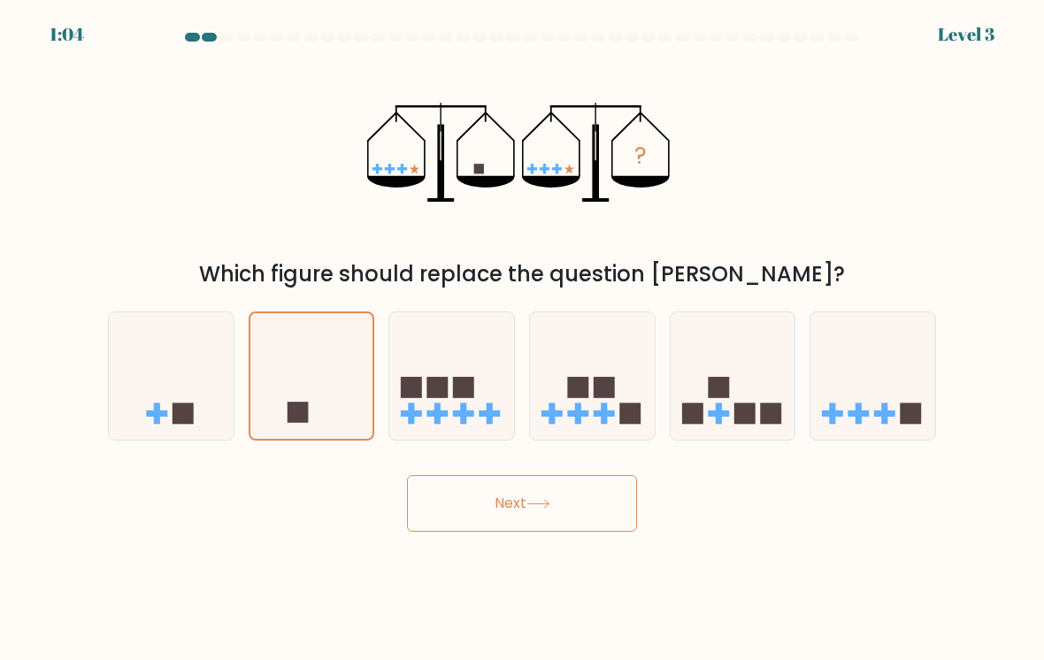
click at [498, 504] on button "Next" at bounding box center [522, 503] width 230 height 57
click at [498, 503] on button "Next" at bounding box center [522, 503] width 230 height 57
click at [495, 505] on button "Next" at bounding box center [522, 503] width 230 height 57
click at [612, 522] on button "Next" at bounding box center [522, 503] width 230 height 57
click at [601, 507] on button "Next" at bounding box center [522, 503] width 230 height 57
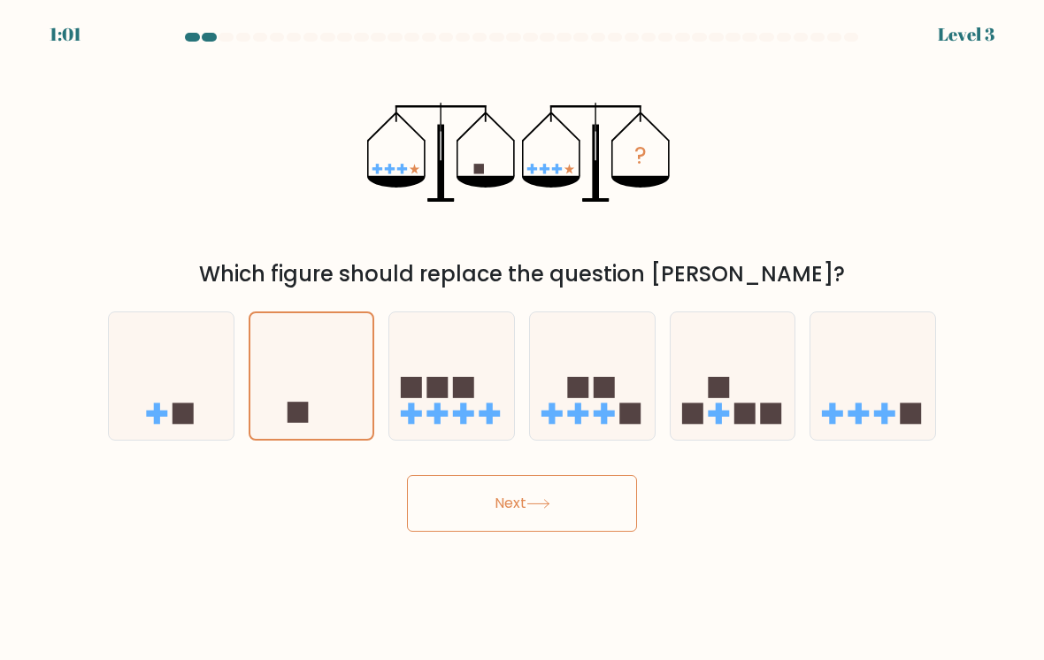
click at [602, 504] on button "Next" at bounding box center [522, 503] width 230 height 57
click at [573, 509] on button "Next" at bounding box center [522, 503] width 230 height 57
click at [573, 508] on button "Next" at bounding box center [522, 503] width 230 height 57
click at [575, 503] on button "Next" at bounding box center [522, 503] width 230 height 57
click at [542, 498] on button "Next" at bounding box center [522, 503] width 230 height 57
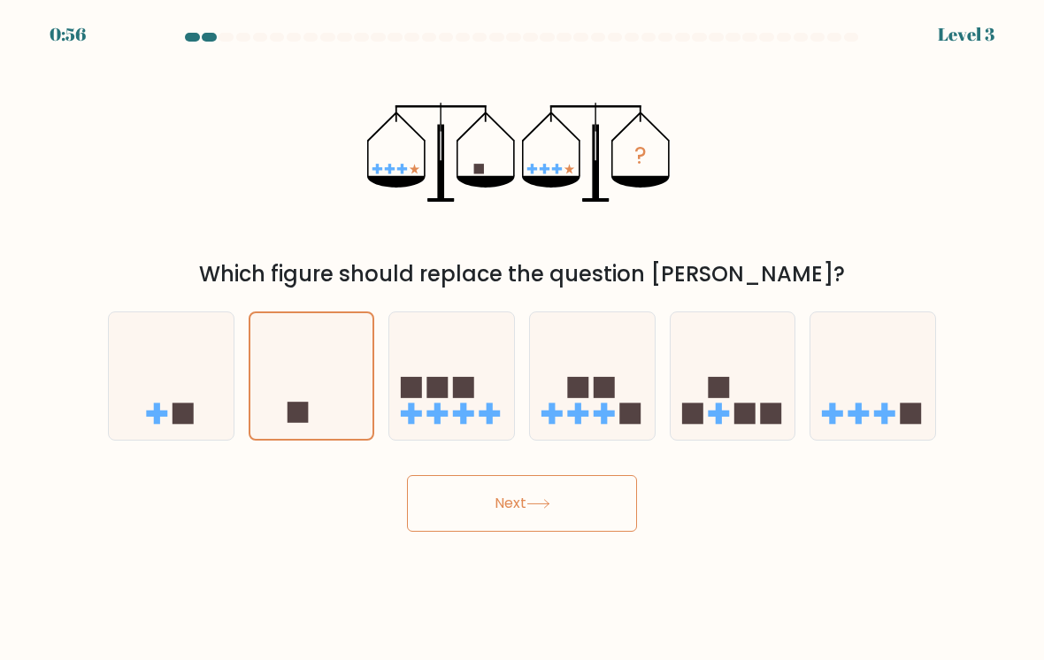
click at [498, 502] on button "Next" at bounding box center [522, 503] width 230 height 57
click at [498, 501] on button "Next" at bounding box center [522, 503] width 230 height 57
click at [404, 358] on icon at bounding box center [451, 376] width 125 height 103
click at [522, 339] on input "c." at bounding box center [522, 334] width 1 height 9
radio input "true"
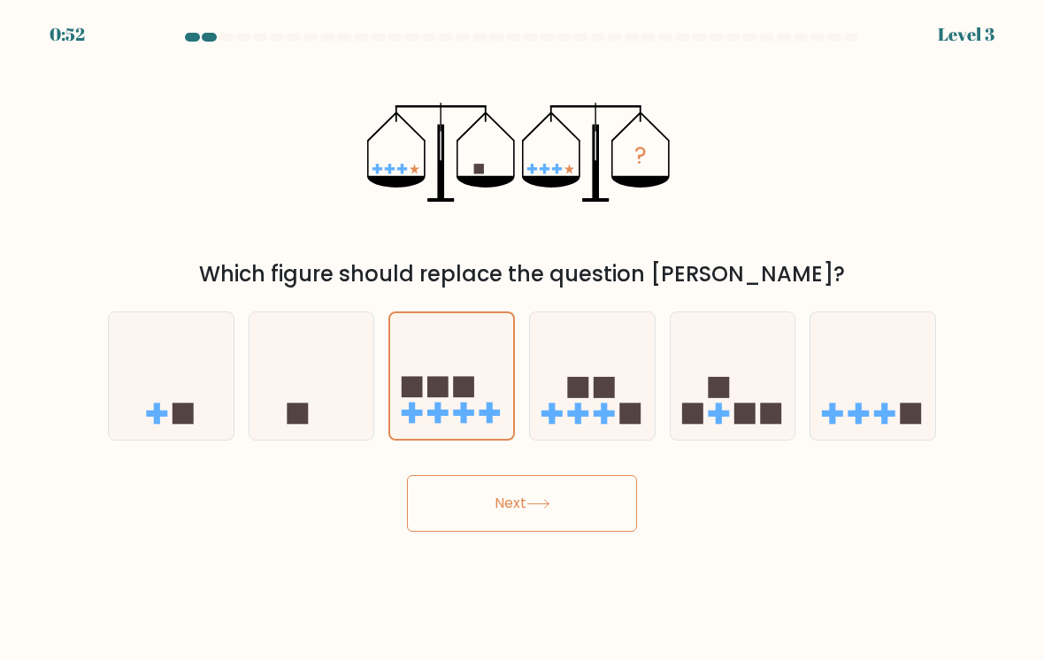
click at [295, 387] on icon at bounding box center [311, 376] width 125 height 103
click at [522, 339] on input "b." at bounding box center [522, 334] width 1 height 9
radio input "true"
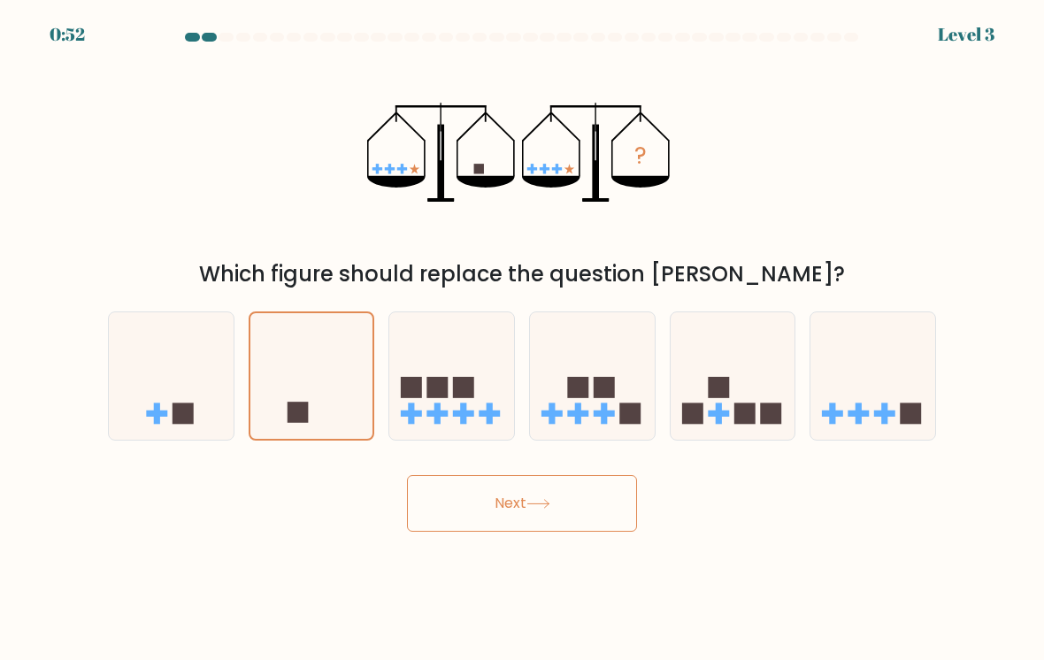
click at [500, 507] on button "Next" at bounding box center [522, 503] width 230 height 57
click at [499, 507] on button "Next" at bounding box center [522, 503] width 230 height 57
click at [480, 496] on button "Next" at bounding box center [522, 503] width 230 height 57
click at [479, 495] on button "Next" at bounding box center [522, 503] width 230 height 57
click at [469, 505] on button "Next" at bounding box center [522, 503] width 230 height 57
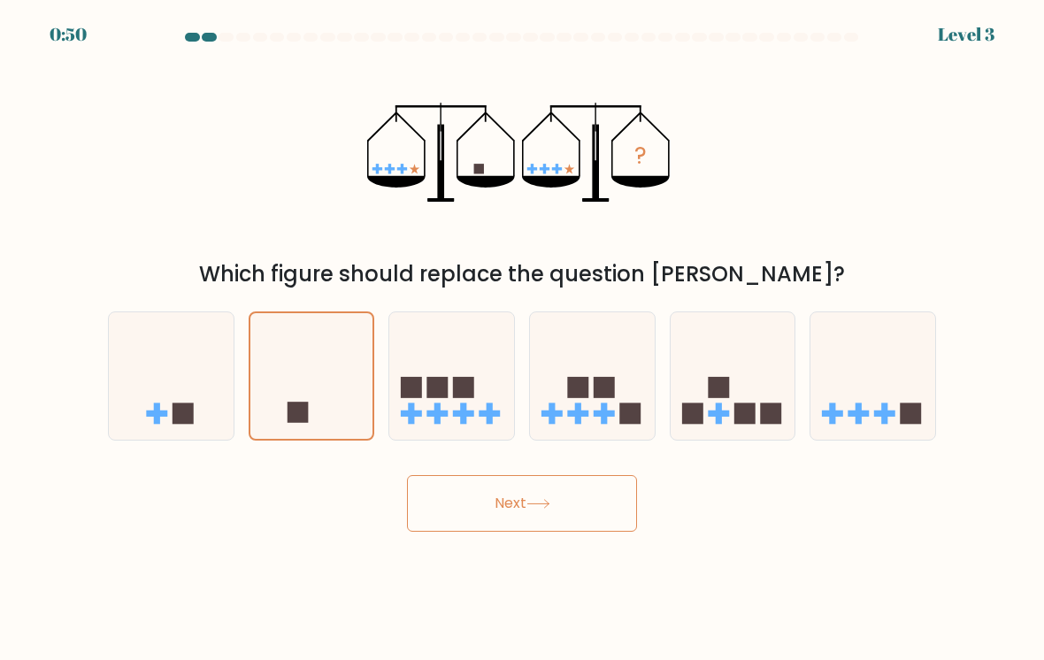
click at [475, 360] on icon at bounding box center [451, 376] width 125 height 103
click at [522, 339] on input "c." at bounding box center [522, 334] width 1 height 9
radio input "true"
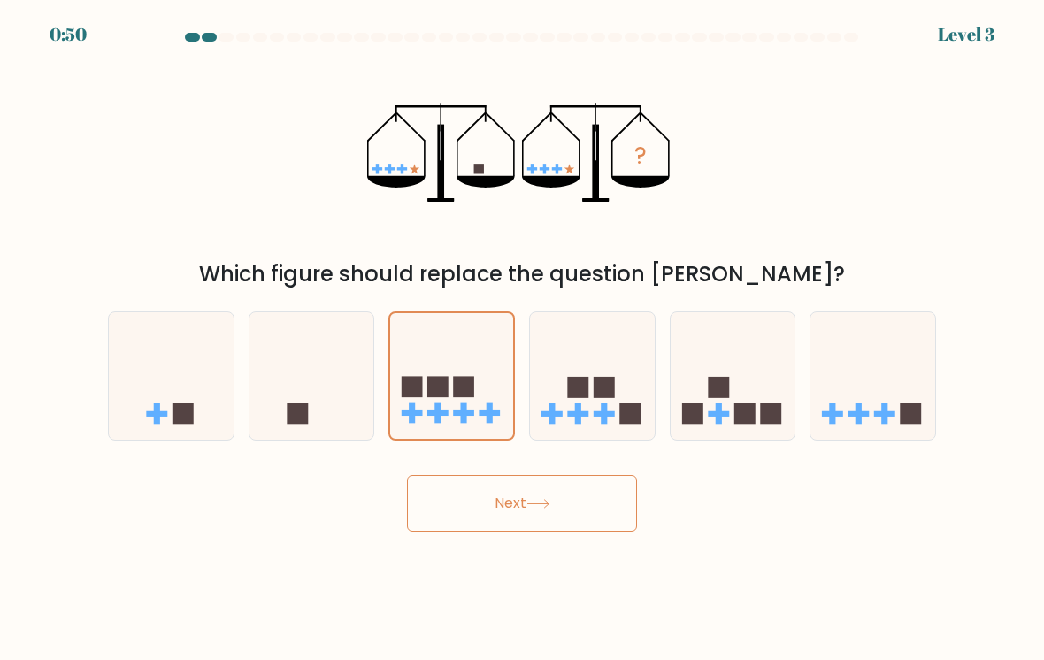
click at [490, 509] on button "Next" at bounding box center [522, 503] width 230 height 57
click at [485, 510] on button "Next" at bounding box center [522, 503] width 230 height 57
click at [278, 391] on icon at bounding box center [311, 376] width 125 height 103
click at [522, 339] on input "b." at bounding box center [522, 334] width 1 height 9
radio input "true"
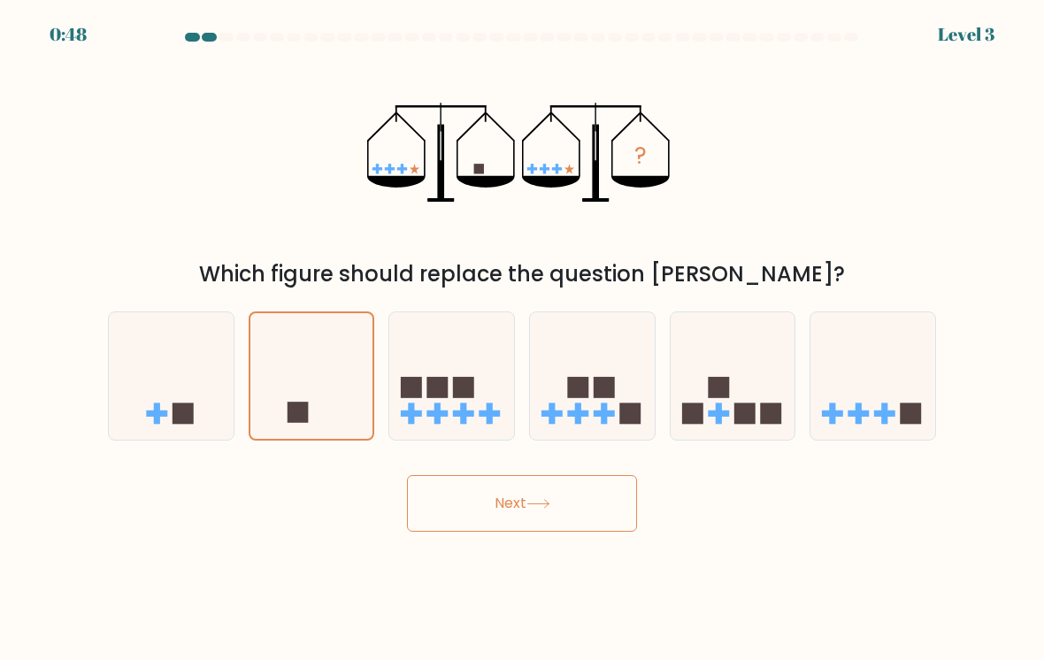
click at [462, 519] on button "Next" at bounding box center [522, 503] width 230 height 57
click at [461, 518] on button "Next" at bounding box center [522, 503] width 230 height 57
click at [438, 523] on button "Next" at bounding box center [522, 503] width 230 height 57
click at [437, 523] on button "Next" at bounding box center [522, 503] width 230 height 57
click at [590, 516] on button "Next" at bounding box center [522, 503] width 230 height 57
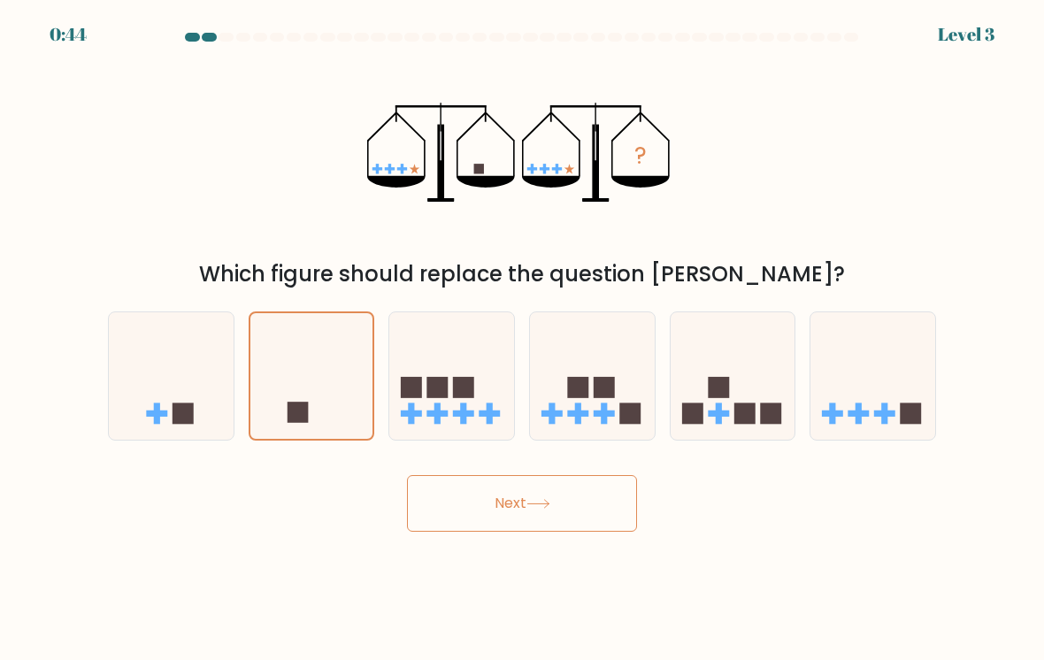
click at [589, 515] on button "Next" at bounding box center [522, 503] width 230 height 57
click at [570, 496] on button "Next" at bounding box center [522, 503] width 230 height 57
click at [569, 496] on button "Next" at bounding box center [522, 503] width 230 height 57
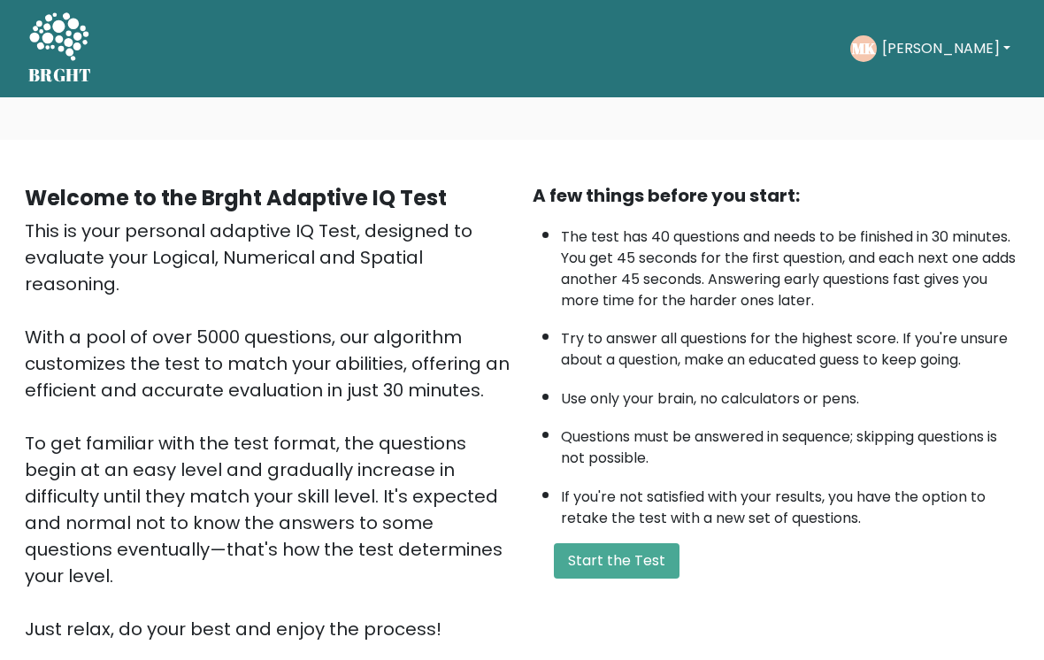
click at [615, 578] on button "Start the Test" at bounding box center [617, 560] width 126 height 35
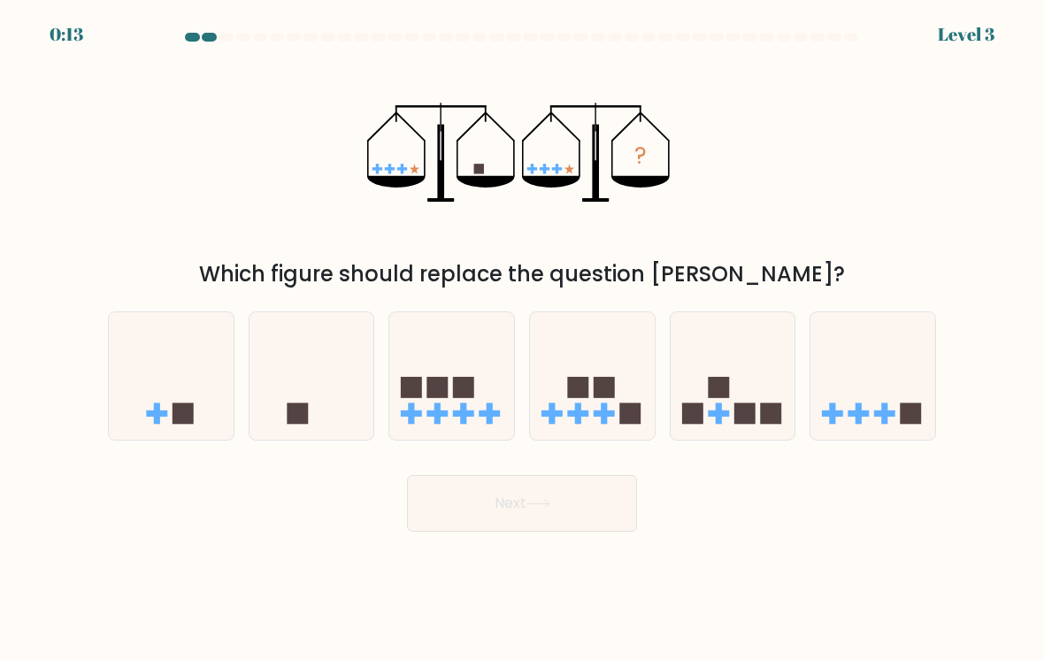
click at [318, 379] on icon at bounding box center [311, 376] width 125 height 103
click at [522, 339] on input "b." at bounding box center [522, 334] width 1 height 9
radio input "true"
click at [496, 509] on button "Next" at bounding box center [522, 503] width 230 height 57
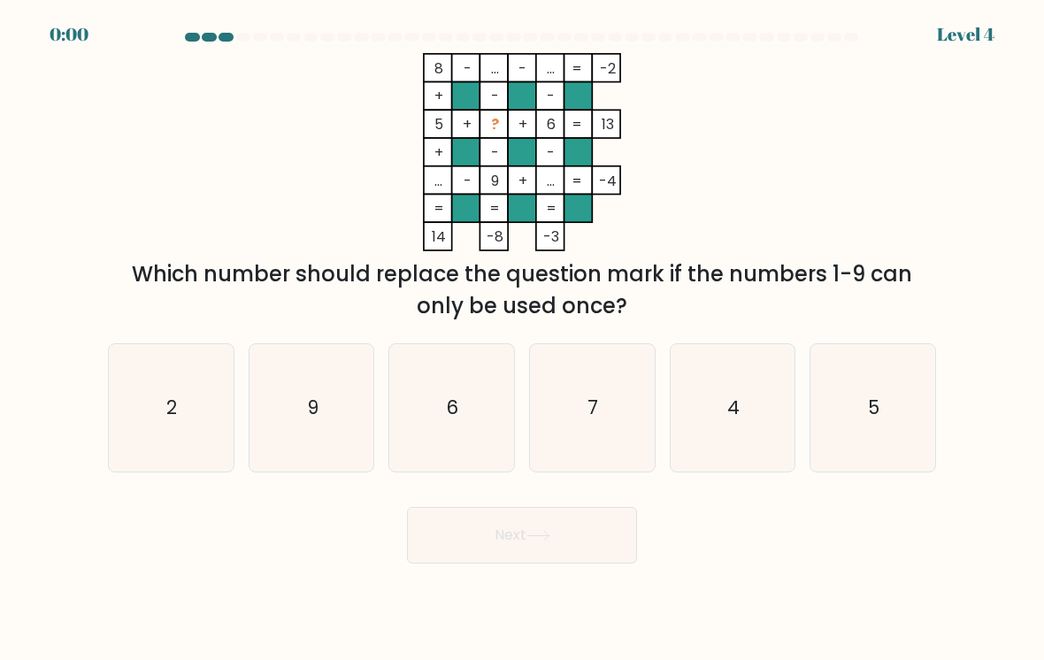
click at [473, 391] on icon "6" at bounding box center [451, 408] width 125 height 125
click at [522, 339] on input "c. 6" at bounding box center [522, 334] width 1 height 9
radio input "true"
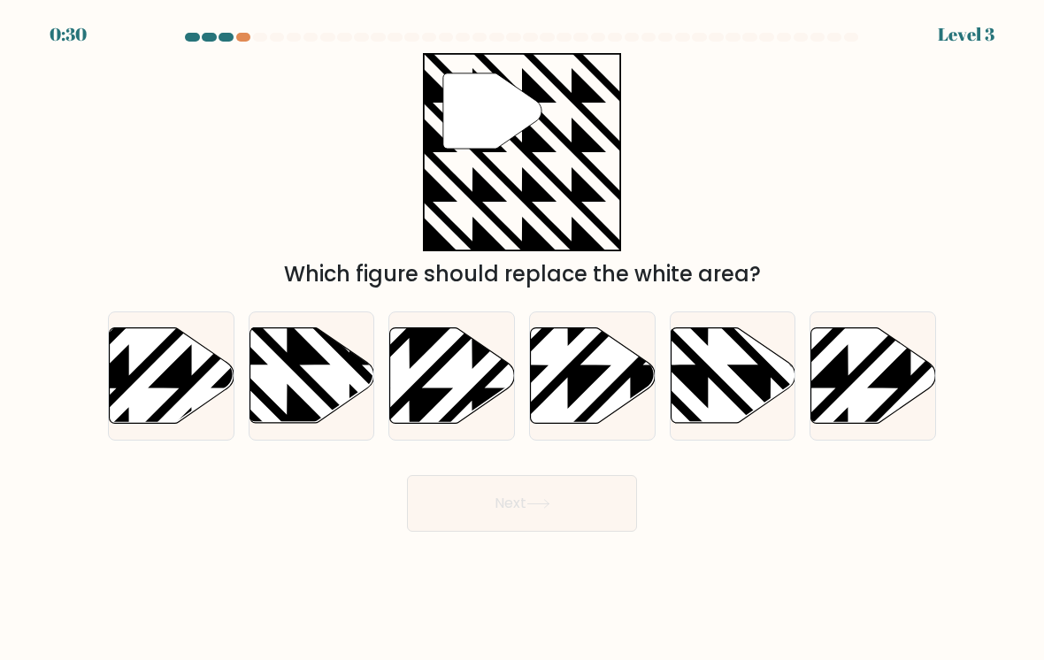
click at [303, 367] on icon at bounding box center [311, 376] width 125 height 96
click at [522, 339] on input "b." at bounding box center [522, 334] width 1 height 9
radio input "true"
click at [527, 524] on button "Next" at bounding box center [522, 503] width 230 height 57
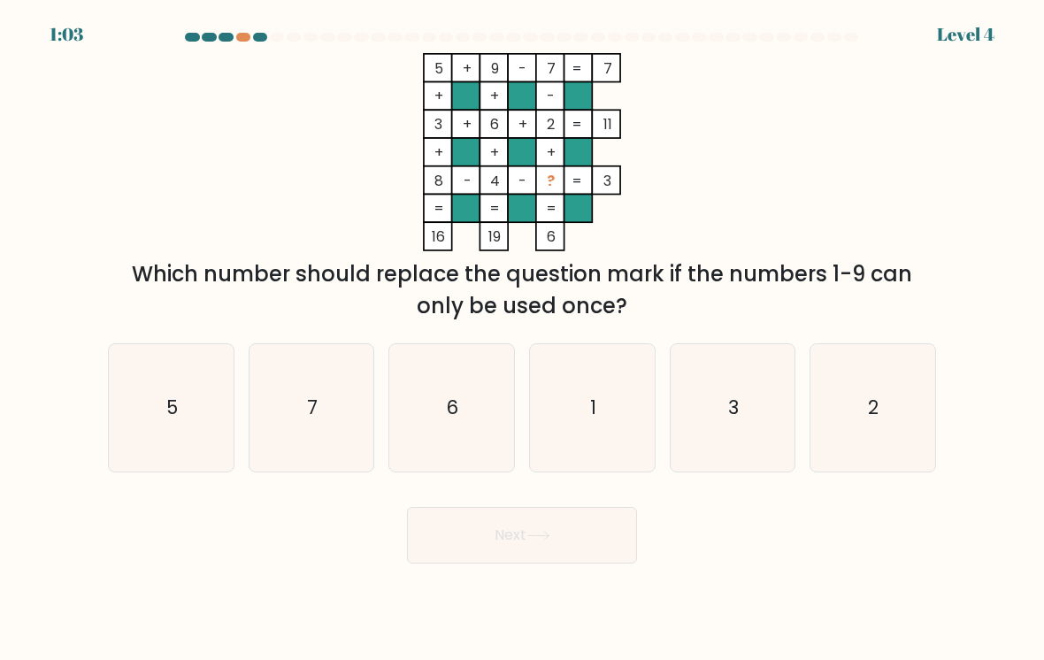
click at [614, 399] on icon "1" at bounding box center [592, 408] width 125 height 125
click at [523, 339] on input "d. 1" at bounding box center [522, 334] width 1 height 9
radio input "true"
click at [486, 548] on button "Next" at bounding box center [522, 535] width 230 height 57
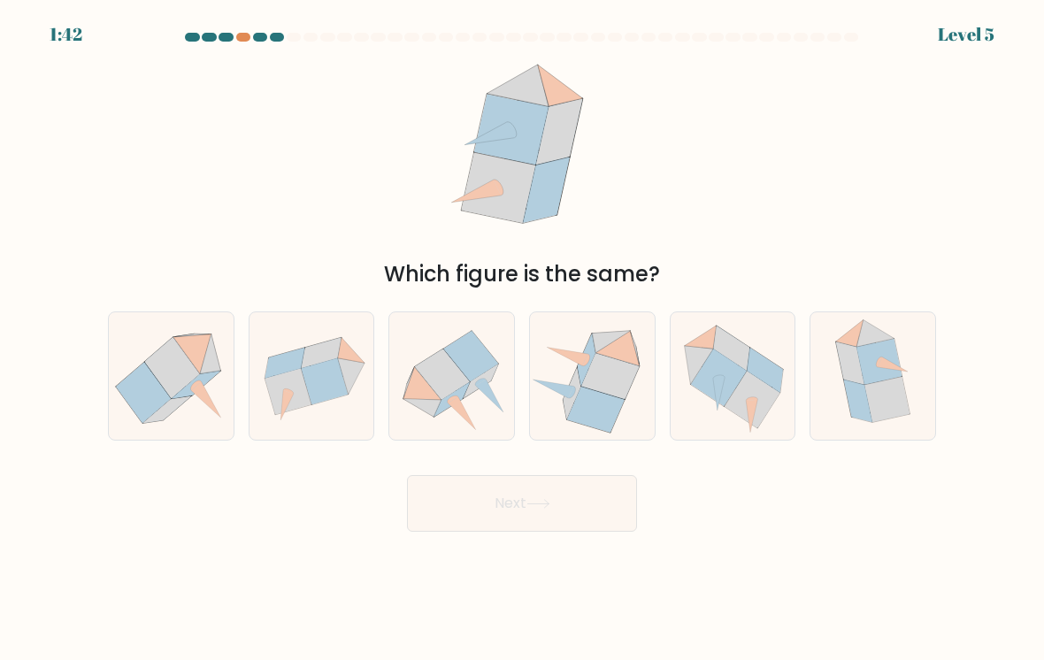
click at [575, 393] on icon at bounding box center [572, 393] width 18 height 51
click at [523, 339] on input "d." at bounding box center [522, 334] width 1 height 9
radio input "true"
click at [755, 367] on icon at bounding box center [765, 371] width 36 height 45
click at [523, 339] on input "e." at bounding box center [522, 334] width 1 height 9
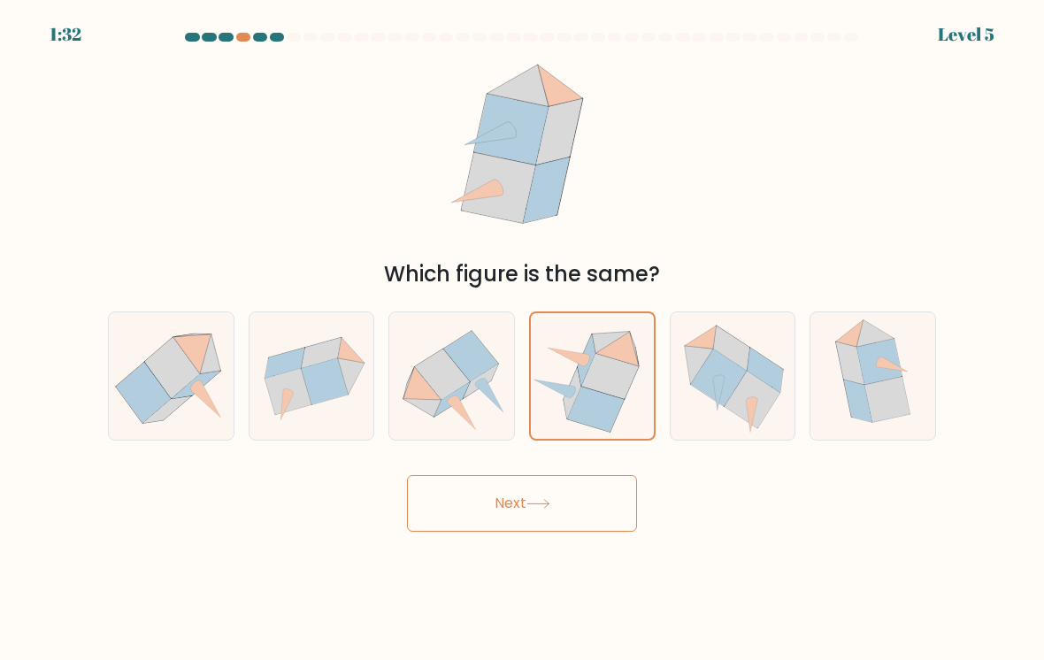
radio input "true"
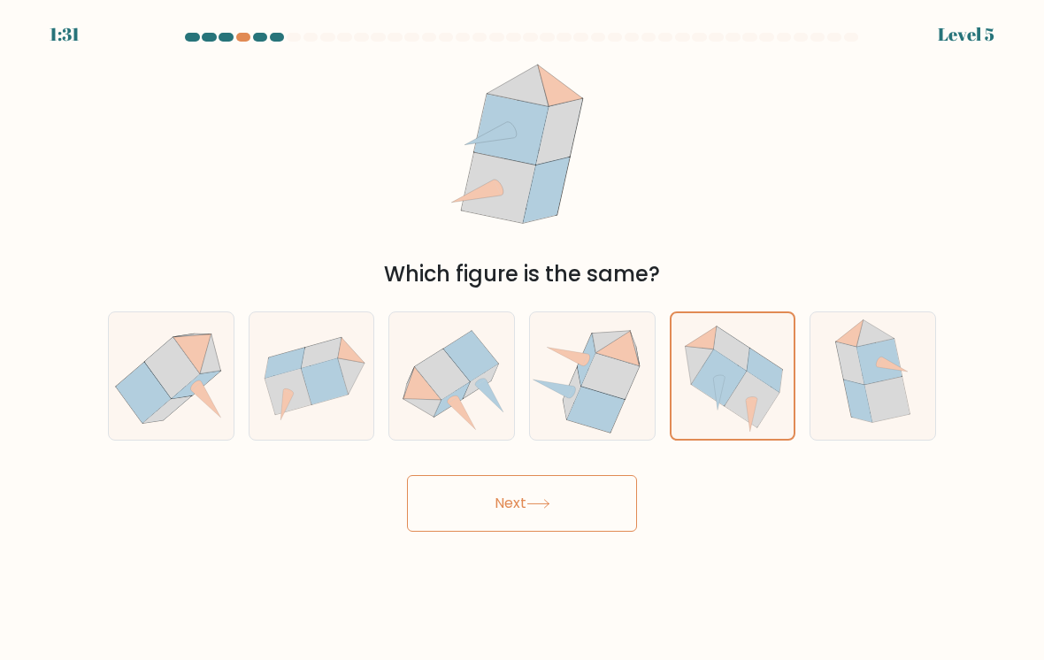
click at [530, 496] on button "Next" at bounding box center [522, 503] width 230 height 57
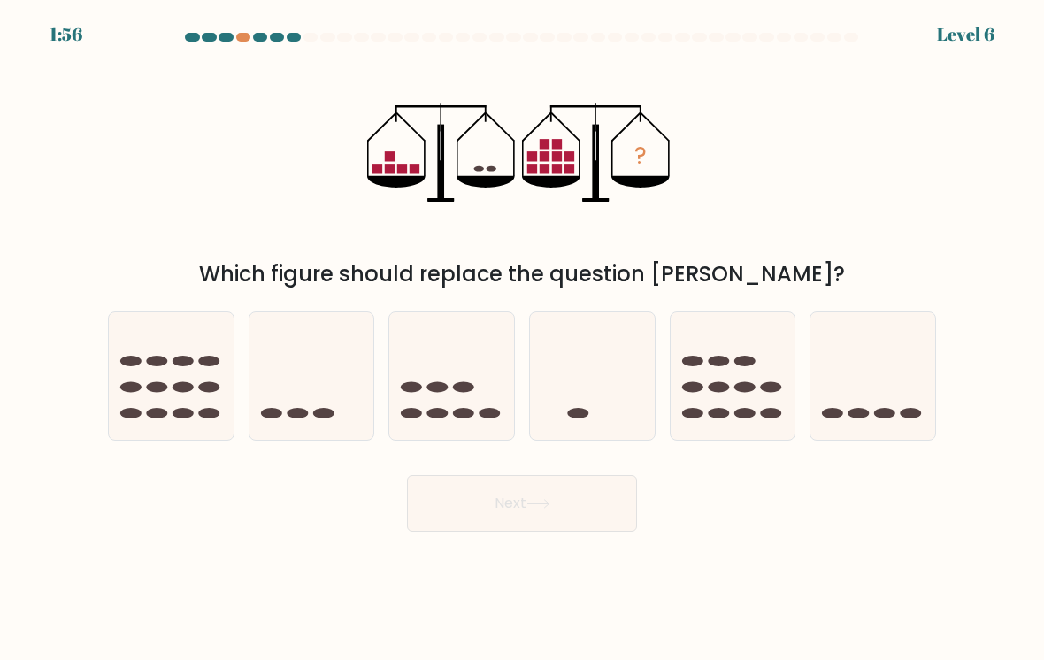
click at [195, 569] on body "1:56 Level 6" at bounding box center [522, 330] width 1044 height 660
click at [882, 403] on icon at bounding box center [872, 376] width 125 height 103
click at [523, 339] on input "f." at bounding box center [522, 334] width 1 height 9
radio input "true"
click at [580, 498] on button "Next" at bounding box center [522, 503] width 230 height 57
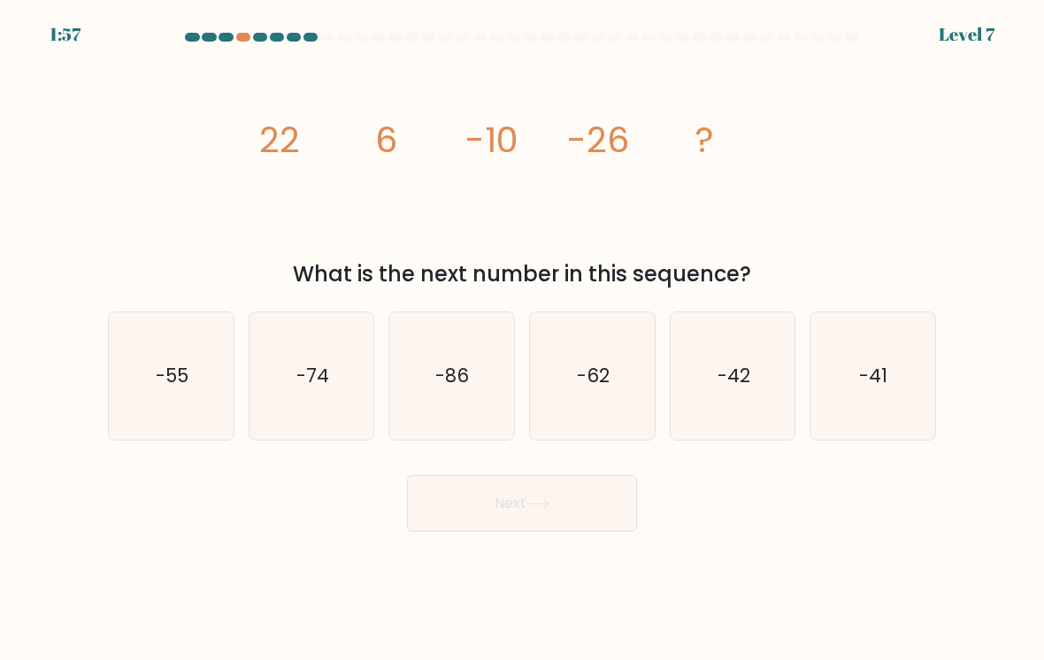
click at [731, 382] on text "-42" at bounding box center [733, 376] width 33 height 26
click at [523, 339] on input "e. -42" at bounding box center [522, 334] width 1 height 9
radio input "true"
click at [525, 494] on button "Next" at bounding box center [522, 503] width 230 height 57
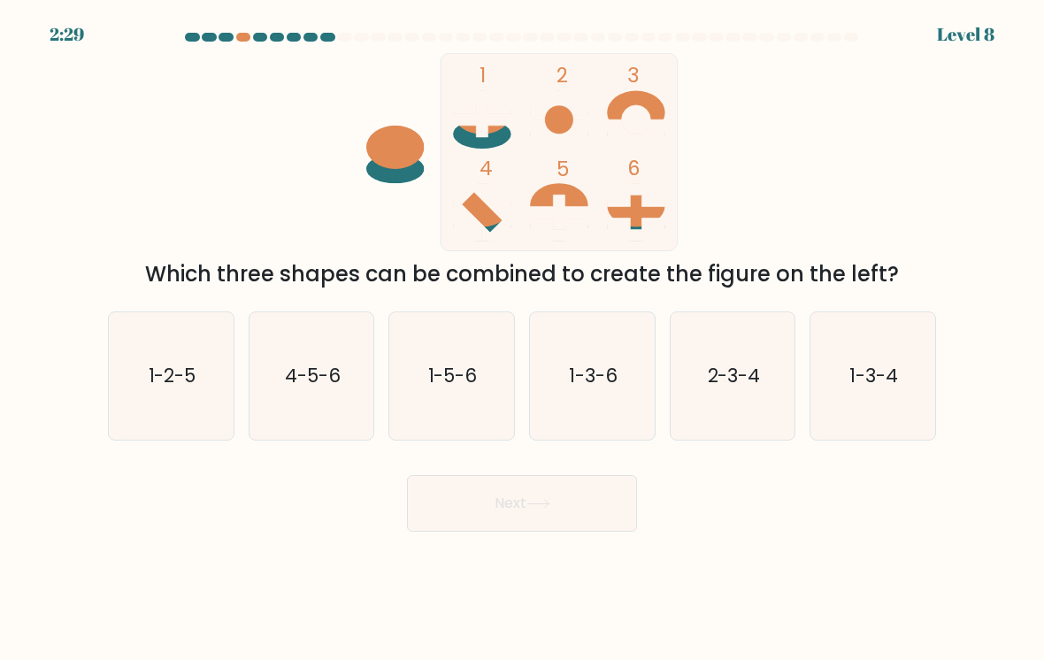
click at [448, 393] on icon "1-5-6" at bounding box center [451, 376] width 125 height 125
click at [522, 339] on input "c. 1-5-6" at bounding box center [522, 334] width 1 height 9
radio input "true"
click at [498, 498] on button "Next" at bounding box center [522, 503] width 230 height 57
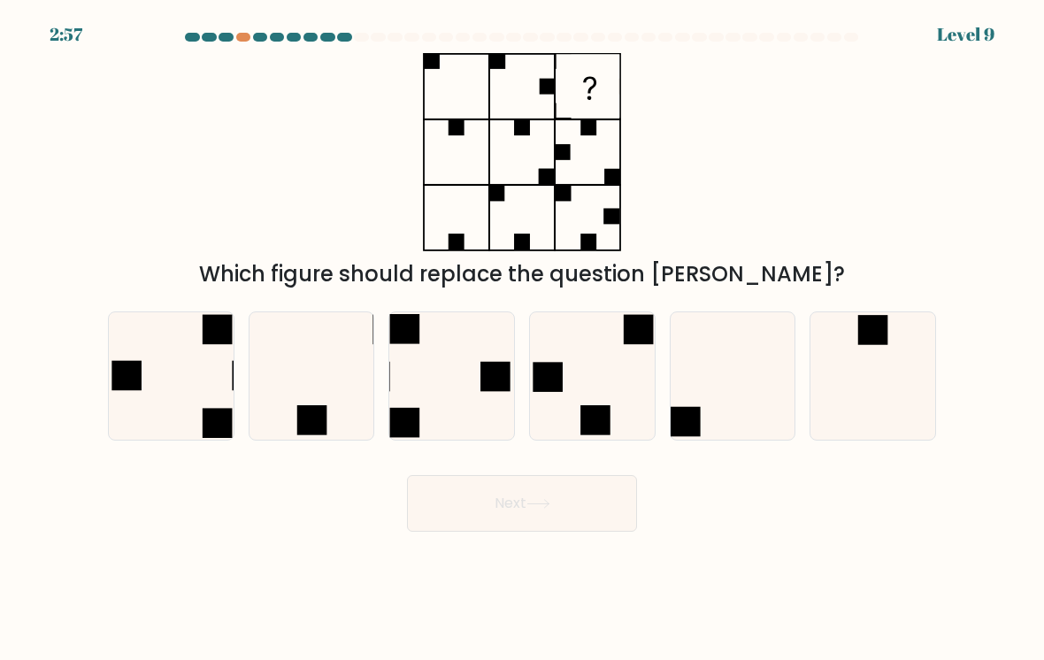
click at [448, 369] on icon at bounding box center [451, 376] width 125 height 125
click at [522, 339] on input "c." at bounding box center [522, 334] width 1 height 9
radio input "true"
click at [510, 497] on button "Next" at bounding box center [522, 503] width 230 height 57
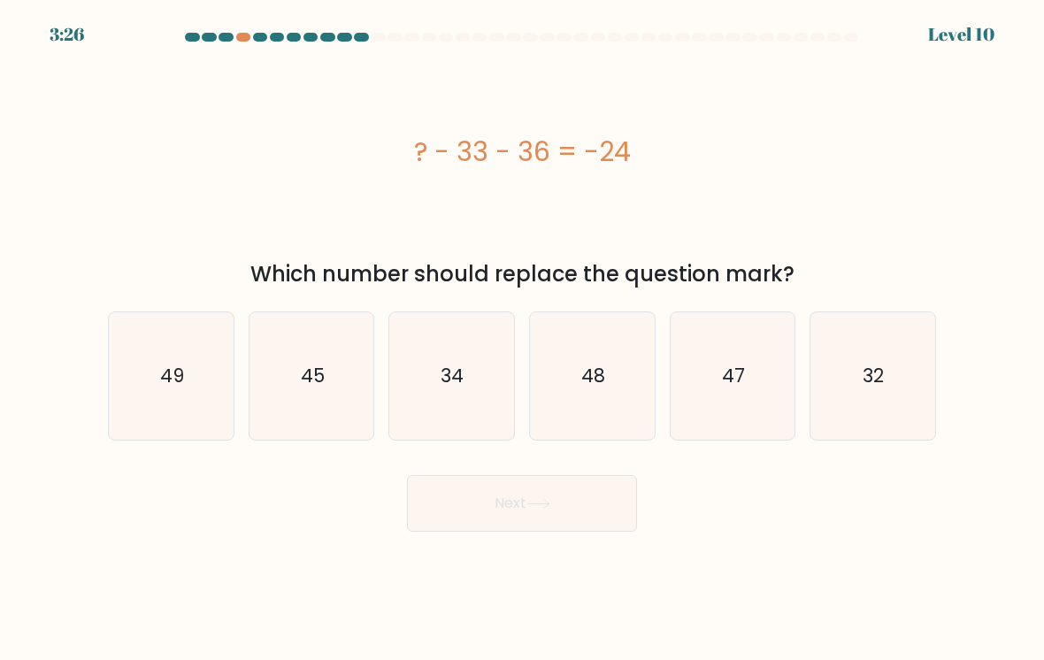
click at [302, 403] on icon "45" at bounding box center [311, 376] width 125 height 125
click at [522, 339] on input "b. 45" at bounding box center [522, 334] width 1 height 9
radio input "true"
click at [569, 494] on button "Next" at bounding box center [522, 503] width 230 height 57
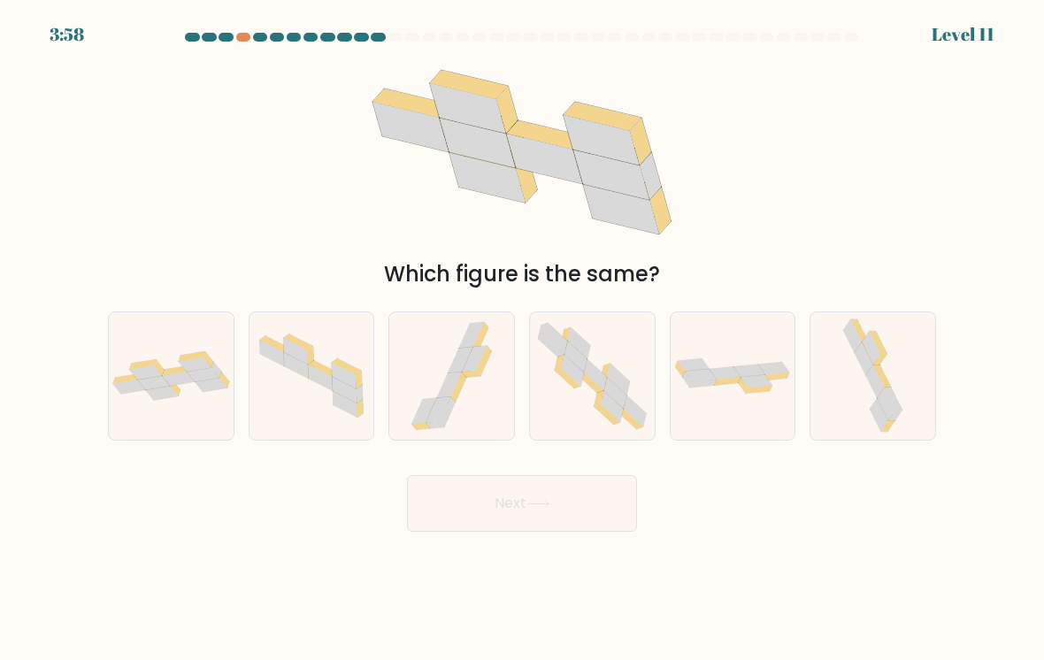
click at [152, 406] on div at bounding box center [171, 375] width 126 height 129
click at [522, 339] on input "a." at bounding box center [522, 334] width 1 height 9
radio input "true"
click at [557, 496] on button "Next" at bounding box center [522, 503] width 230 height 57
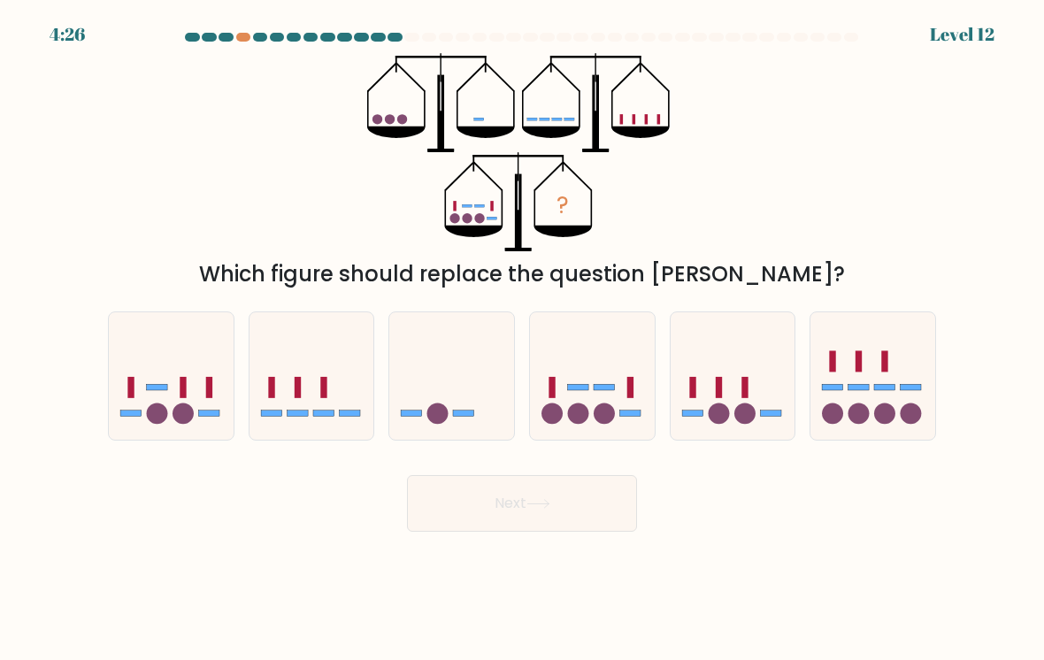
click at [604, 407] on circle at bounding box center [604, 412] width 21 height 21
click at [523, 339] on input "d." at bounding box center [522, 334] width 1 height 9
radio input "true"
click at [536, 517] on button "Next" at bounding box center [522, 503] width 230 height 57
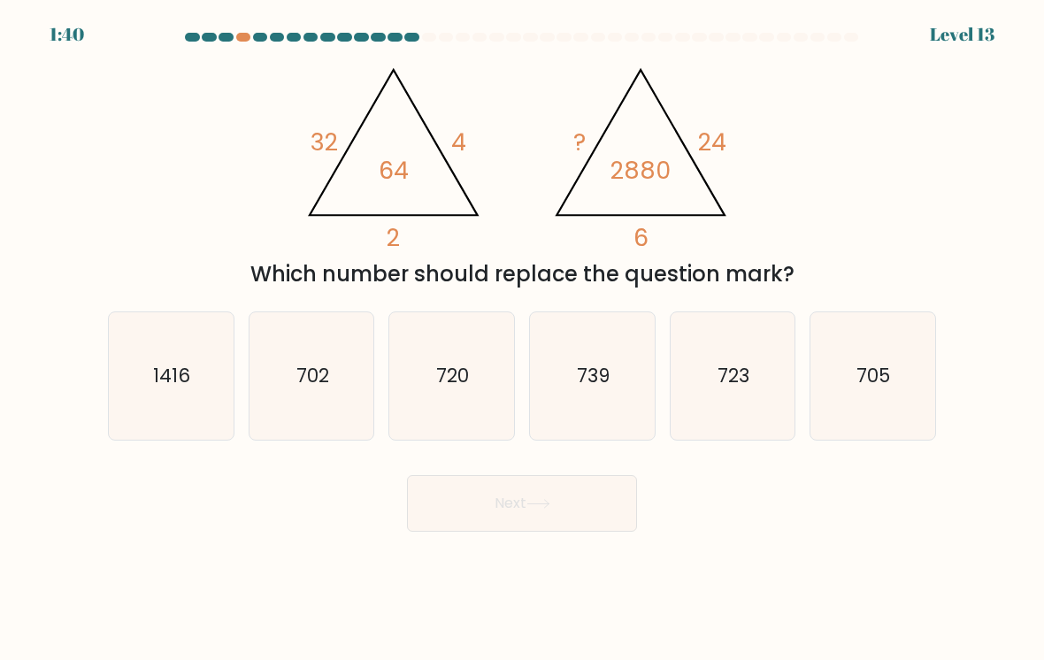
click at [414, 380] on icon "720" at bounding box center [451, 376] width 125 height 125
click at [522, 339] on input "c. 720" at bounding box center [522, 334] width 1 height 9
radio input "true"
click at [532, 503] on icon at bounding box center [538, 504] width 24 height 10
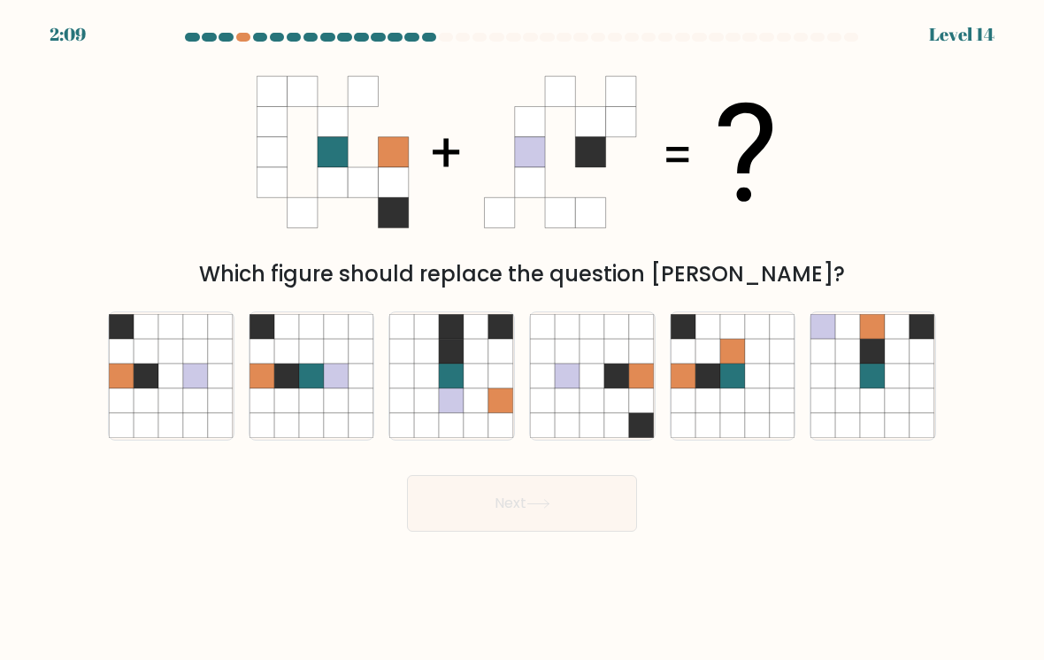
click at [587, 406] on icon at bounding box center [591, 400] width 25 height 25
click at [523, 339] on input "d." at bounding box center [522, 334] width 1 height 9
radio input "true"
click at [565, 488] on button "Next" at bounding box center [522, 503] width 230 height 57
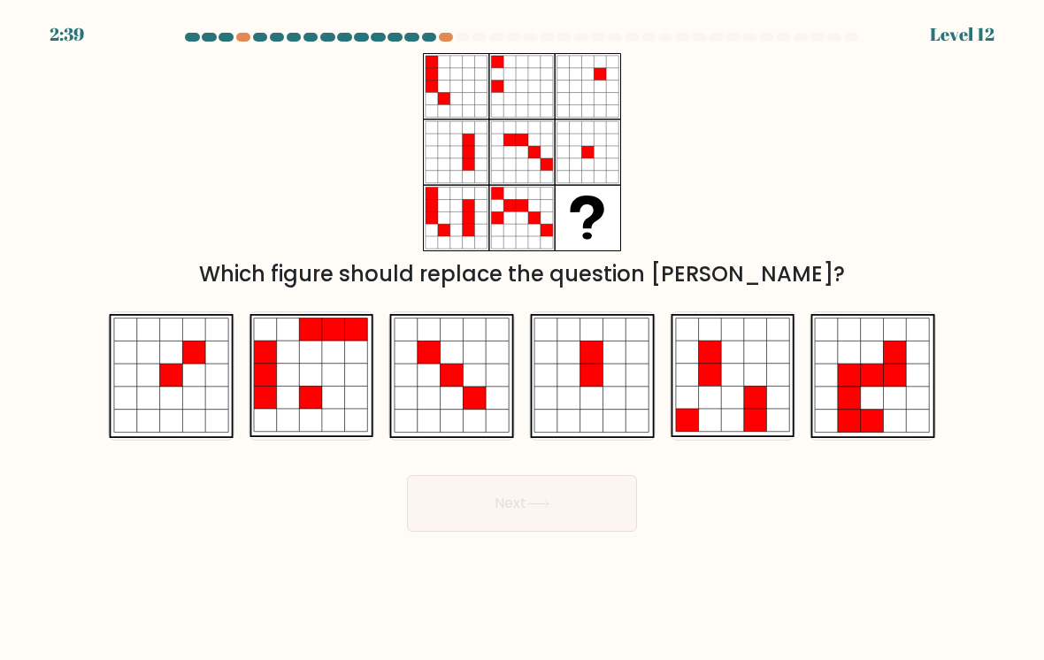
click at [190, 369] on icon at bounding box center [193, 375] width 23 height 23
click at [522, 339] on input "a." at bounding box center [522, 334] width 1 height 9
radio input "true"
click at [501, 505] on button "Next" at bounding box center [522, 503] width 230 height 57
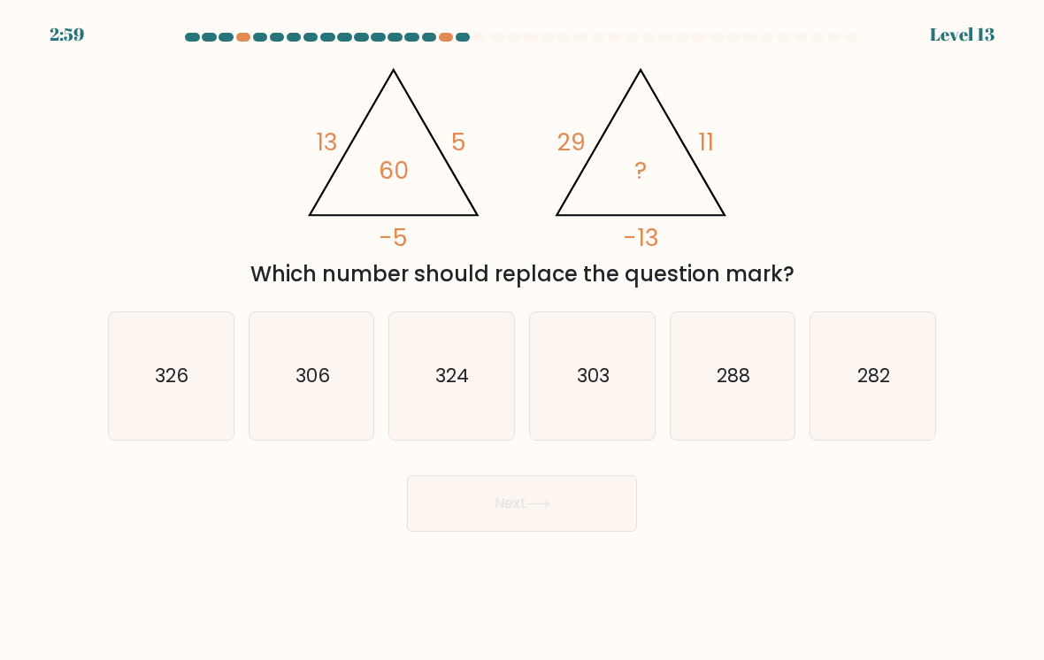
click at [280, 426] on icon "306" at bounding box center [311, 376] width 125 height 125
click at [522, 339] on input "b. 306" at bounding box center [522, 334] width 1 height 9
radio input "true"
click at [536, 515] on button "Next" at bounding box center [522, 503] width 230 height 57
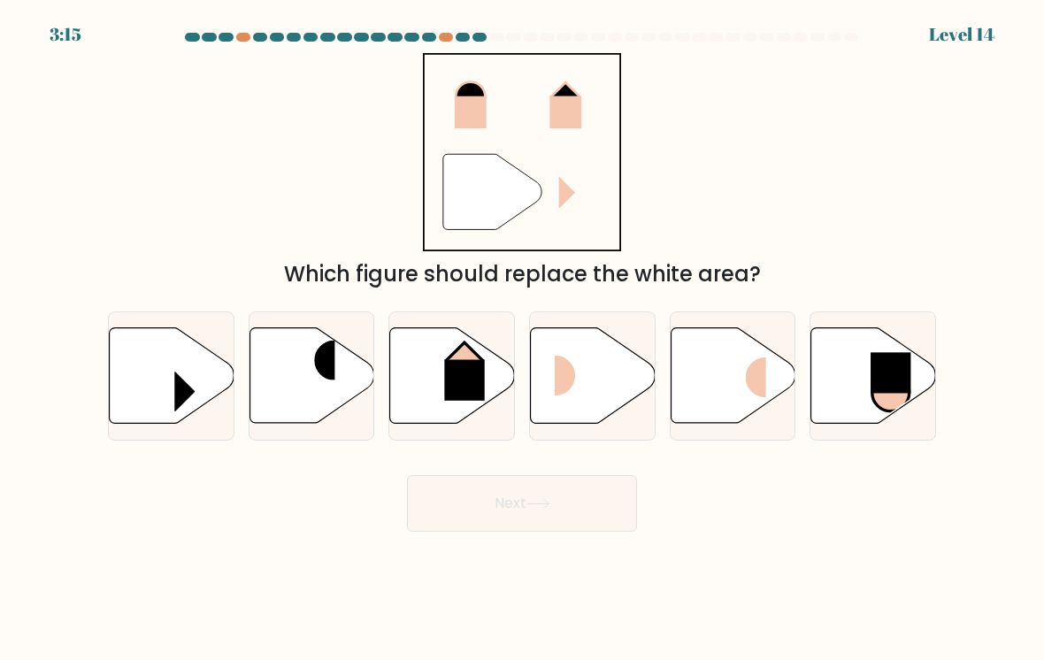
click at [593, 365] on rect at bounding box center [576, 376] width 42 height 40
click at [523, 339] on input "d." at bounding box center [522, 334] width 1 height 9
radio input "true"
click at [519, 515] on button "Next" at bounding box center [522, 503] width 230 height 57
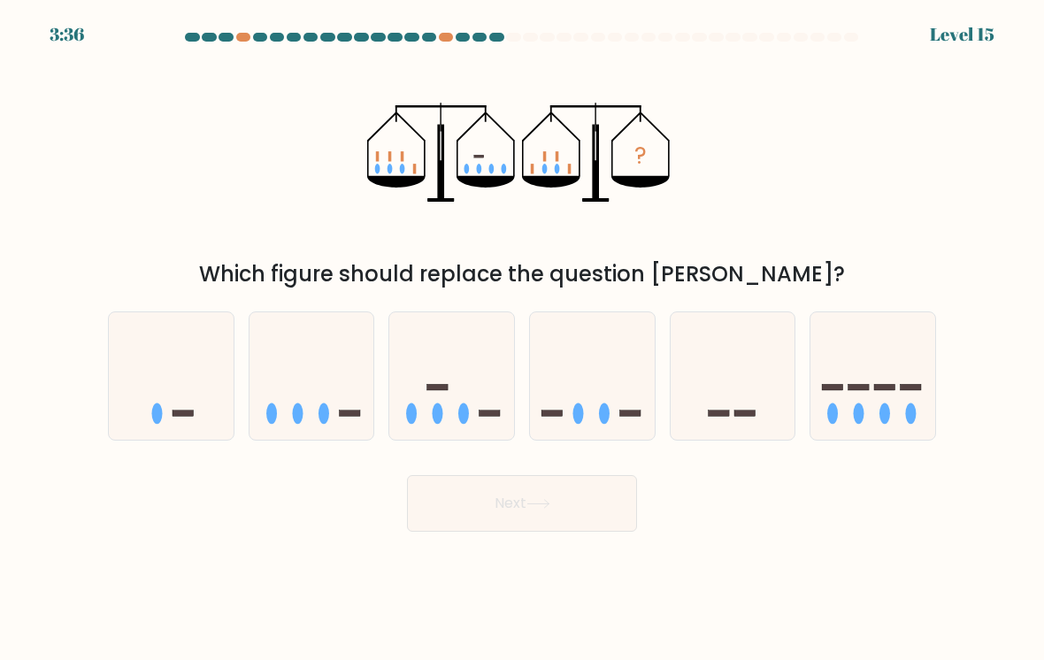
click at [272, 400] on icon at bounding box center [311, 376] width 125 height 103
click at [522, 339] on input "b." at bounding box center [522, 334] width 1 height 9
radio input "true"
click at [510, 518] on button "Next" at bounding box center [522, 503] width 230 height 57
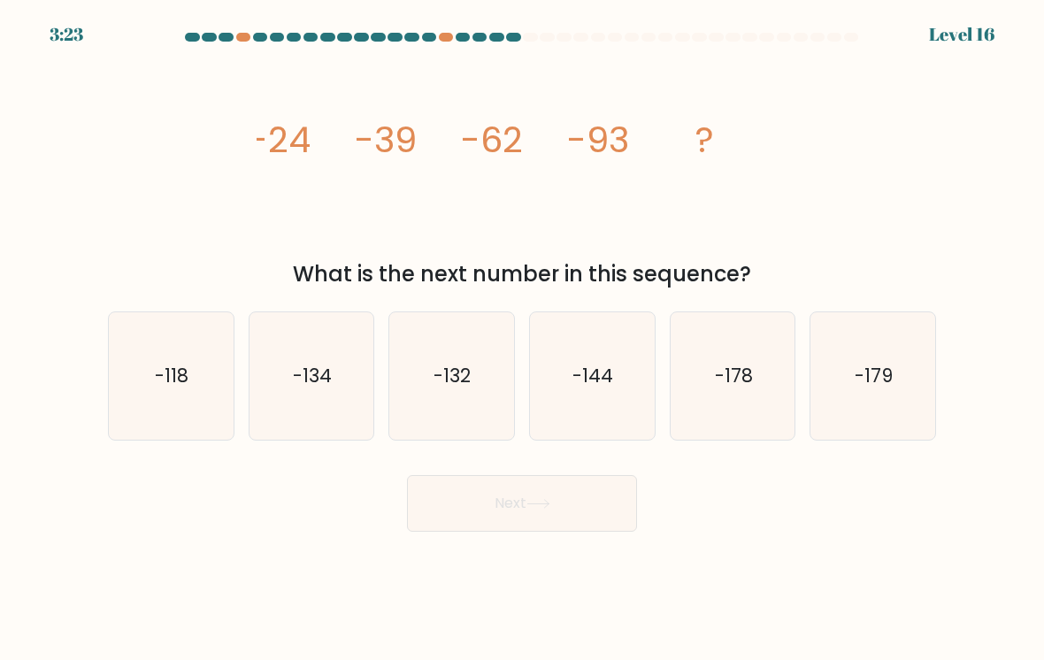
click at [448, 397] on icon "-132" at bounding box center [451, 376] width 125 height 125
click at [522, 339] on input "c. -132" at bounding box center [522, 334] width 1 height 9
radio input "true"
click at [510, 528] on button "Next" at bounding box center [522, 503] width 230 height 57
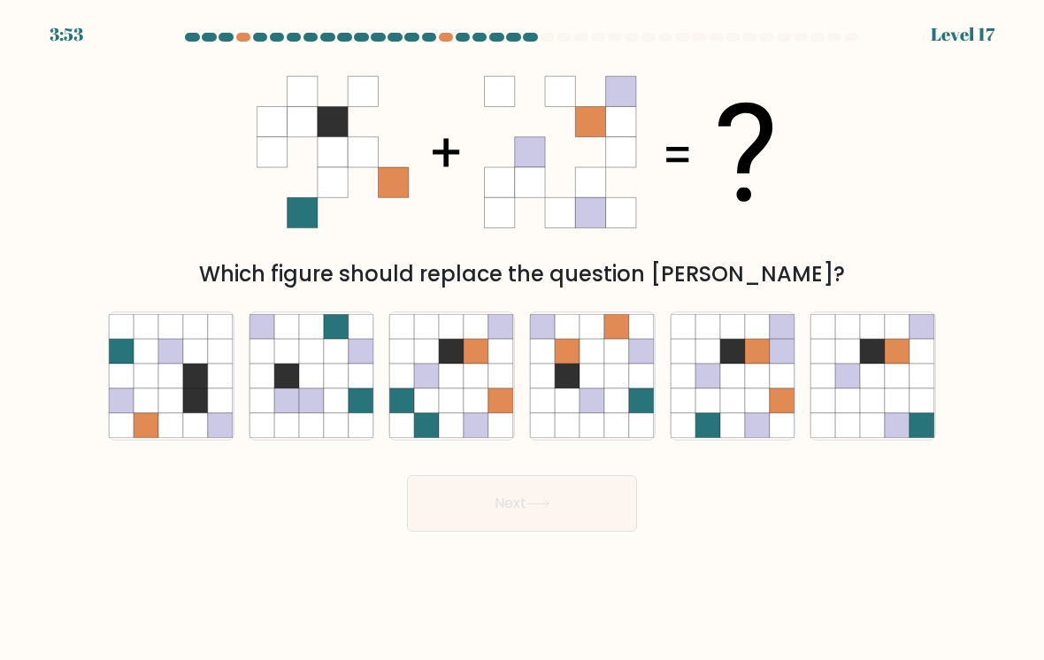
click at [488, 352] on icon at bounding box center [476, 351] width 25 height 25
click at [522, 339] on input "c." at bounding box center [522, 334] width 1 height 9
radio input "true"
click at [785, 359] on icon at bounding box center [782, 351] width 25 height 25
click at [523, 339] on input "e." at bounding box center [522, 334] width 1 height 9
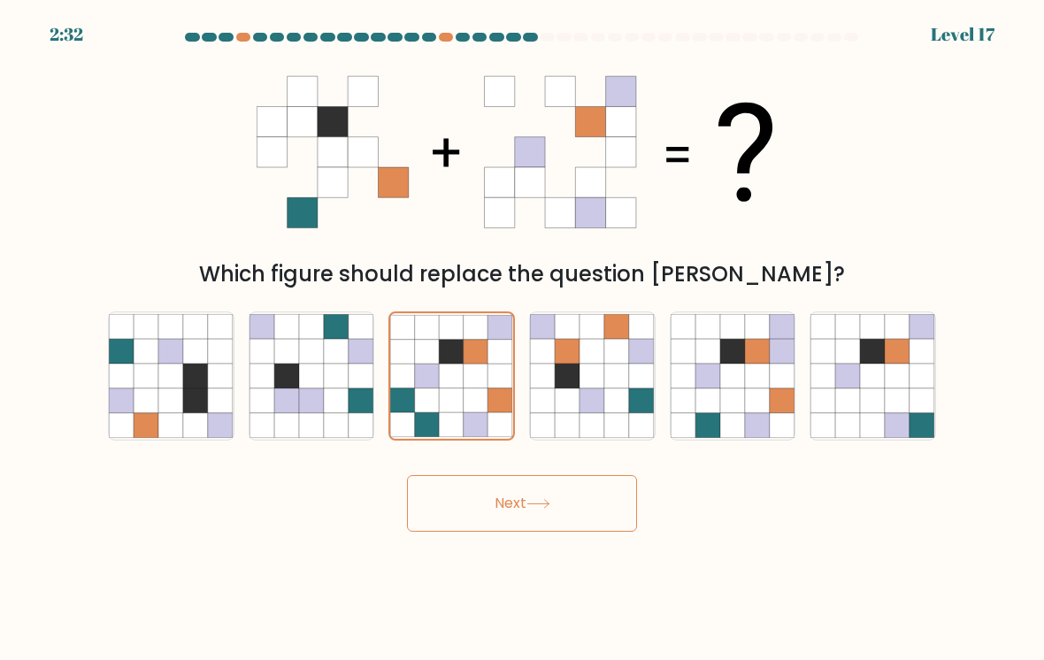
radio input "true"
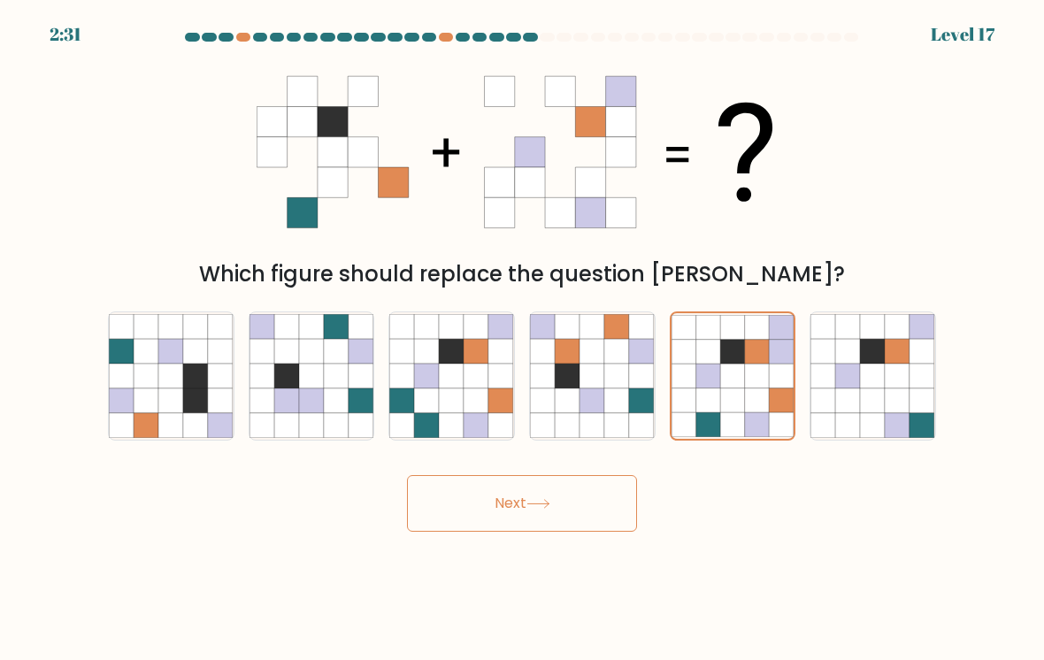
click at [601, 492] on button "Next" at bounding box center [522, 503] width 230 height 57
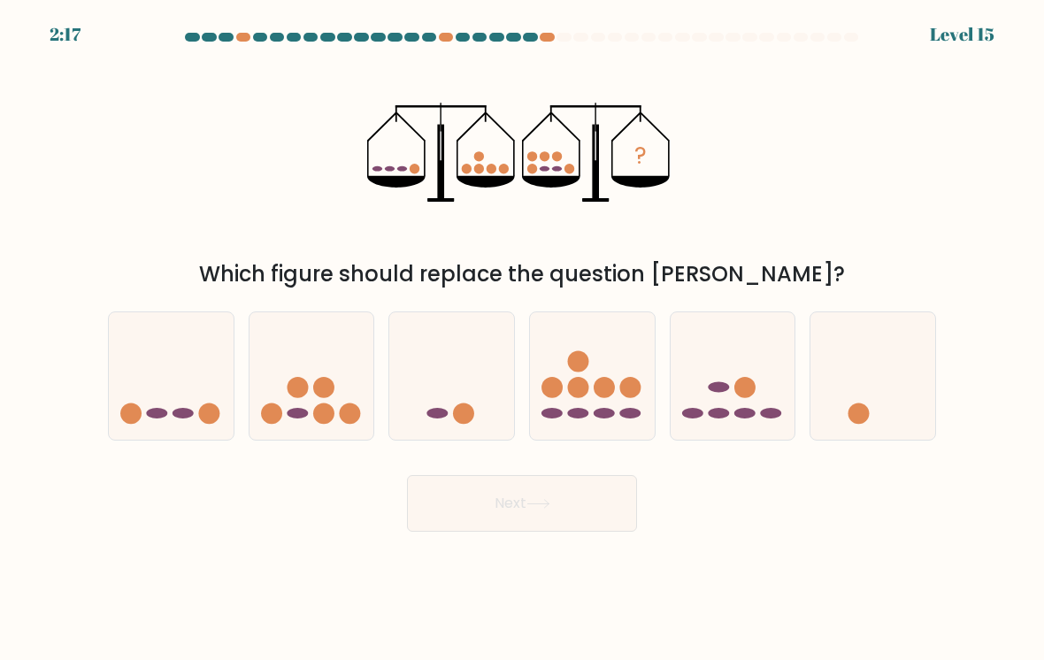
click at [736, 402] on icon at bounding box center [732, 376] width 125 height 103
click at [523, 339] on input "e." at bounding box center [522, 334] width 1 height 9
radio input "true"
click at [581, 502] on button "Next" at bounding box center [522, 503] width 230 height 57
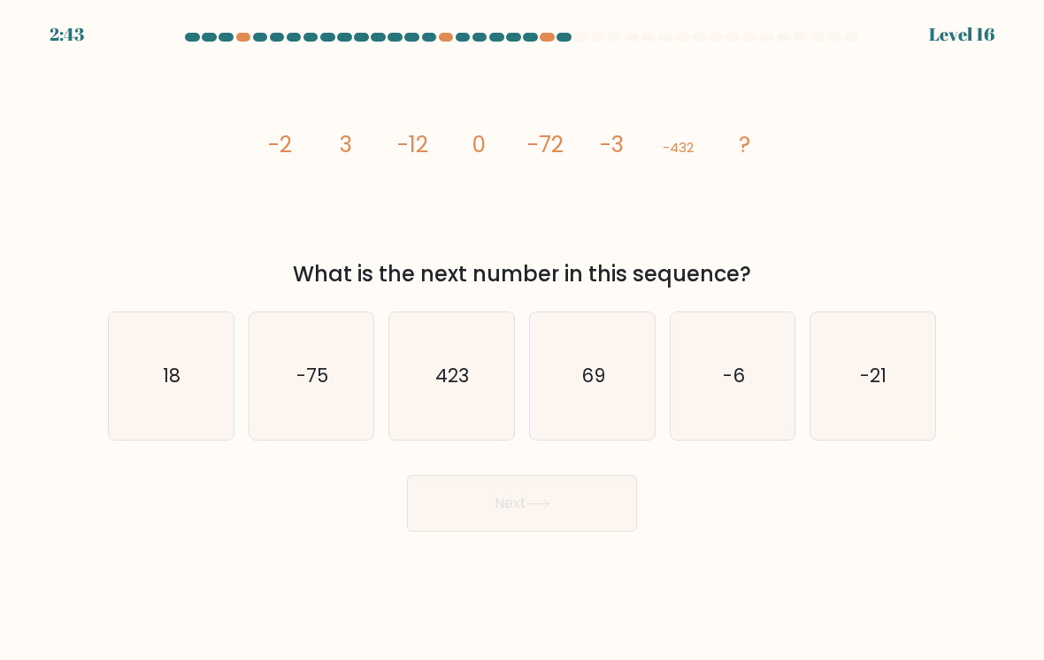
click at [733, 382] on text "-6" at bounding box center [734, 376] width 22 height 26
click at [523, 339] on input "e. -6" at bounding box center [522, 334] width 1 height 9
radio input "true"
click at [550, 508] on icon at bounding box center [538, 504] width 24 height 10
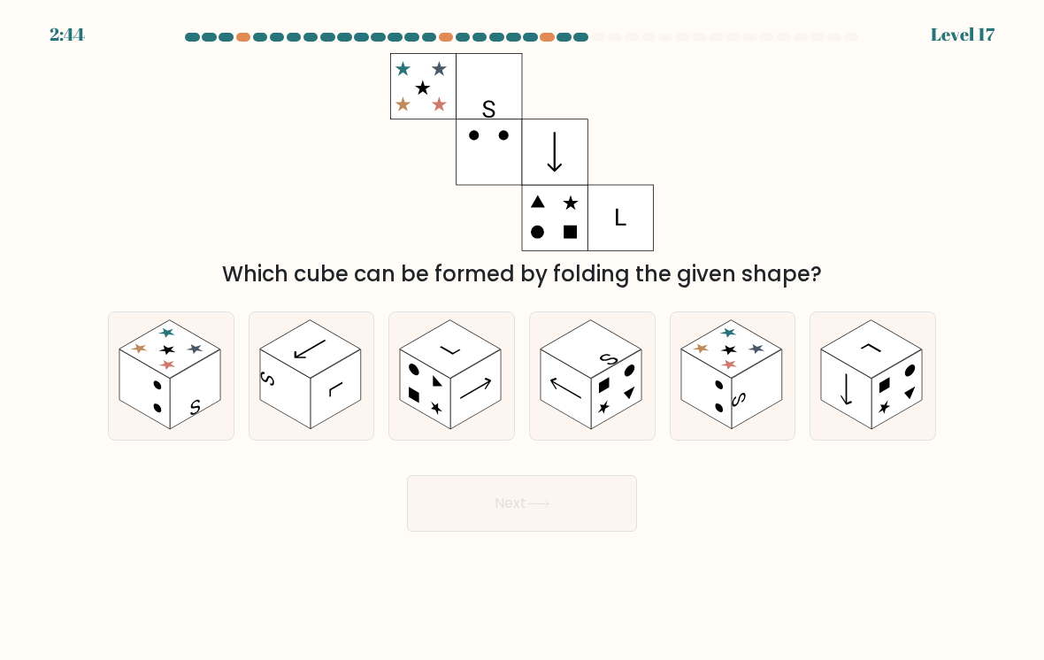
click at [867, 399] on rect at bounding box center [846, 389] width 50 height 80
click at [523, 339] on input "f." at bounding box center [522, 334] width 1 height 9
radio input "true"
click at [177, 409] on rect at bounding box center [195, 389] width 50 height 80
click at [522, 339] on input "a." at bounding box center [522, 334] width 1 height 9
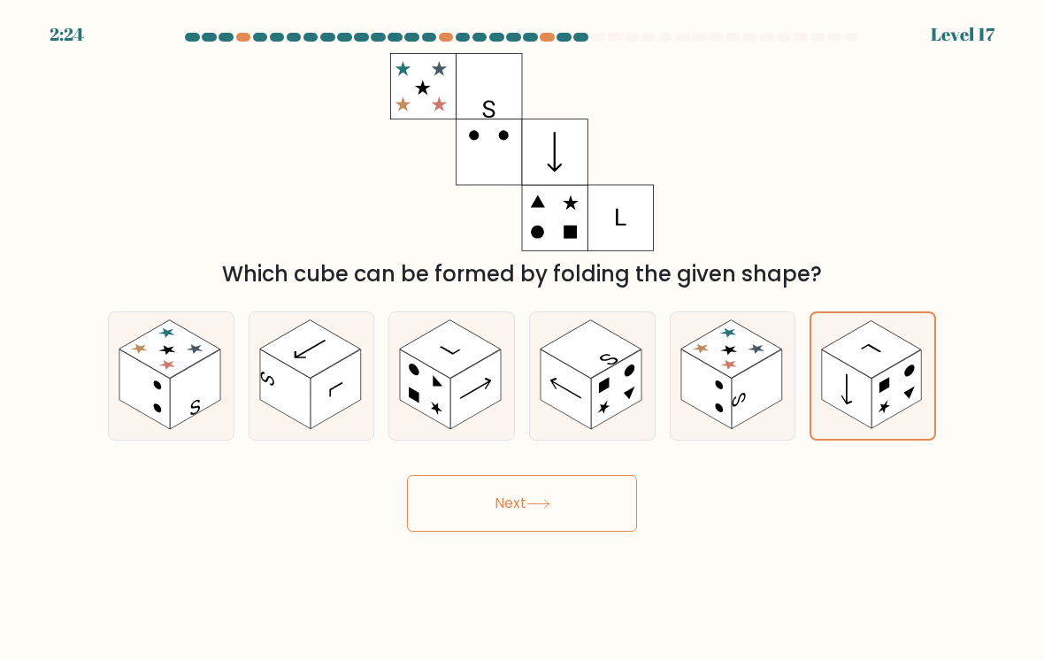
radio input "true"
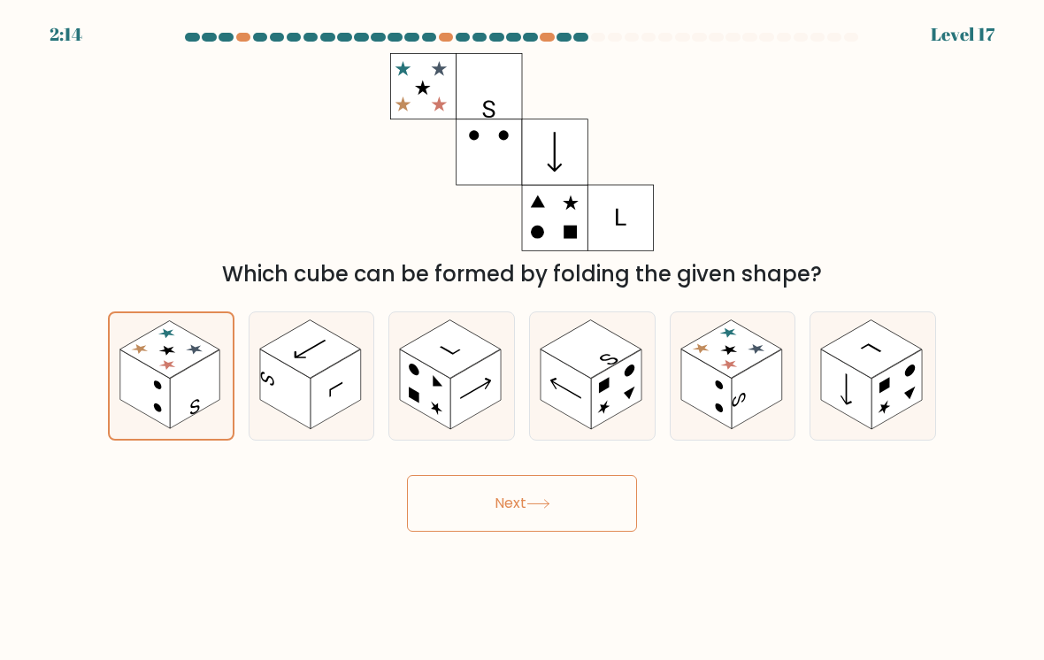
click at [441, 407] on rect at bounding box center [425, 389] width 50 height 80
click at [522, 339] on input "c." at bounding box center [522, 334] width 1 height 9
radio input "true"
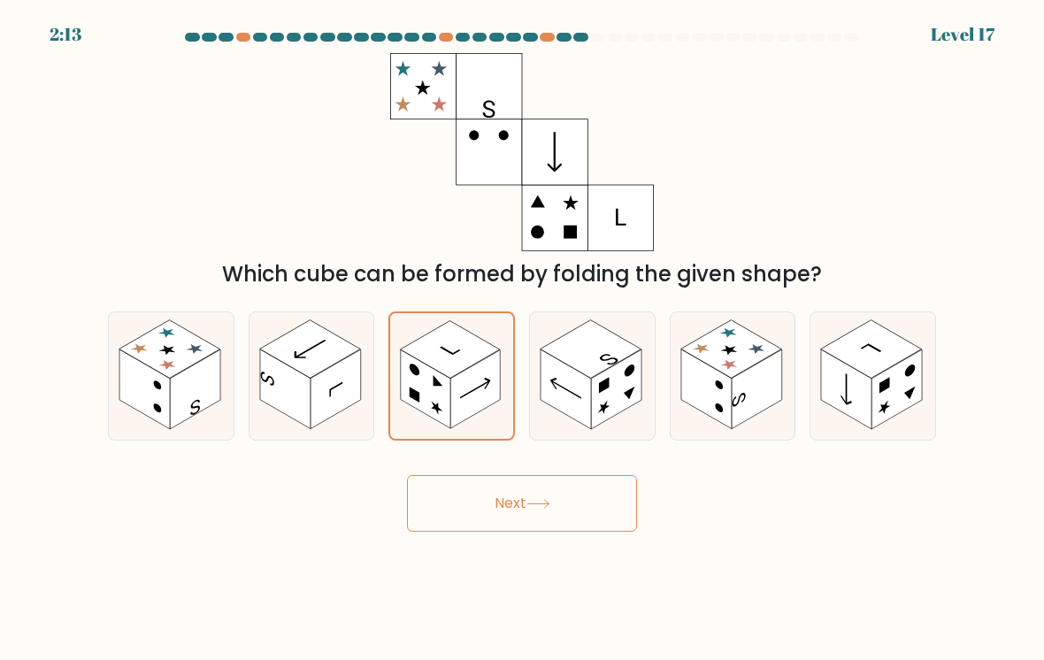
click at [599, 370] on rect at bounding box center [590, 348] width 101 height 58
click at [523, 339] on input "d." at bounding box center [522, 334] width 1 height 9
radio input "true"
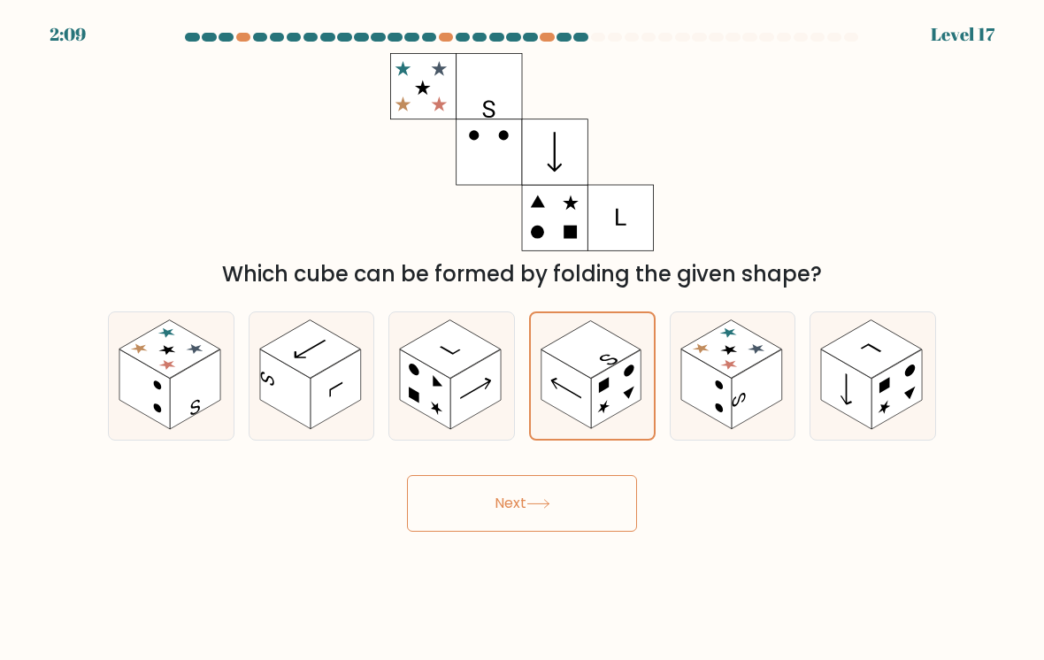
click at [533, 486] on button "Next" at bounding box center [522, 503] width 230 height 57
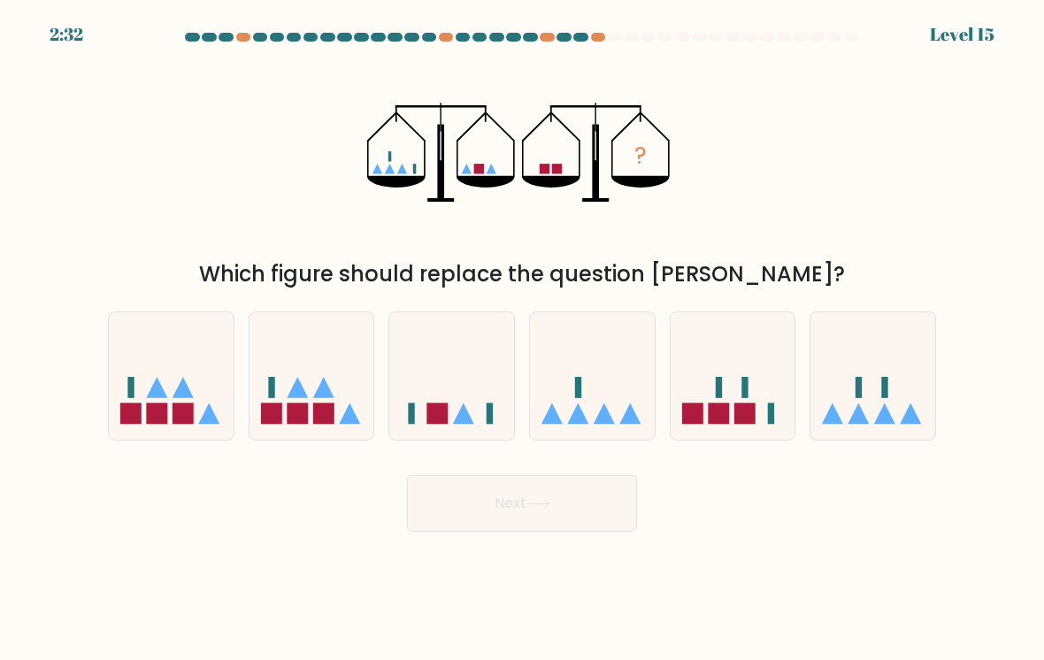
click at [465, 366] on icon at bounding box center [451, 376] width 125 height 103
click at [522, 339] on input "c." at bounding box center [522, 334] width 1 height 9
radio input "true"
click at [483, 507] on button "Next" at bounding box center [522, 503] width 230 height 57
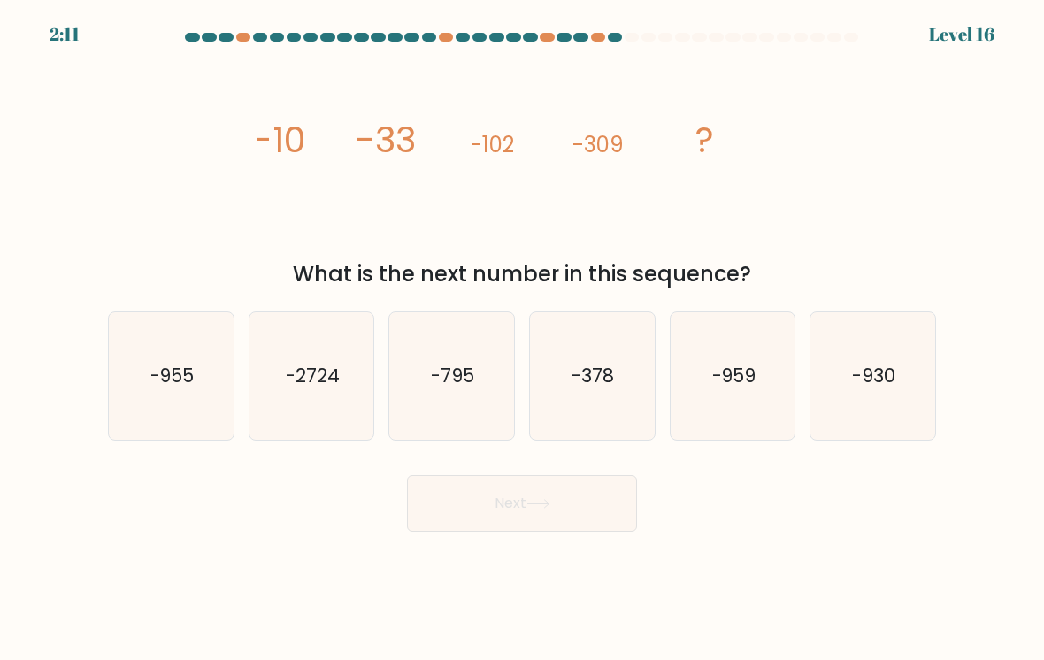
click at [883, 366] on text "-930" at bounding box center [874, 376] width 43 height 26
click at [523, 339] on input "f. -930" at bounding box center [522, 334] width 1 height 9
radio input "true"
click at [536, 498] on button "Next" at bounding box center [522, 503] width 230 height 57
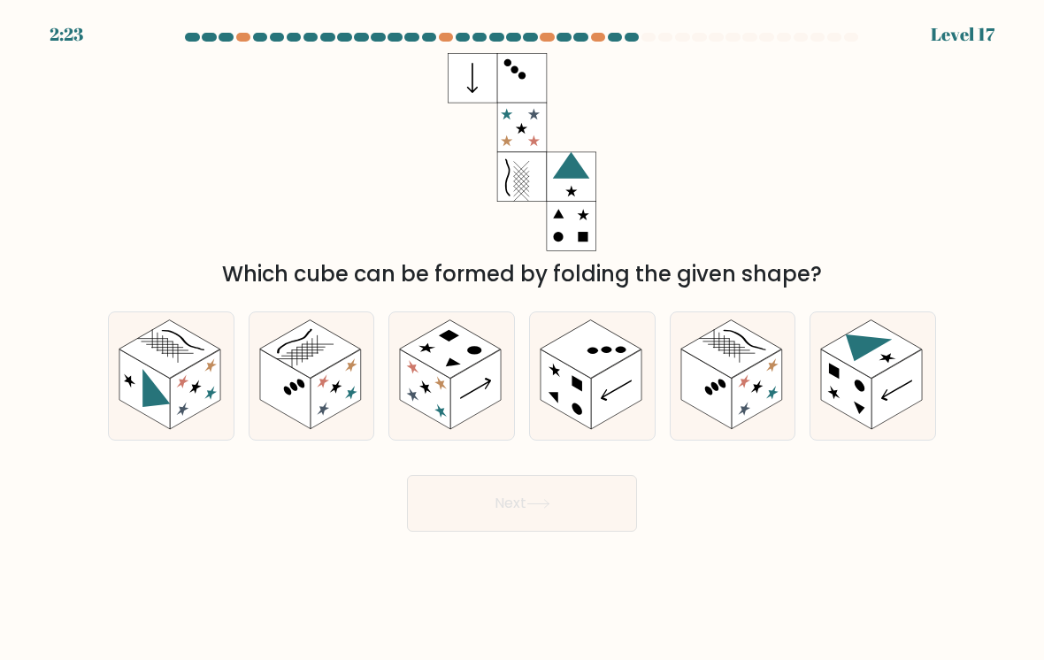
click at [171, 389] on rect at bounding box center [195, 389] width 50 height 80
click at [522, 339] on input "a." at bounding box center [522, 334] width 1 height 9
radio input "true"
click at [488, 515] on button "Next" at bounding box center [522, 503] width 230 height 57
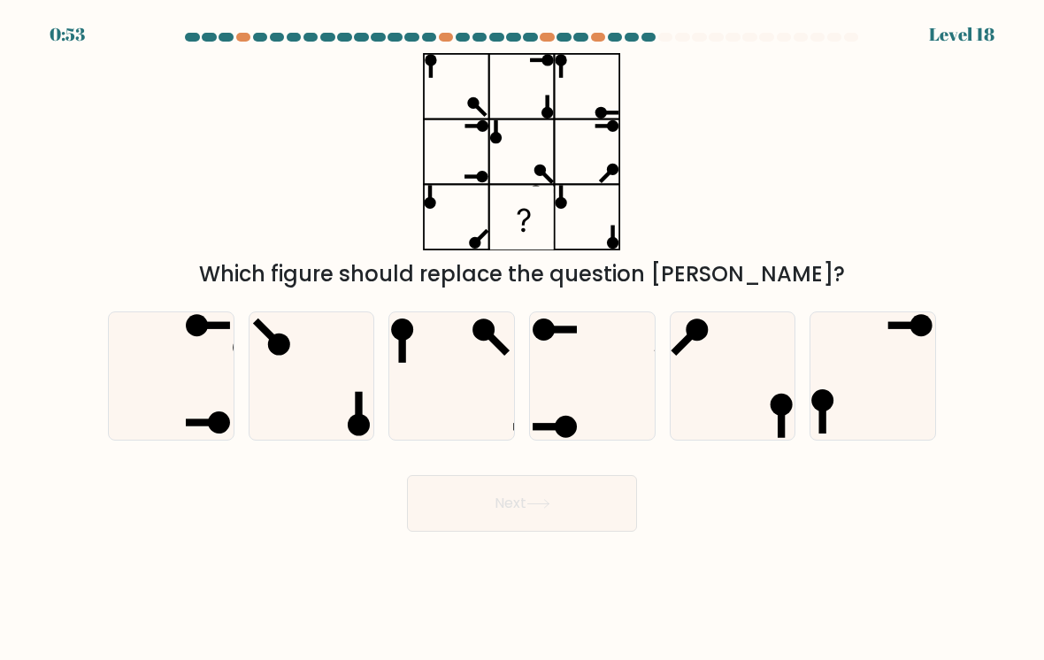
click at [602, 379] on icon at bounding box center [592, 376] width 125 height 125
click at [523, 339] on input "d." at bounding box center [522, 334] width 1 height 9
radio input "true"
click at [197, 413] on icon at bounding box center [171, 376] width 125 height 125
click at [522, 339] on input "a." at bounding box center [522, 334] width 1 height 9
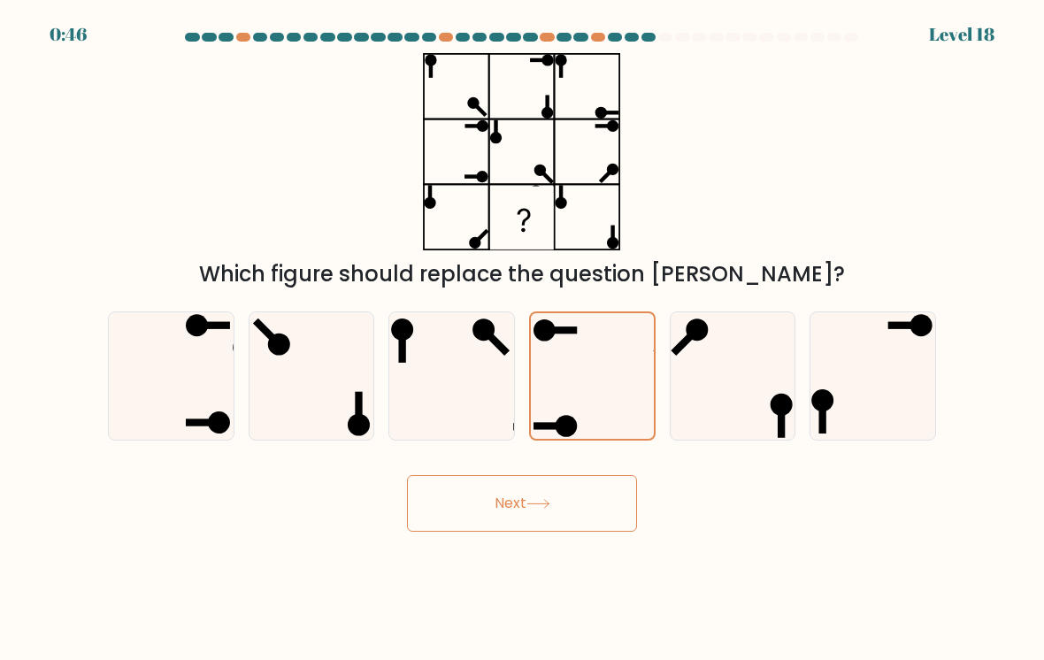
radio input "true"
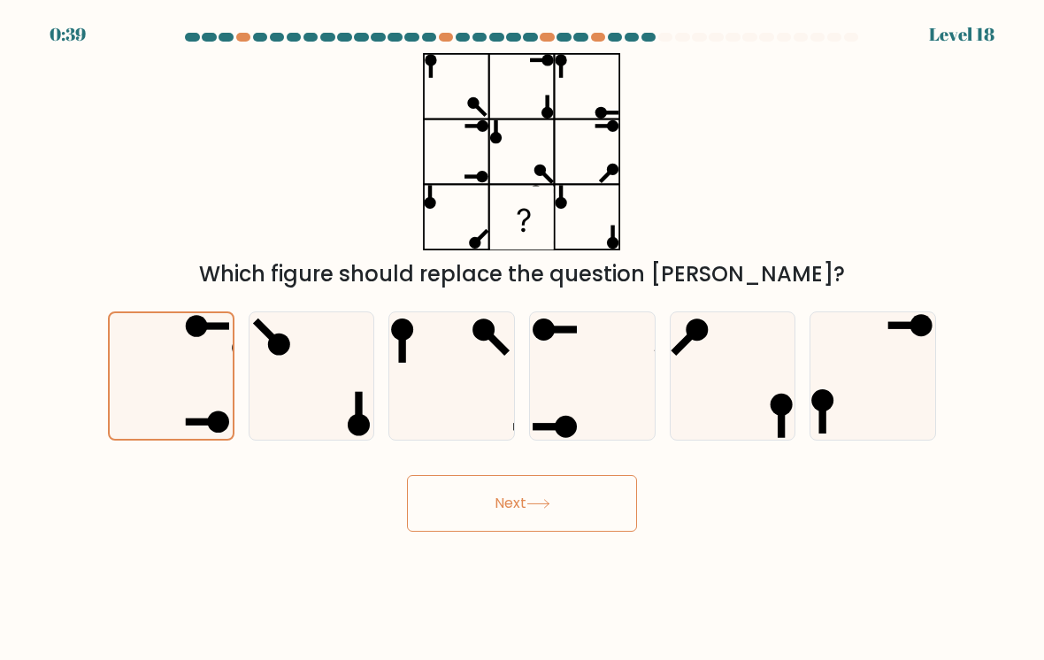
click at [536, 506] on icon at bounding box center [538, 504] width 24 height 10
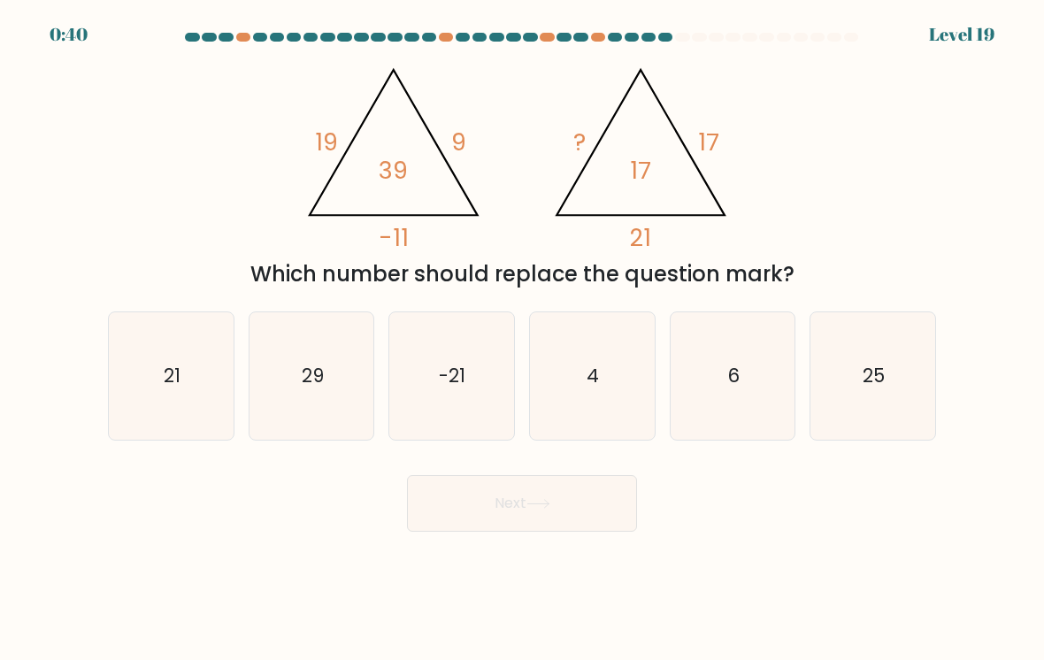
click at [165, 376] on text "21" at bounding box center [172, 376] width 17 height 26
click at [522, 339] on input "a. 21" at bounding box center [522, 334] width 1 height 9
radio input "true"
click at [534, 507] on icon at bounding box center [538, 504] width 24 height 10
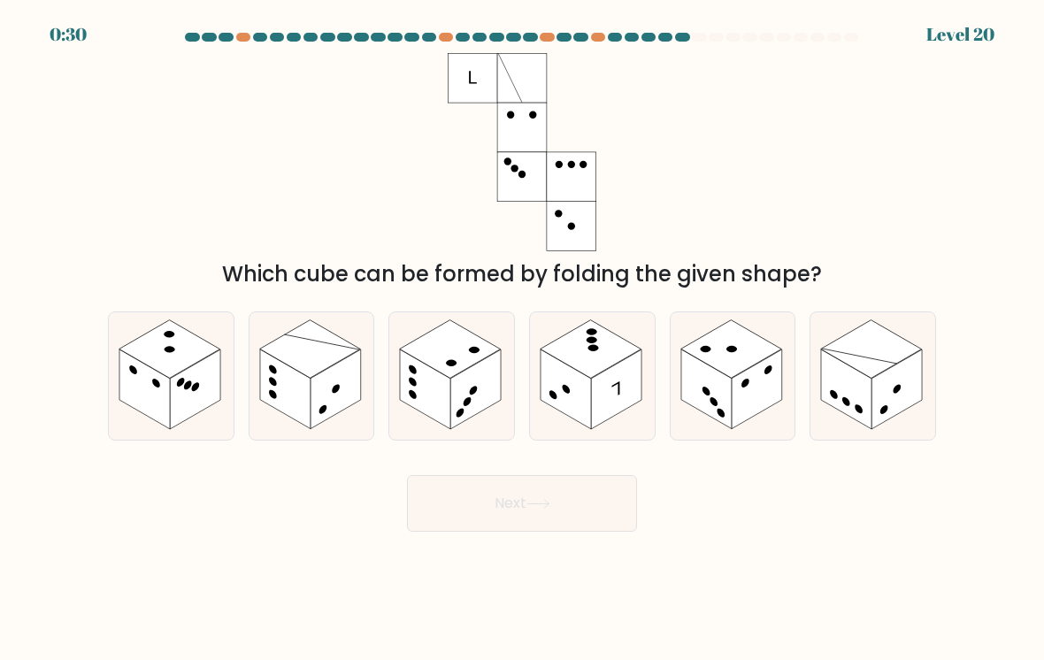
click at [589, 391] on rect at bounding box center [565, 389] width 50 height 80
click at [523, 339] on input "d." at bounding box center [522, 334] width 1 height 9
radio input "true"
click at [547, 520] on button "Next" at bounding box center [522, 503] width 230 height 57
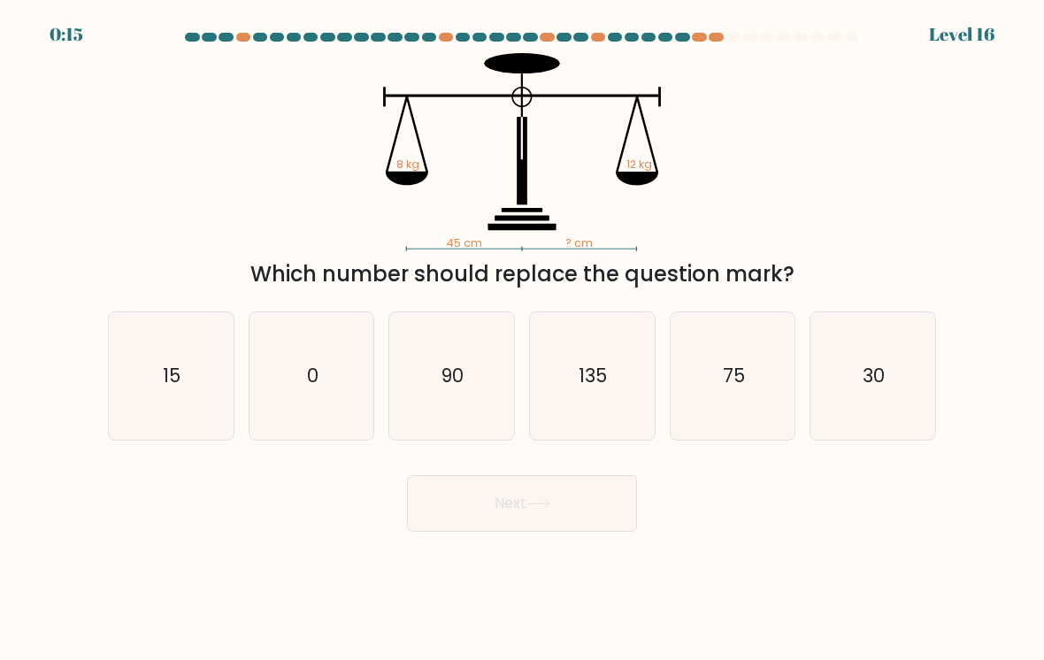
click at [885, 391] on icon "30" at bounding box center [872, 376] width 125 height 125
click at [523, 339] on input "f. 30" at bounding box center [522, 334] width 1 height 9
radio input "true"
click at [554, 517] on button "Next" at bounding box center [522, 503] width 230 height 57
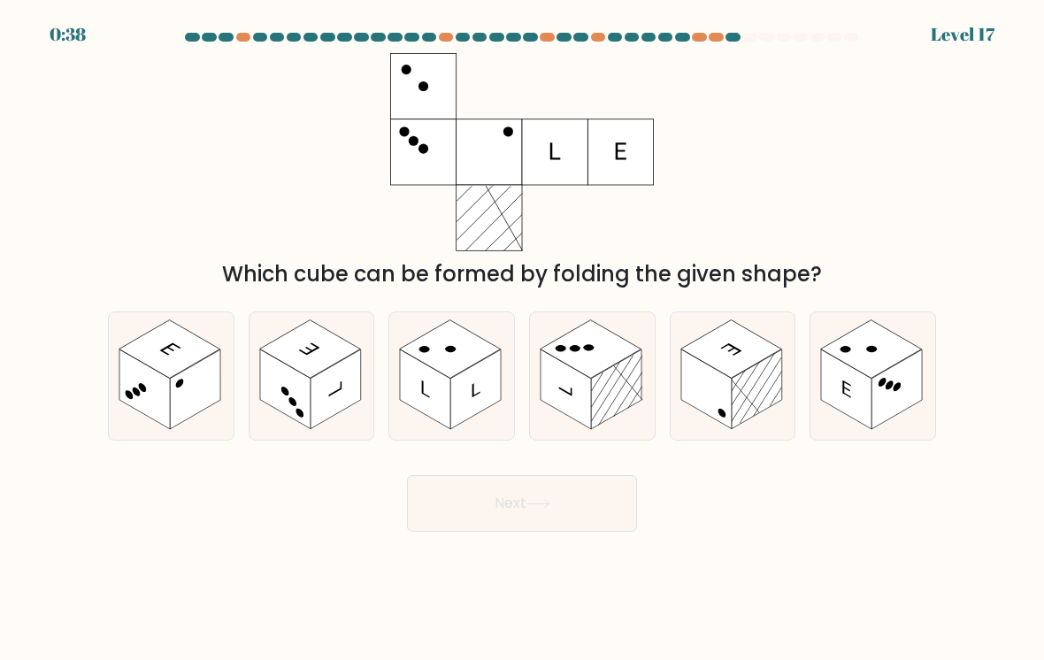
click at [847, 372] on rect at bounding box center [846, 389] width 50 height 80
click at [523, 339] on input "f." at bounding box center [522, 334] width 1 height 9
radio input "true"
click at [563, 527] on button "Next" at bounding box center [522, 503] width 230 height 57
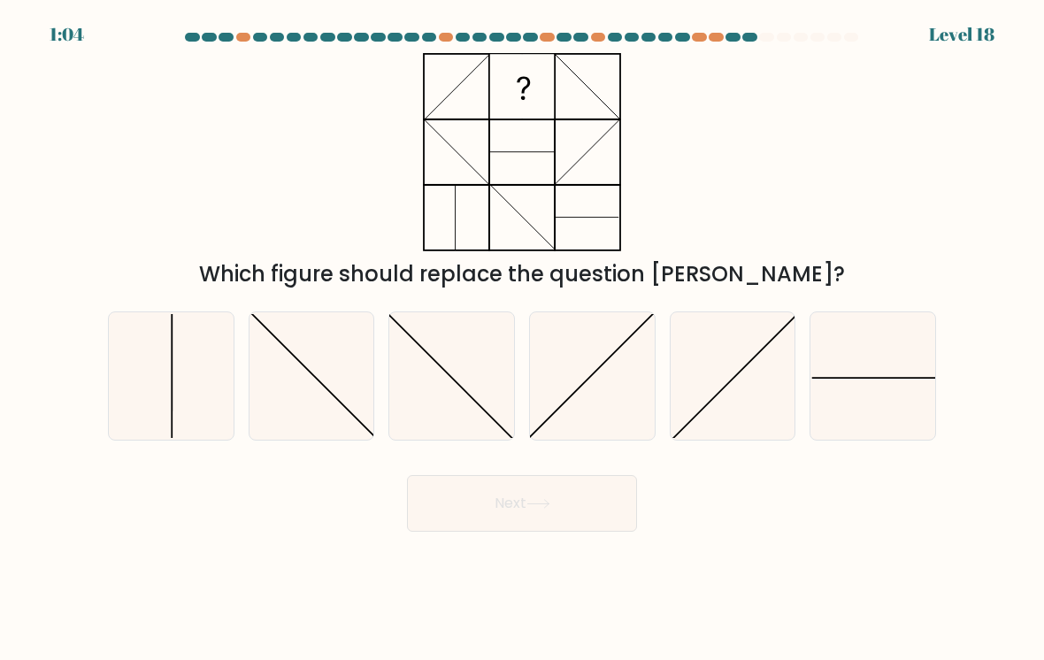
click at [754, 391] on icon at bounding box center [732, 376] width 125 height 125
click at [523, 339] on input "e." at bounding box center [522, 334] width 1 height 9
radio input "true"
click at [581, 502] on button "Next" at bounding box center [522, 503] width 230 height 57
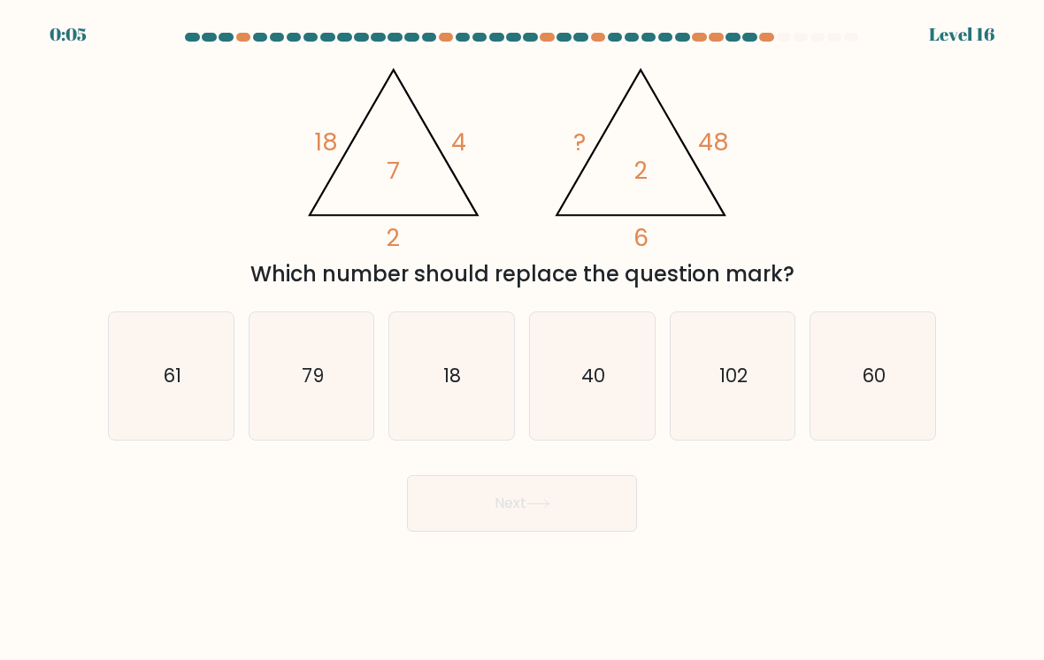
click at [920, 371] on icon "60" at bounding box center [872, 376] width 125 height 125
click at [523, 339] on input "f. 60" at bounding box center [522, 334] width 1 height 9
radio input "true"
click at [548, 493] on button "Next" at bounding box center [522, 503] width 230 height 57
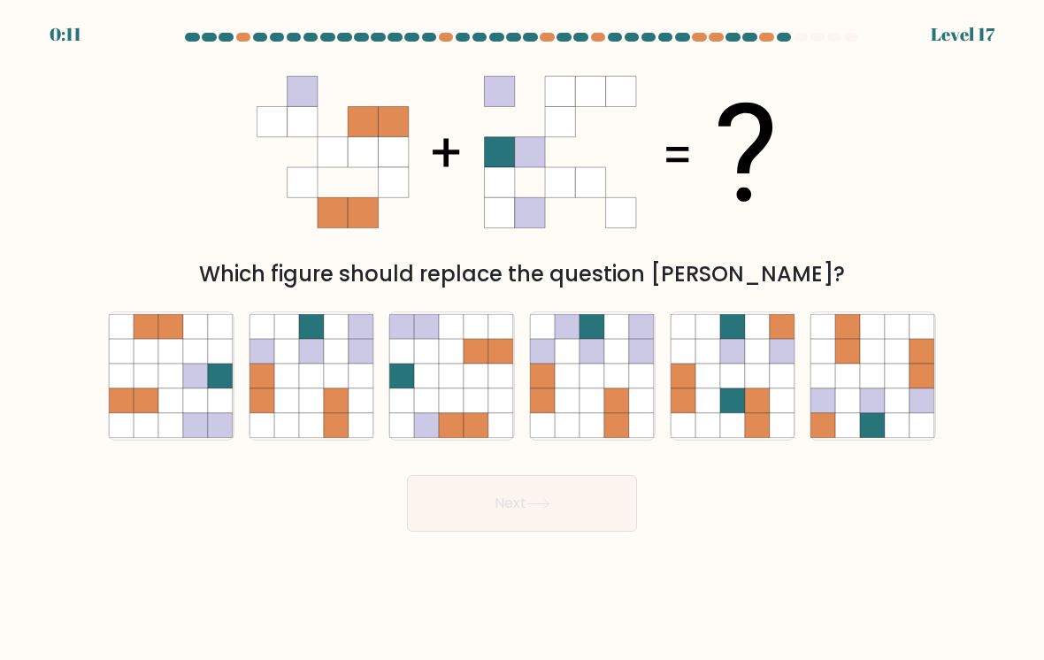
click at [339, 401] on icon at bounding box center [336, 400] width 25 height 25
click at [522, 339] on input "b." at bounding box center [522, 334] width 1 height 9
radio input "true"
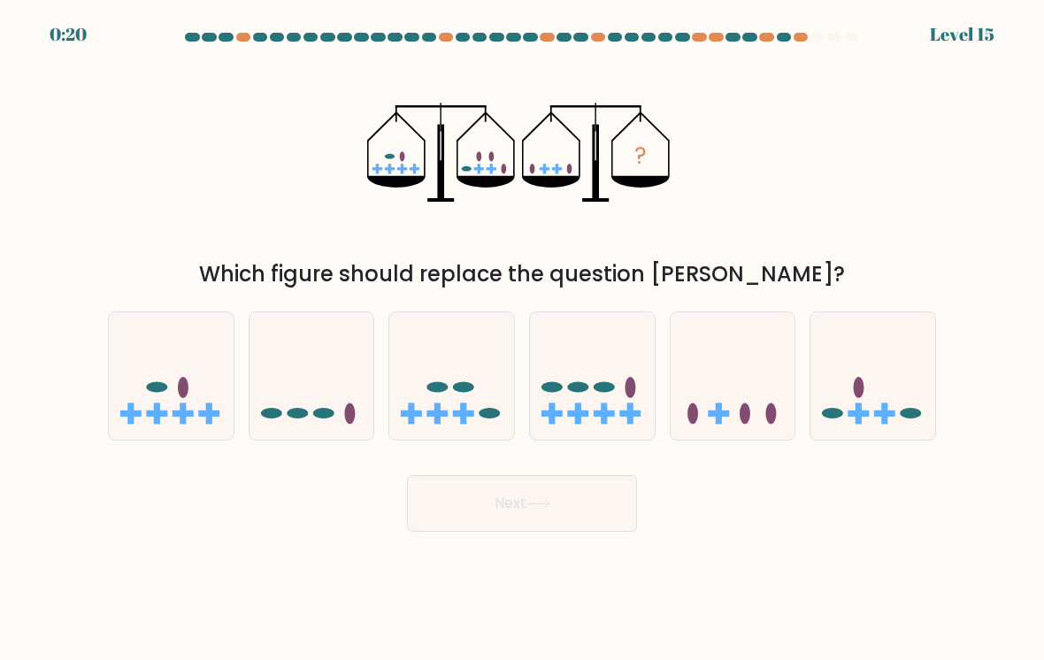
click at [874, 395] on icon at bounding box center [872, 376] width 125 height 103
click at [523, 339] on input "f." at bounding box center [522, 334] width 1 height 9
radio input "true"
click at [758, 389] on icon at bounding box center [732, 376] width 125 height 103
click at [523, 339] on input "e." at bounding box center [522, 334] width 1 height 9
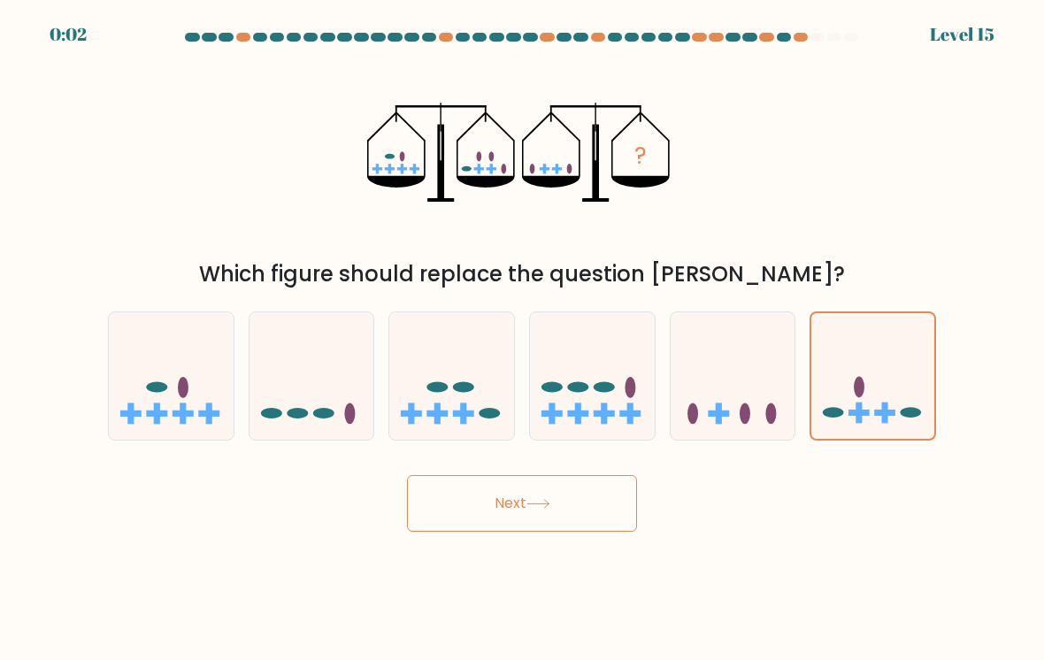
radio input "true"
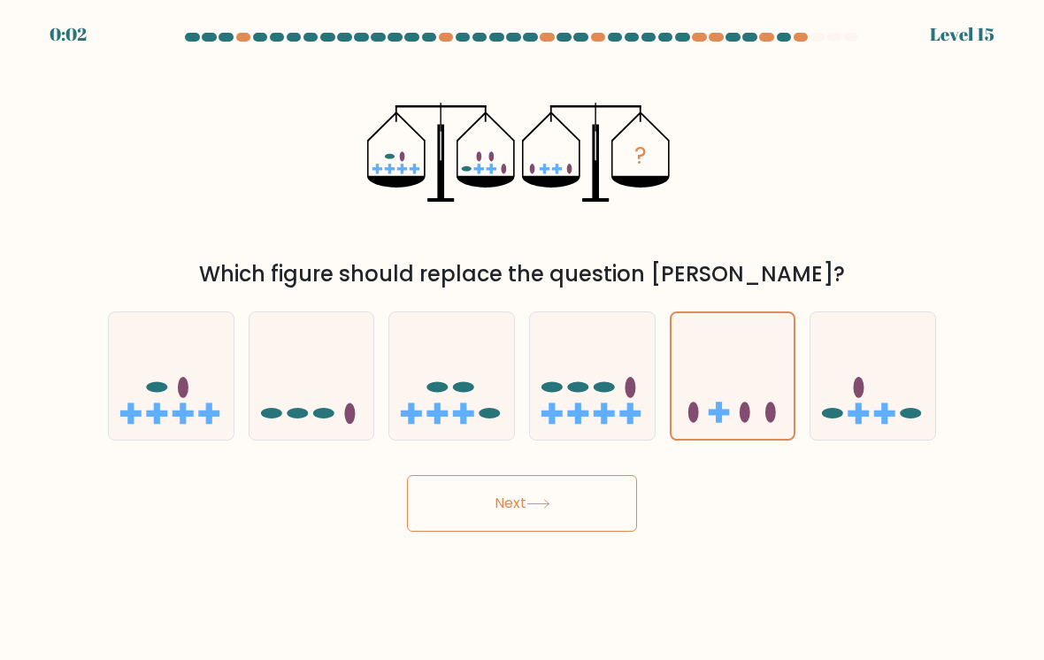
click at [546, 532] on button "Next" at bounding box center [522, 503] width 230 height 57
click at [578, 494] on button "Next" at bounding box center [522, 503] width 230 height 57
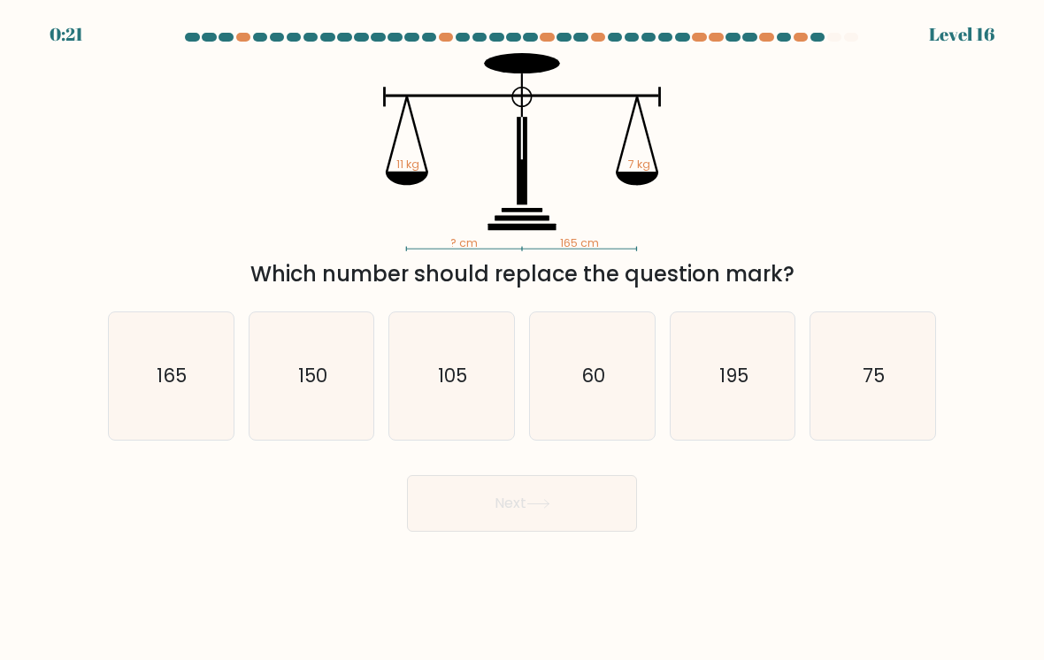
click at [435, 378] on icon "105" at bounding box center [451, 376] width 125 height 125
click at [522, 339] on input "c. 105" at bounding box center [522, 334] width 1 height 9
radio input "true"
click at [525, 505] on button "Next" at bounding box center [522, 503] width 230 height 57
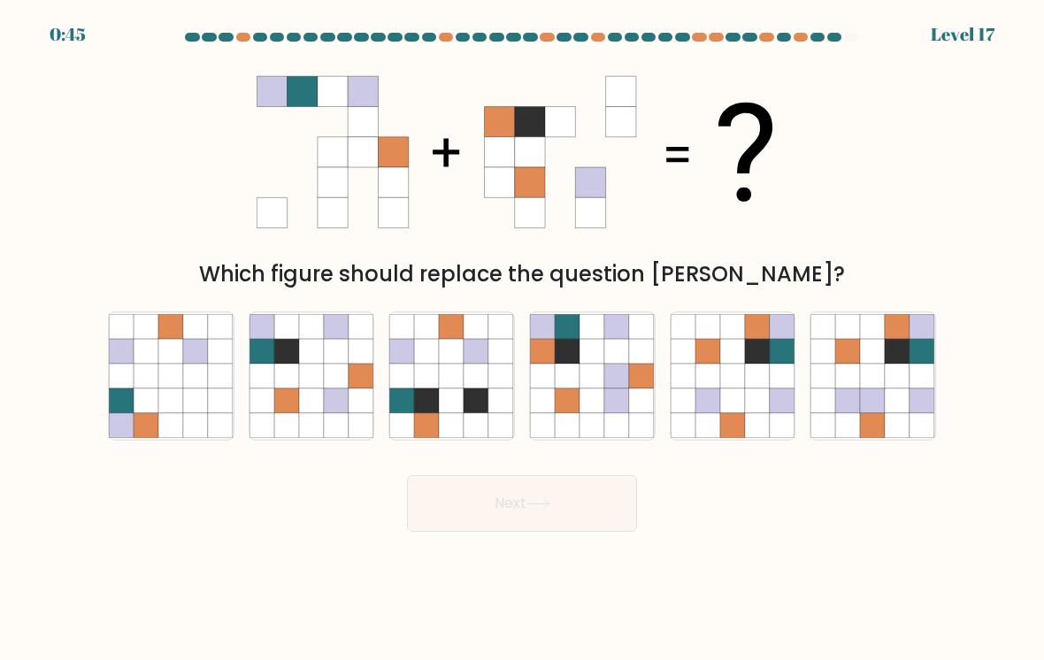
click at [758, 404] on icon at bounding box center [757, 400] width 25 height 25
click at [523, 339] on input "e." at bounding box center [522, 334] width 1 height 9
radio input "true"
click at [563, 515] on button "Next" at bounding box center [522, 503] width 230 height 57
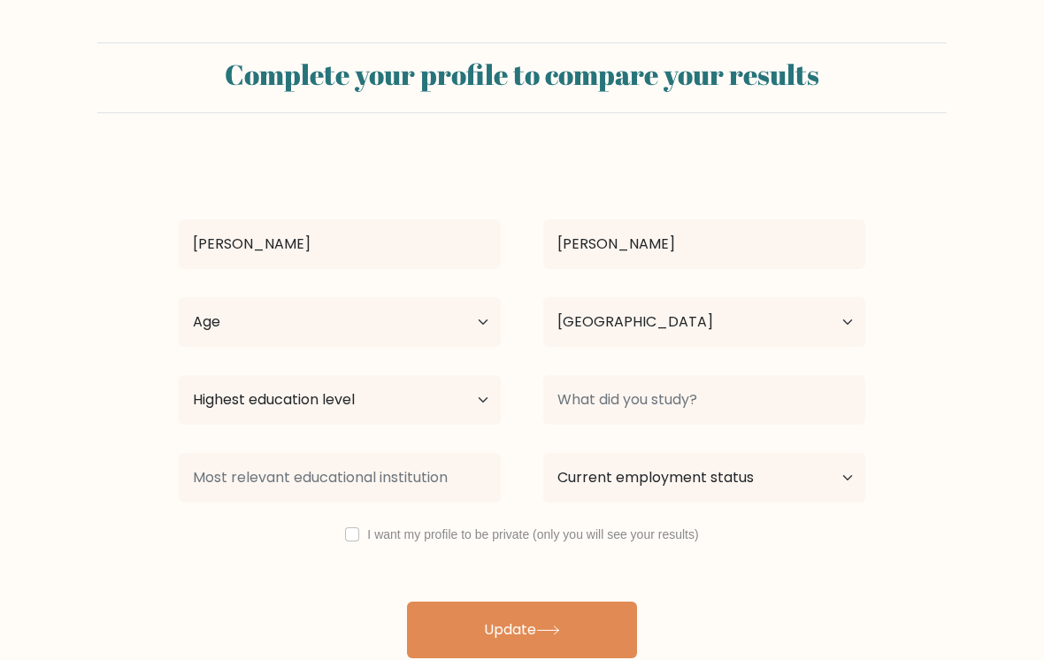
select select "IN"
click at [353, 532] on input "checkbox" at bounding box center [352, 534] width 14 height 14
checkbox input "true"
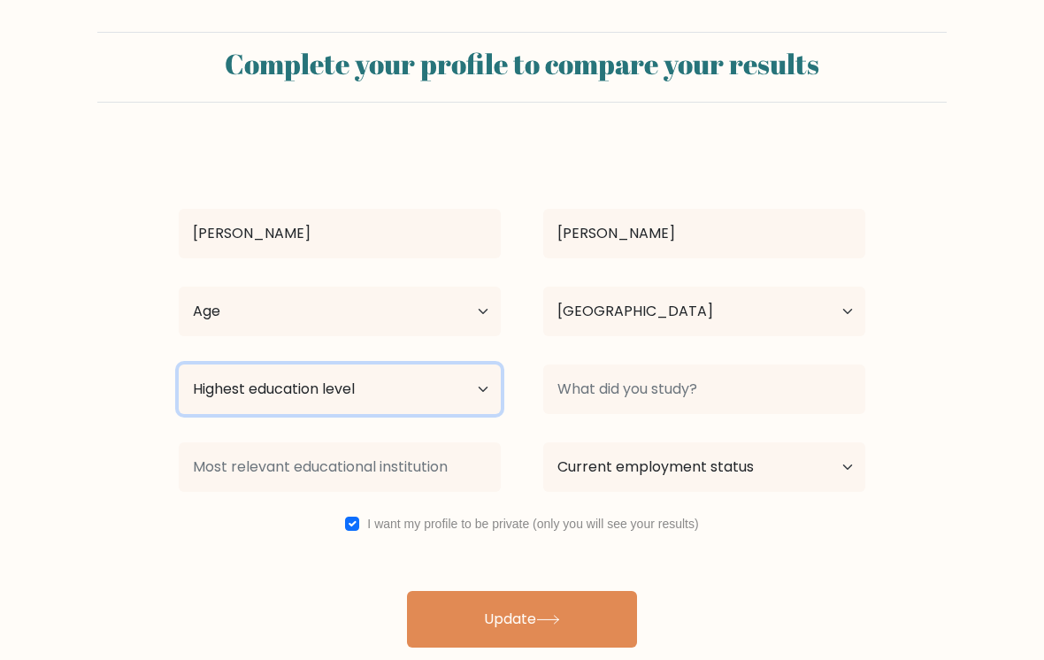
click at [457, 402] on select "Highest education level No schooling Primary Lower Secondary Upper Secondary Oc…" at bounding box center [340, 389] width 322 height 50
select select "bachelors_degree"
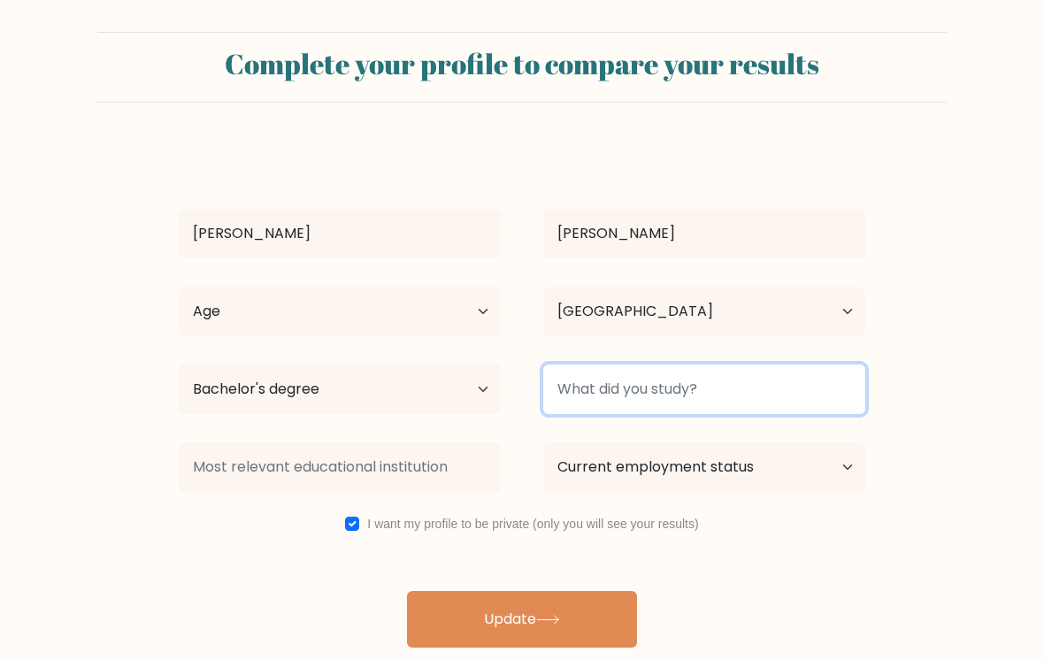
click at [738, 393] on input at bounding box center [704, 389] width 322 height 50
type input "Nothing"
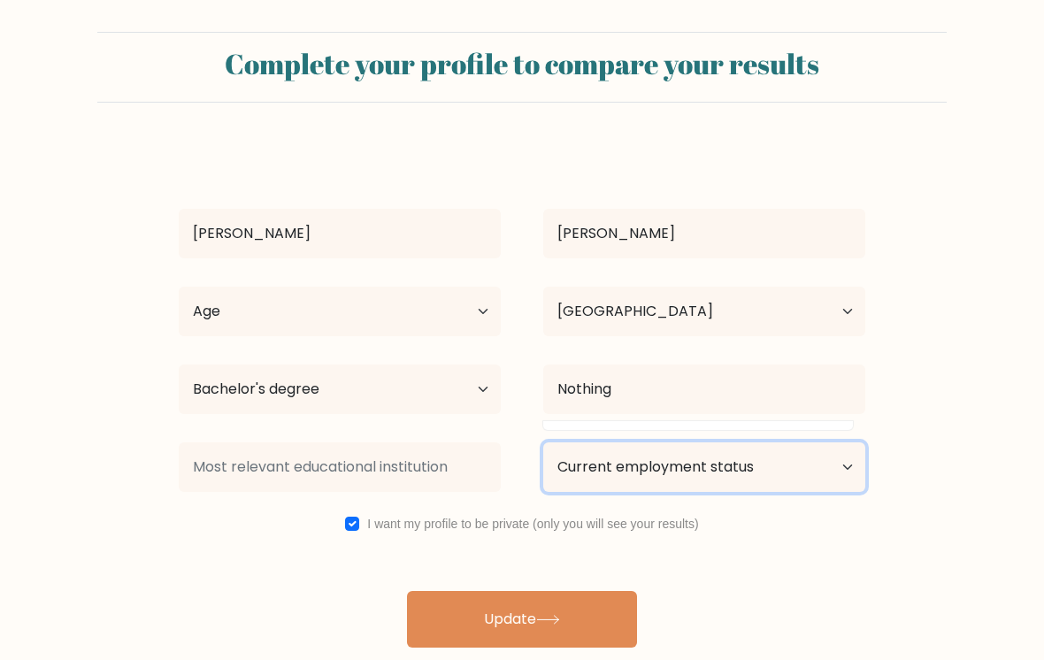
click at [774, 472] on select "Current employment status Employed Student Retired Other / prefer not to answer" at bounding box center [704, 467] width 322 height 50
select select "other"
click at [582, 624] on button "Update" at bounding box center [522, 619] width 230 height 57
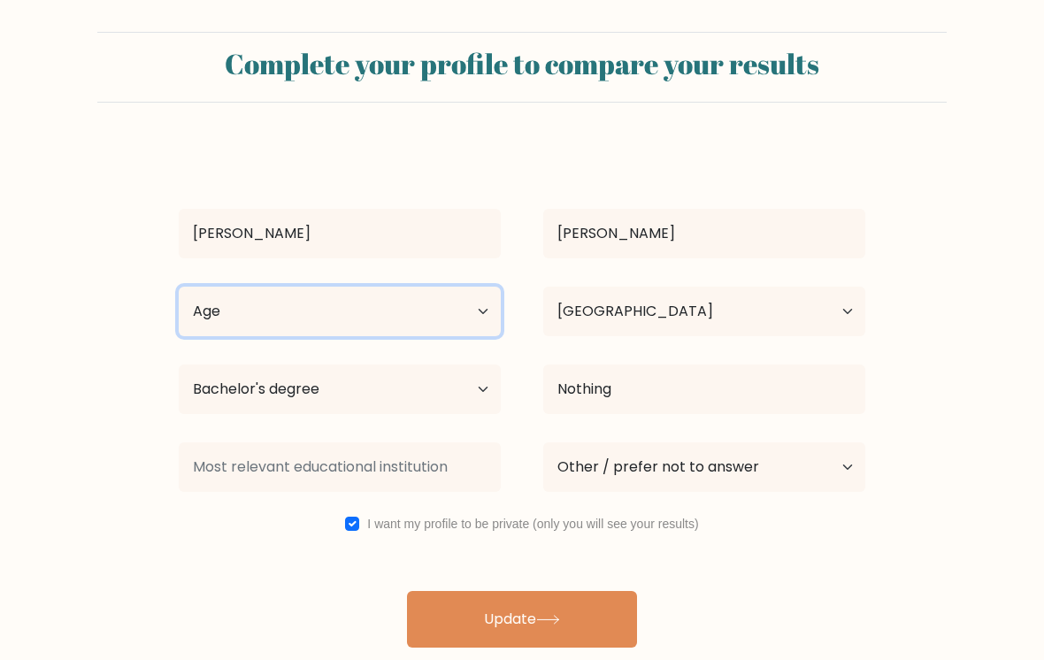
click at [417, 311] on select "Age Under [DEMOGRAPHIC_DATA] [DEMOGRAPHIC_DATA] [DEMOGRAPHIC_DATA] [DEMOGRAPHIC…" at bounding box center [340, 312] width 322 height 50
click at [443, 313] on select "Age Under [DEMOGRAPHIC_DATA] [DEMOGRAPHIC_DATA] [DEMOGRAPHIC_DATA] [DEMOGRAPHIC…" at bounding box center [340, 312] width 322 height 50
select select "25_34"
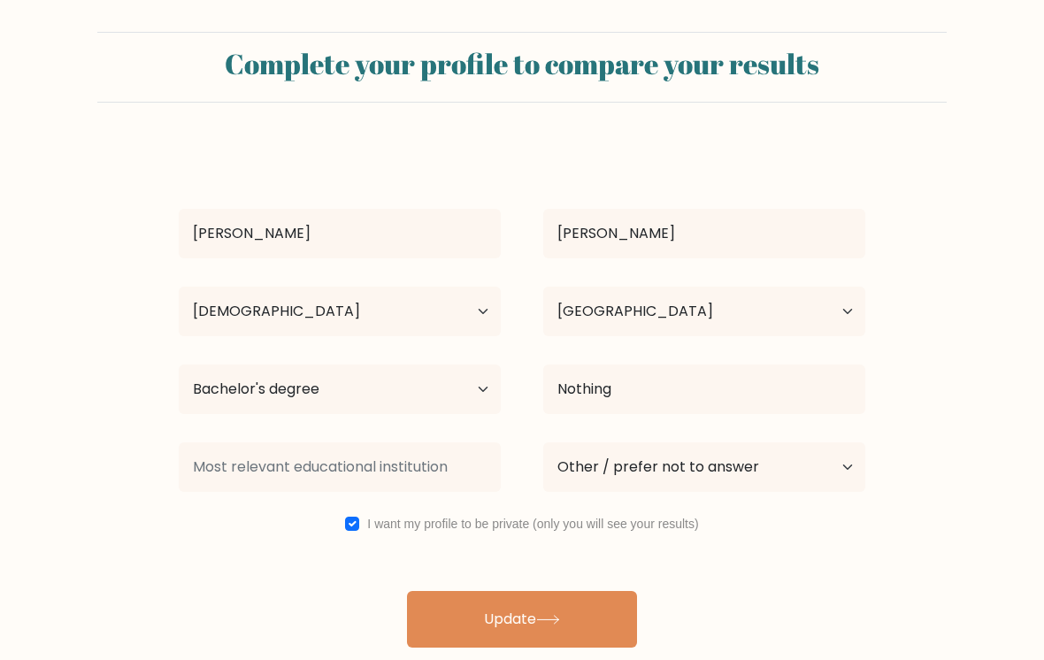
click at [523, 629] on button "Update" at bounding box center [522, 619] width 230 height 57
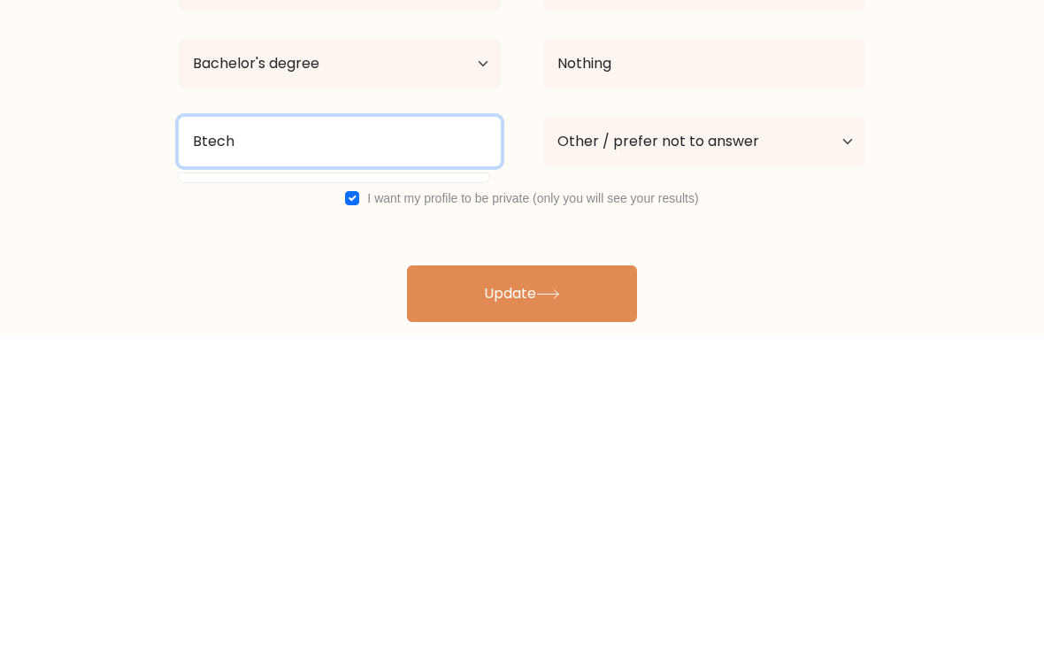
type input "Btech"
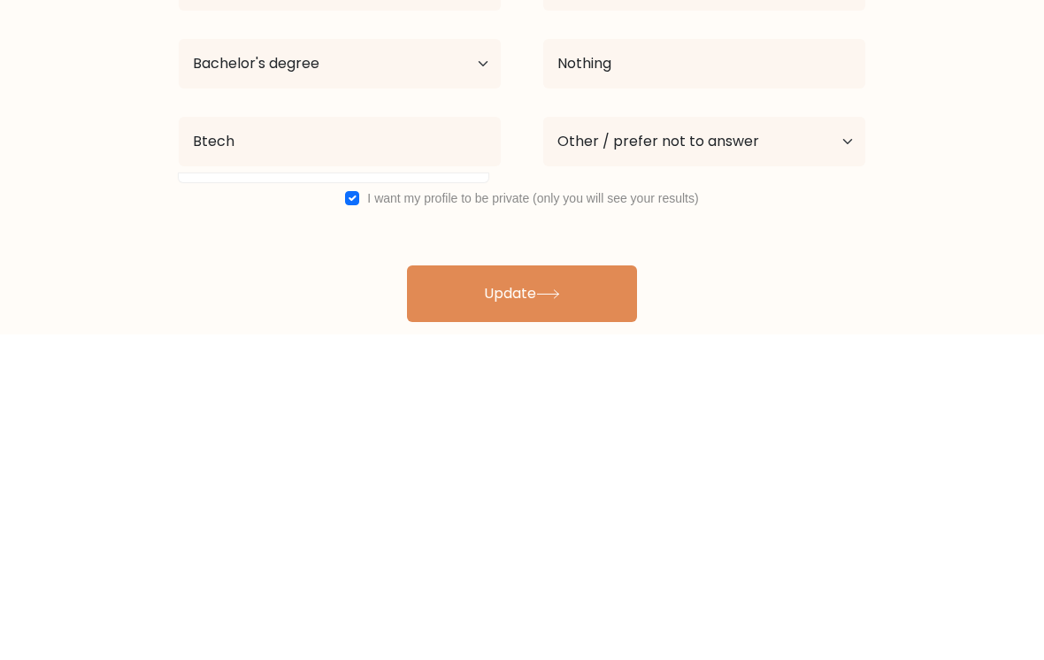
click at [547, 591] on button "Update" at bounding box center [522, 619] width 230 height 57
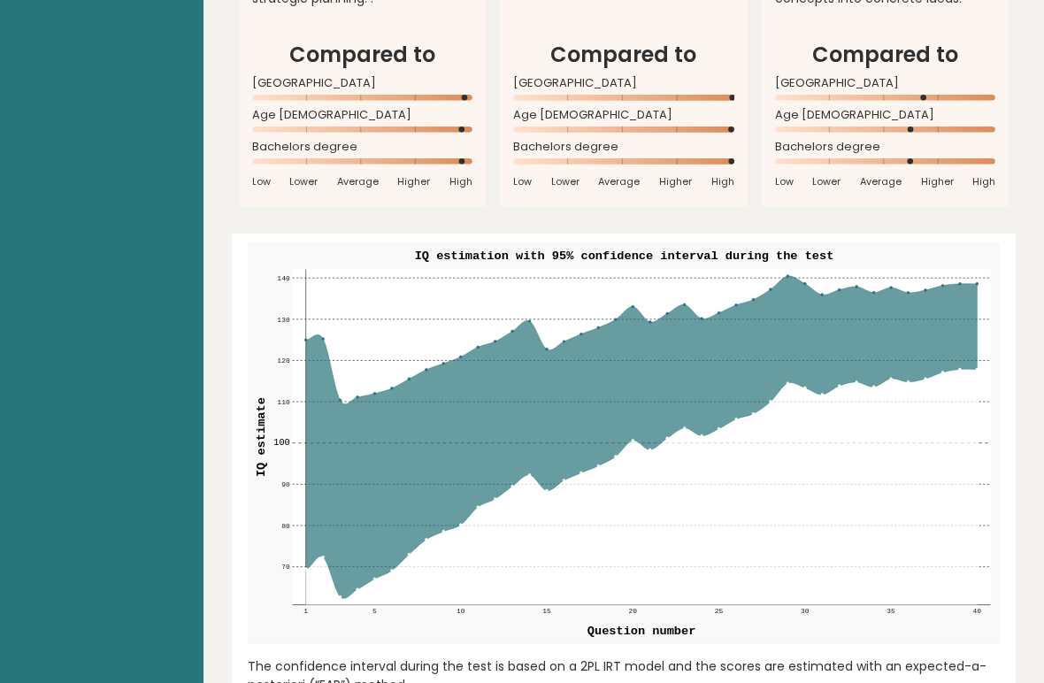
scroll to position [1956, 0]
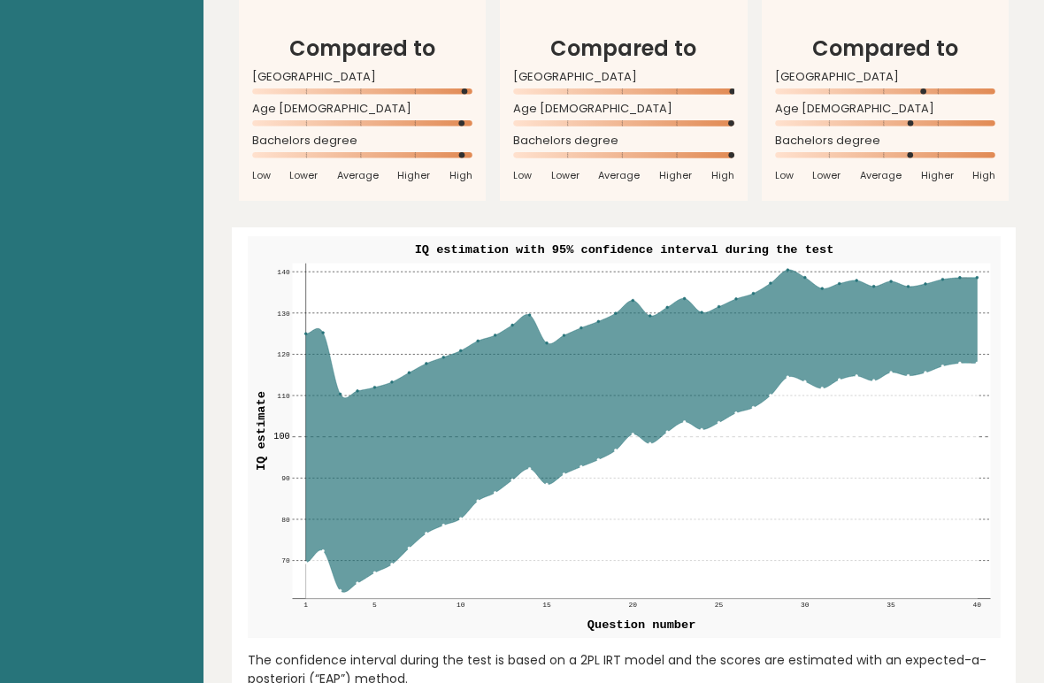
click at [982, 292] on rect at bounding box center [641, 431] width 698 height 335
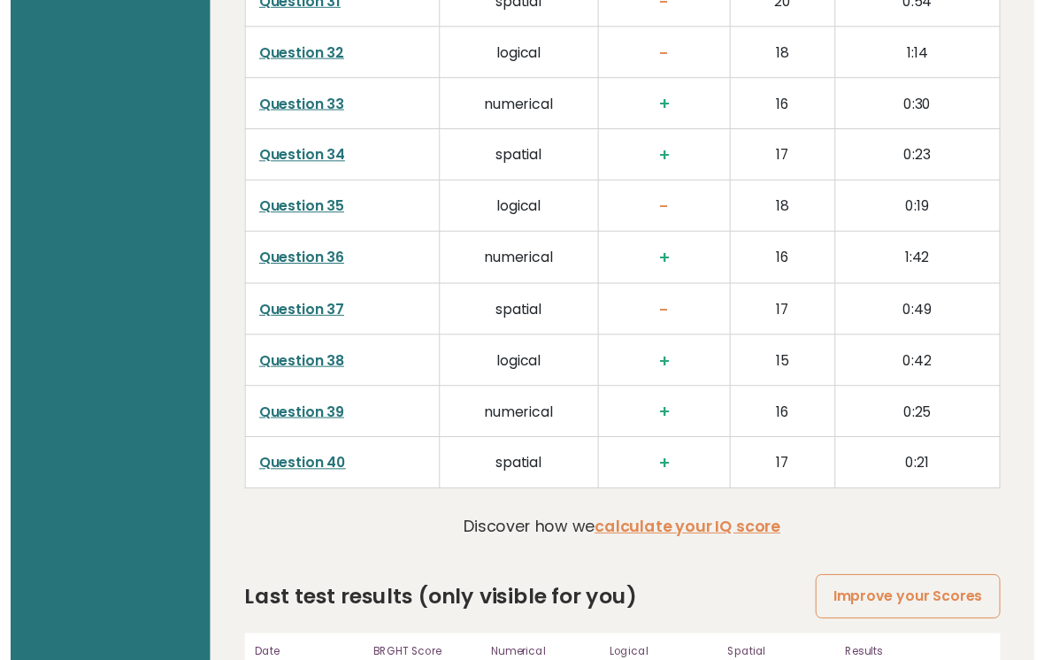
scroll to position [4531, 0]
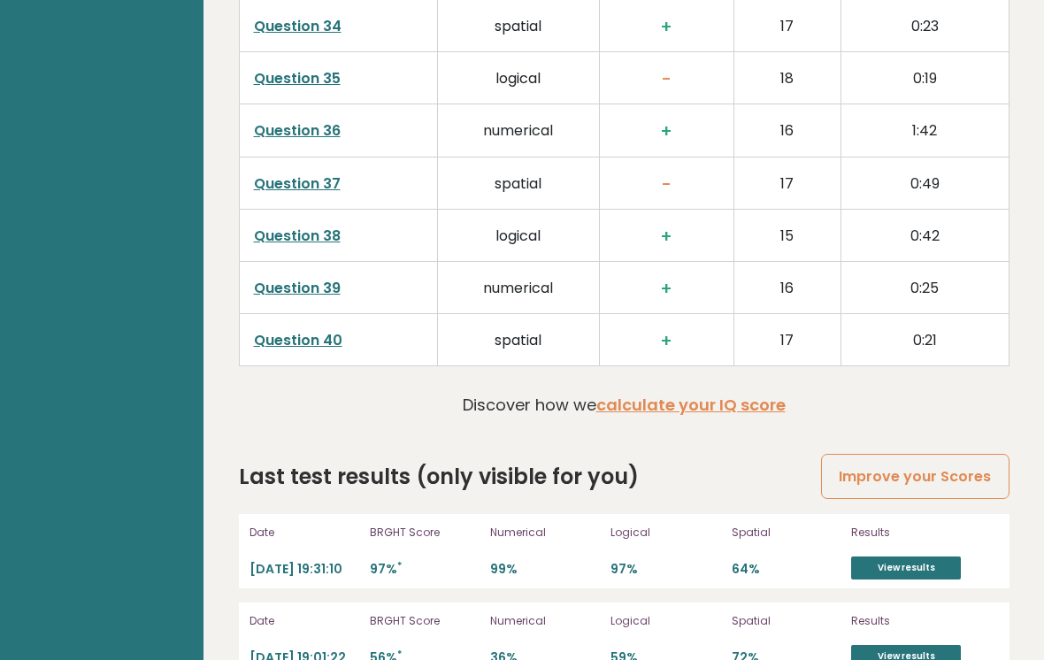
click at [888, 313] on td "0:21" at bounding box center [924, 339] width 168 height 52
click at [961, 454] on link "Improve your Scores" at bounding box center [915, 476] width 188 height 45
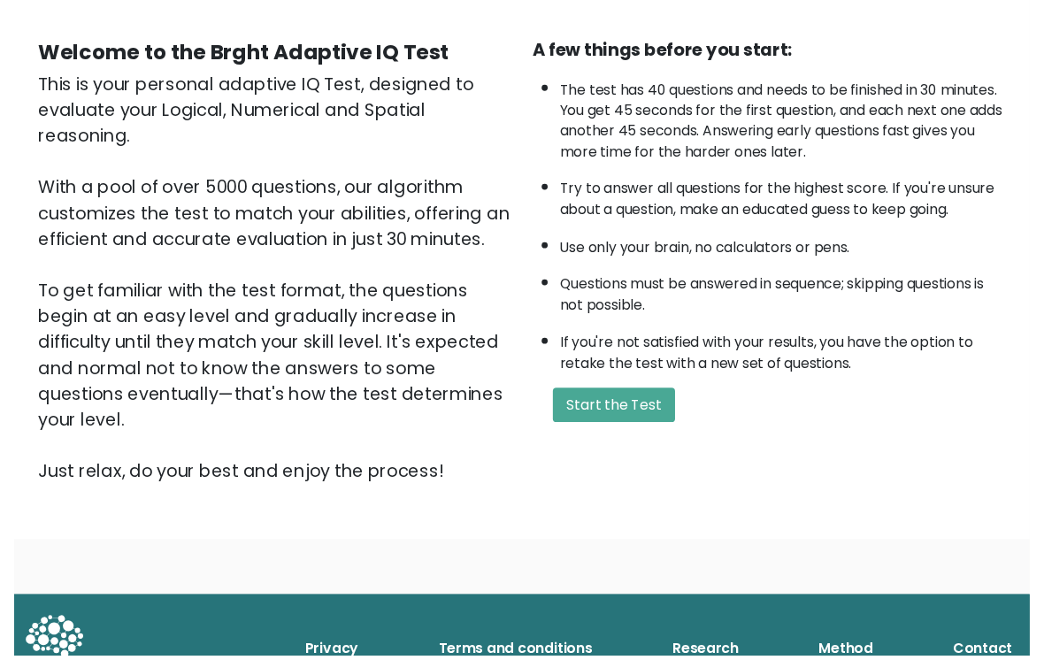
scroll to position [203, 0]
